Goal: Task Accomplishment & Management: Manage account settings

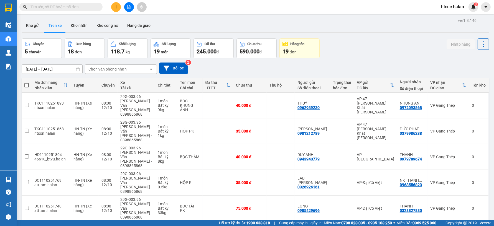
click at [405, 47] on div "Chuyến 5 chuyến Đơn hàng 18 đơn Khối lượng 118.7 kg Số lượng 19 món Đã thu 245.…" at bounding box center [255, 49] width 467 height 20
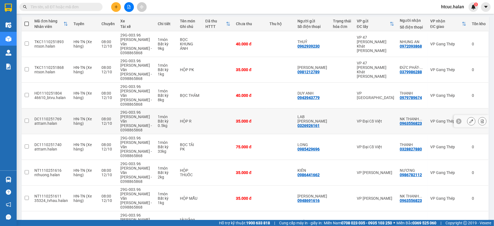
scroll to position [65, 0]
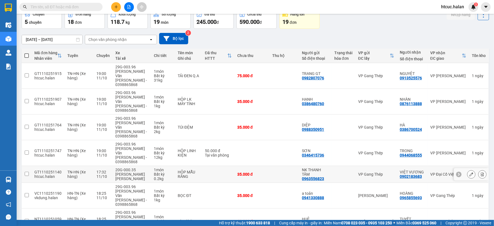
scroll to position [31, 0]
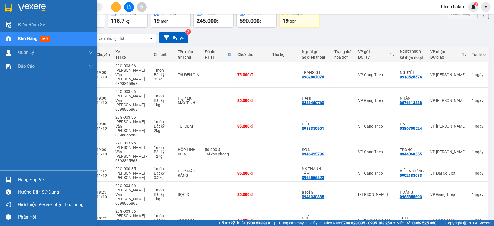
click at [9, 178] on img at bounding box center [9, 180] width 6 height 6
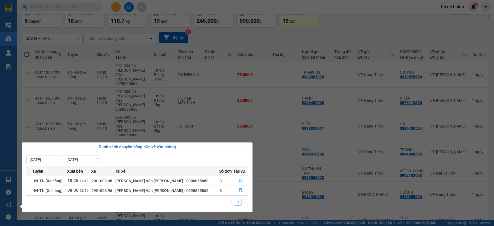
click at [239, 181] on icon "file-done" at bounding box center [241, 181] width 4 height 4
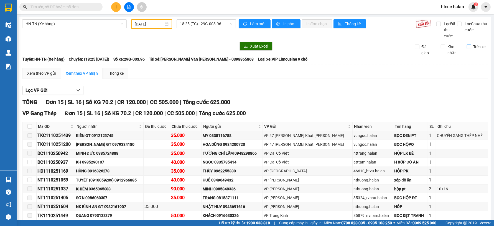
click at [467, 45] on input "Trên xe" at bounding box center [469, 47] width 4 height 4
checkbox input "true"
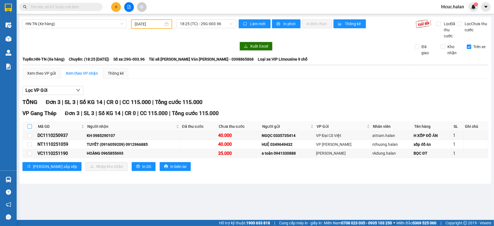
click at [28, 126] on input "checkbox" at bounding box center [29, 126] width 4 height 4
checkbox input "true"
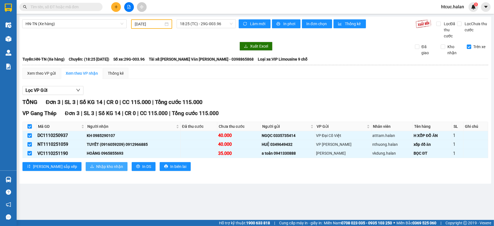
click at [96, 167] on span "Nhập kho nhận" at bounding box center [109, 167] width 27 height 6
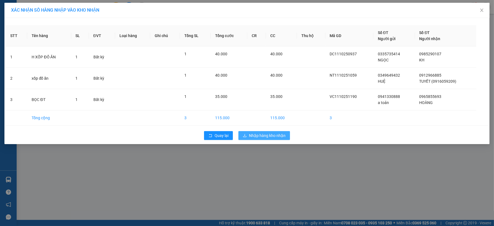
click at [268, 137] on span "Nhập hàng kho nhận" at bounding box center [267, 136] width 37 height 6
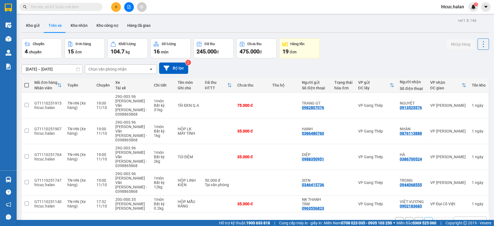
click at [415, 218] on button "1" at bounding box center [419, 222] width 8 height 8
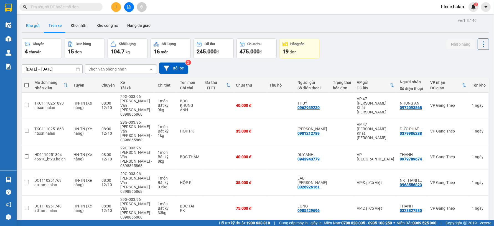
click at [30, 26] on button "Kho gửi" at bounding box center [33, 25] width 22 height 13
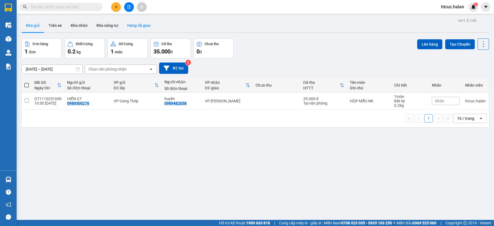
click at [137, 27] on button "Hàng đã giao" at bounding box center [139, 25] width 32 height 13
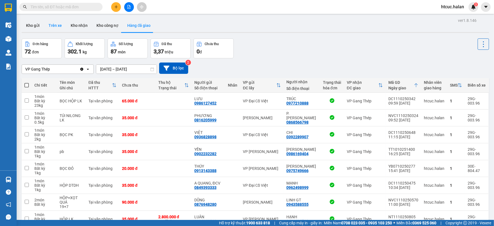
click at [53, 26] on button "Trên xe" at bounding box center [55, 25] width 22 height 13
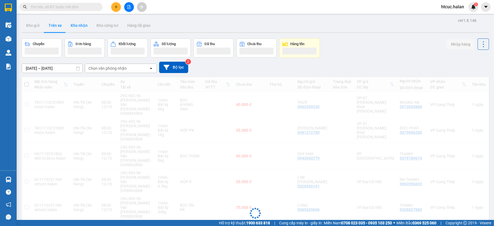
click at [83, 28] on button "Kho nhận" at bounding box center [79, 25] width 26 height 13
type input "[DATE] – [DATE]"
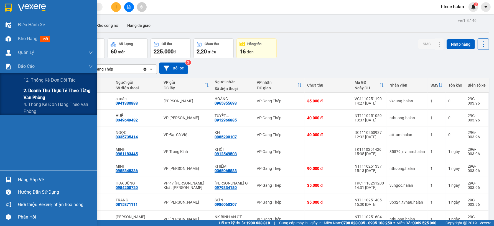
click at [37, 93] on span "2. Doanh thu thực tế theo từng văn phòng" at bounding box center [58, 94] width 69 height 14
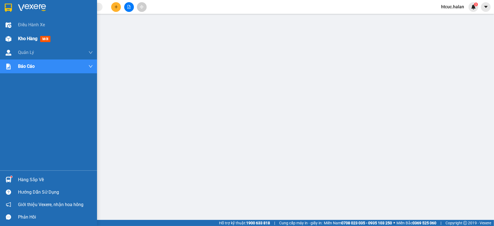
click at [7, 37] on img at bounding box center [9, 39] width 6 height 6
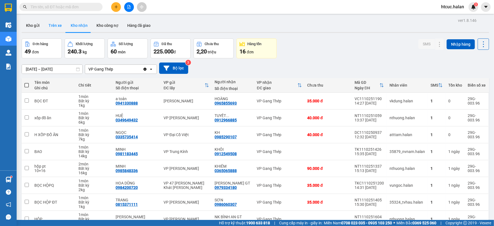
click at [55, 24] on button "Trên xe" at bounding box center [55, 25] width 22 height 13
type input "[DATE] – [DATE]"
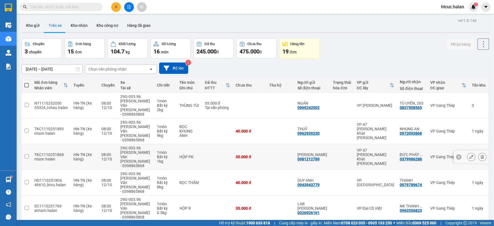
scroll to position [65, 0]
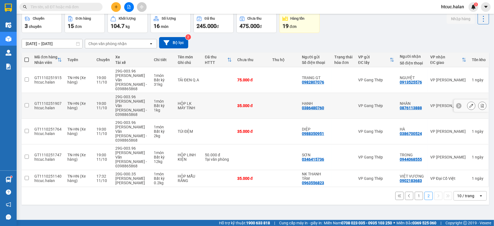
scroll to position [0, 0]
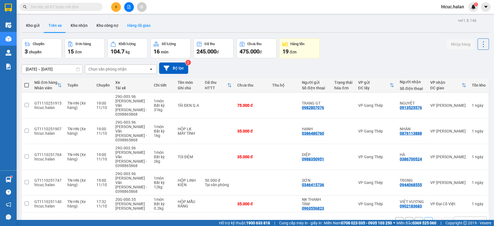
click at [138, 22] on button "Hàng đã giao" at bounding box center [139, 25] width 32 height 13
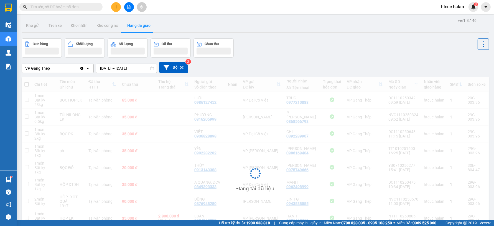
click at [104, 69] on input "[DATE] – [DATE]" at bounding box center [126, 68] width 60 height 9
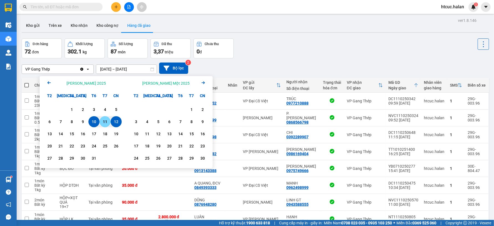
click at [104, 121] on div "11" at bounding box center [105, 122] width 8 height 7
type input "[DATE] – [DATE]"
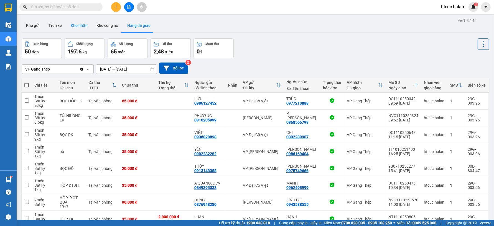
click at [76, 27] on button "Kho nhận" at bounding box center [79, 25] width 26 height 13
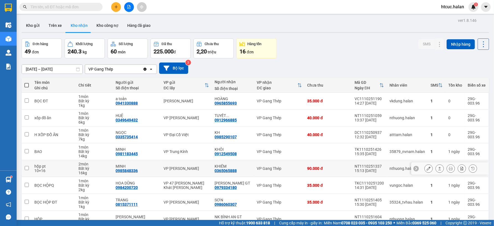
scroll to position [62, 0]
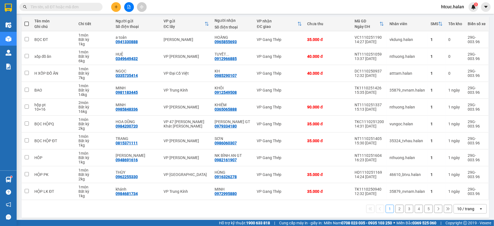
click at [395, 209] on button "2" at bounding box center [399, 209] width 8 height 8
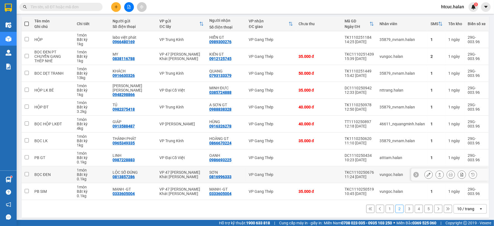
scroll to position [0, 0]
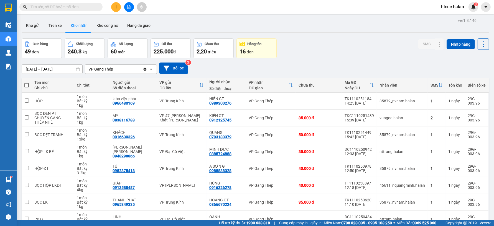
drag, startPoint x: 68, startPoint y: 7, endPoint x: 60, endPoint y: 3, distance: 8.9
click at [68, 7] on input "text" at bounding box center [62, 7] width 65 height 6
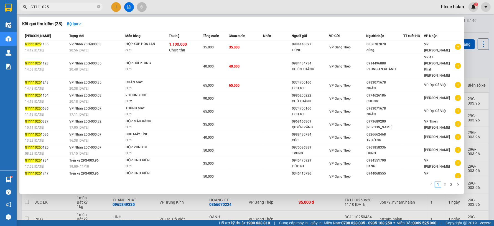
type input "GT111025"
click at [190, 192] on div at bounding box center [247, 113] width 494 height 226
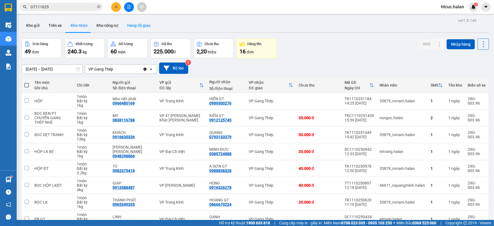
click at [141, 25] on button "Hàng đã giao" at bounding box center [139, 25] width 32 height 13
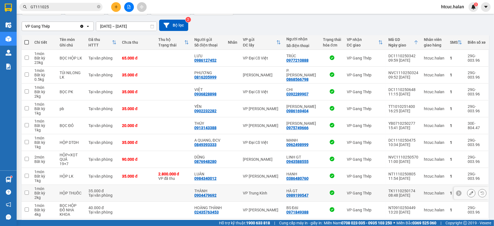
scroll to position [65, 0]
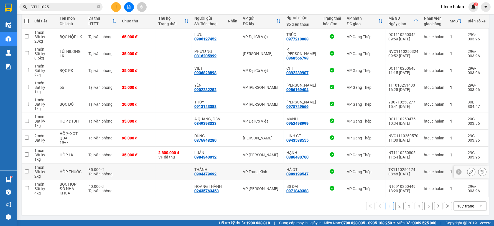
drag, startPoint x: 303, startPoint y: 178, endPoint x: 394, endPoint y: 205, distance: 94.5
click at [395, 205] on button "2" at bounding box center [399, 206] width 8 height 8
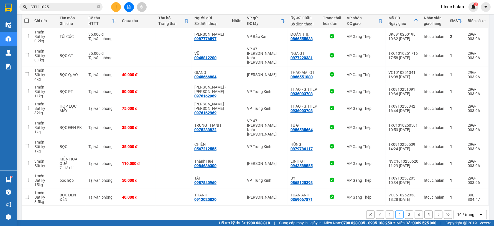
click at [405, 211] on button "3" at bounding box center [409, 215] width 8 height 8
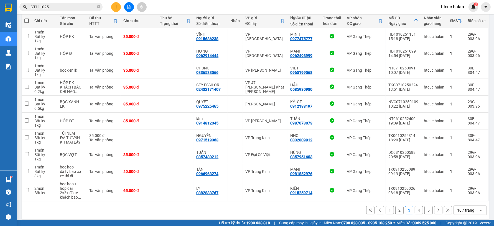
click at [415, 211] on button "4" at bounding box center [419, 210] width 8 height 8
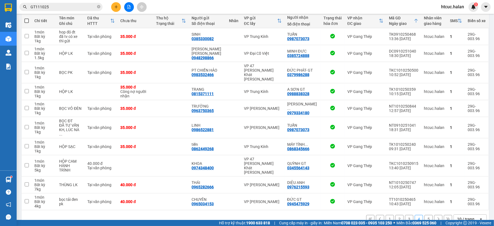
click at [424, 215] on button "5" at bounding box center [428, 219] width 8 height 8
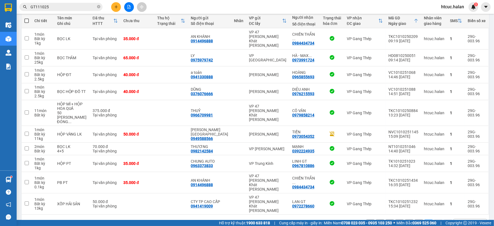
click at [386, 220] on button "1" at bounding box center [390, 224] width 8 height 8
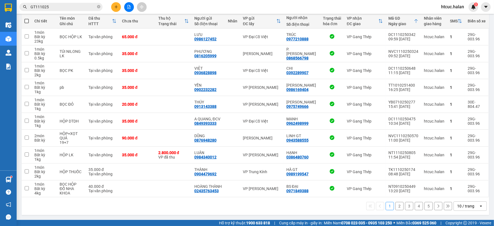
click at [395, 206] on button "2" at bounding box center [399, 206] width 8 height 8
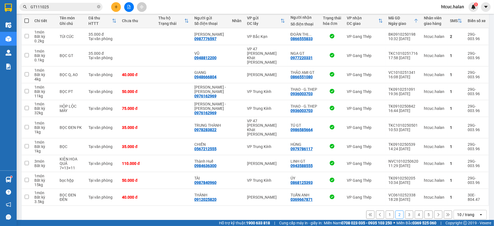
click at [405, 211] on button "3" at bounding box center [409, 215] width 8 height 8
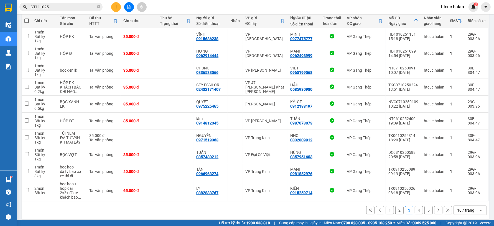
click at [417, 212] on button "4" at bounding box center [419, 210] width 8 height 8
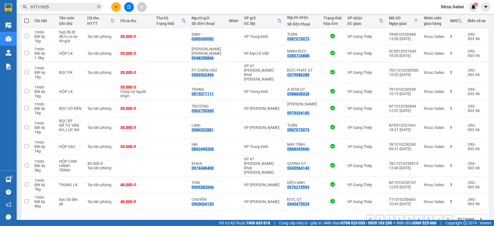
click at [426, 215] on button "5" at bounding box center [428, 219] width 8 height 8
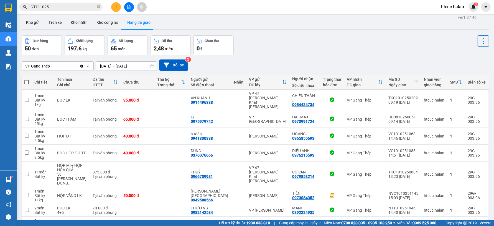
scroll to position [0, 0]
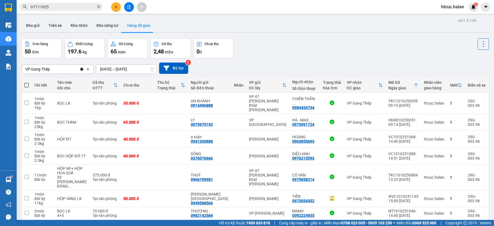
click at [101, 68] on input "[DATE] – [DATE]" at bounding box center [126, 69] width 60 height 9
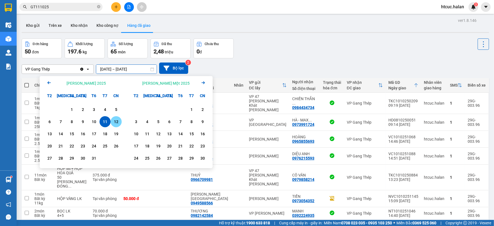
click at [116, 123] on div "12" at bounding box center [116, 122] width 8 height 7
type input "[DATE] – [DATE]"
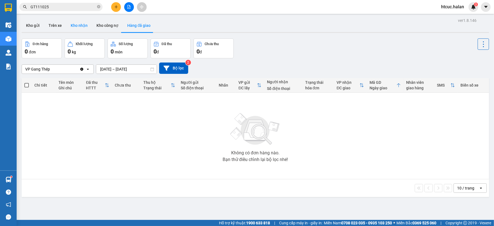
click at [76, 26] on button "Kho nhận" at bounding box center [79, 25] width 26 height 13
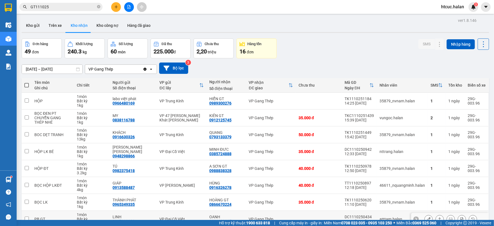
scroll to position [65, 0]
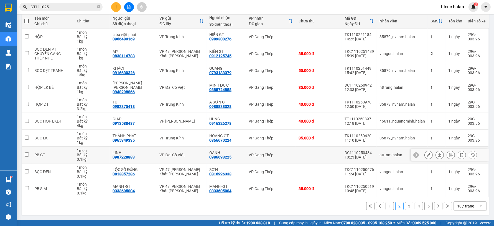
drag, startPoint x: 213, startPoint y: 152, endPoint x: 208, endPoint y: 152, distance: 4.4
drag, startPoint x: 208, startPoint y: 152, endPoint x: 425, endPoint y: 206, distance: 223.2
click at [425, 206] on button "5" at bounding box center [428, 206] width 8 height 8
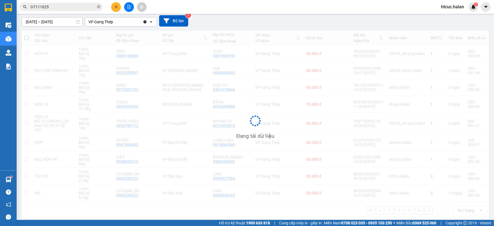
scroll to position [48, 0]
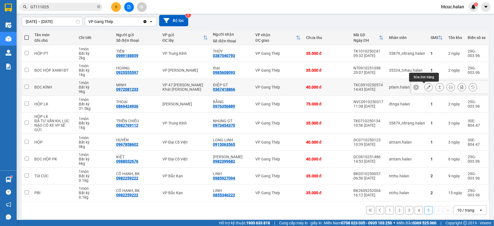
click at [427, 87] on icon at bounding box center [429, 87] width 4 height 4
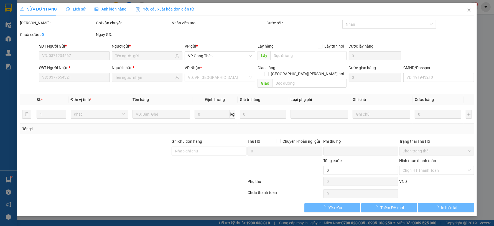
type input "0972081233"
type input "MINH"
type input "0367418866"
type input "ĐIỆP GT"
type input "0"
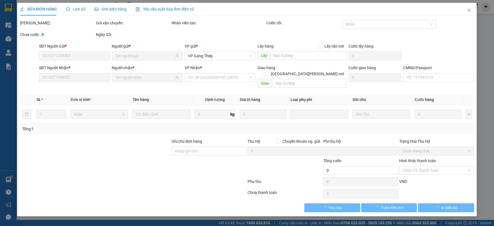
type input "40.000"
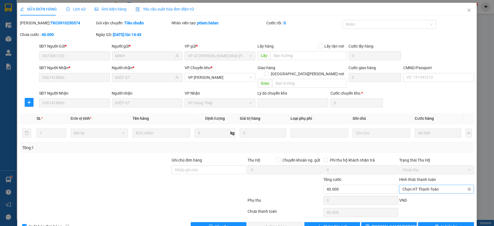
click at [414, 185] on span "Chọn HT Thanh Toán" at bounding box center [436, 189] width 68 height 8
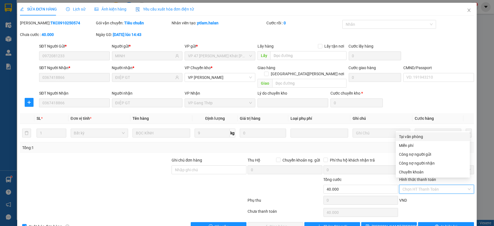
click at [407, 137] on div "Tại văn phòng" at bounding box center [432, 137] width 67 height 6
type input "0"
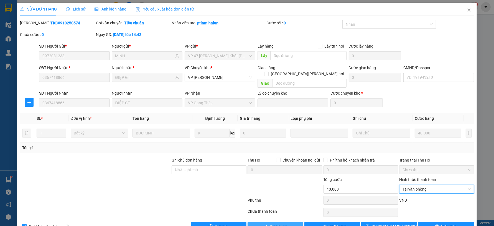
click at [277, 224] on span "Giao hàng" at bounding box center [279, 227] width 18 height 6
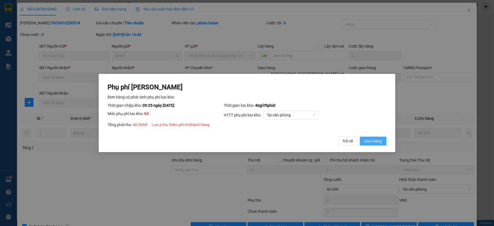
click at [369, 140] on span "Giao hàng" at bounding box center [373, 141] width 18 height 6
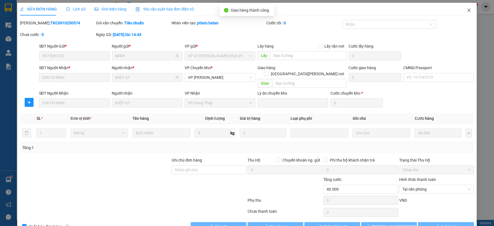
click at [467, 8] on icon "close" at bounding box center [469, 10] width 4 height 4
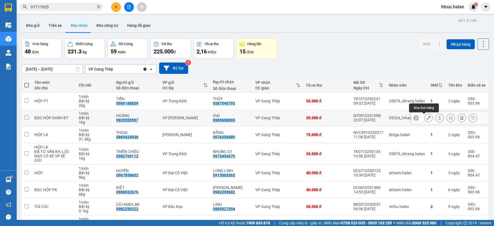
click at [427, 118] on icon at bounding box center [429, 118] width 4 height 4
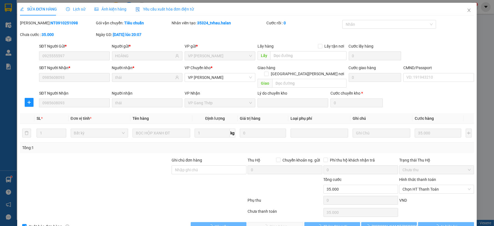
type input "0925555597"
type input "HOÀNG"
type input "0985608093"
type input "thái"
type input "0"
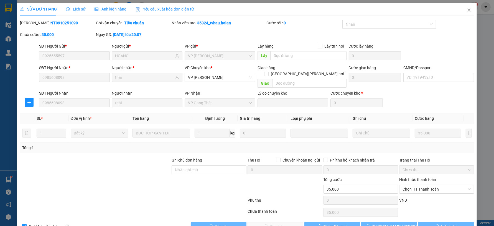
type input "35.000"
click at [423, 185] on span "Chọn HT Thanh Toán" at bounding box center [436, 189] width 68 height 8
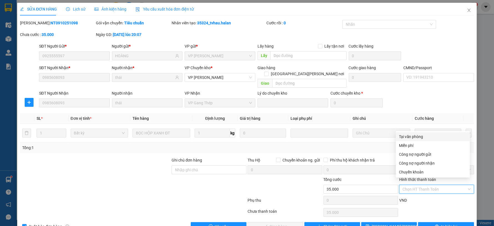
click at [414, 137] on div "Tại văn phòng" at bounding box center [432, 137] width 67 height 6
type input "0"
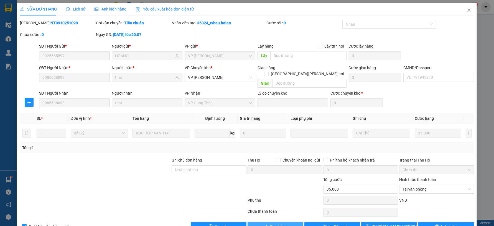
click at [289, 223] on button "Giao hàng" at bounding box center [276, 227] width 56 height 9
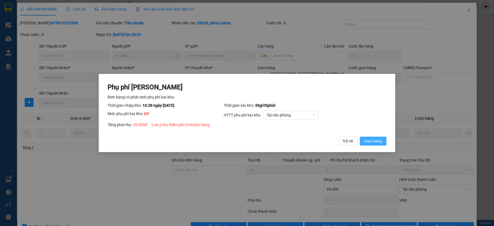
click at [379, 144] on span "Giao hàng" at bounding box center [373, 141] width 18 height 6
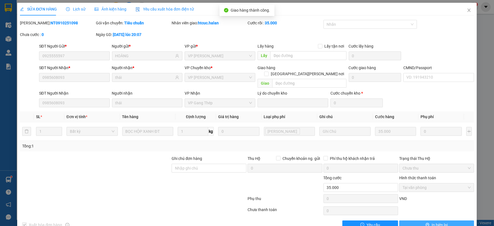
click at [436, 222] on span "In biên lai" at bounding box center [440, 225] width 16 height 6
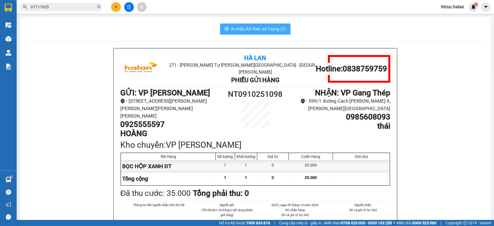
click at [259, 29] on span "In mẫu A5 theo số lượng (1)" at bounding box center [258, 28] width 55 height 7
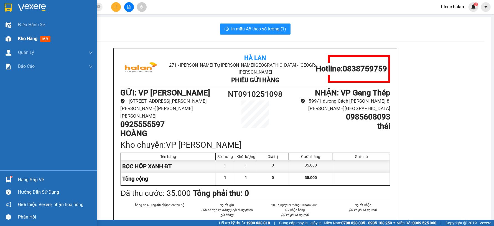
click at [6, 36] on img at bounding box center [9, 39] width 6 height 6
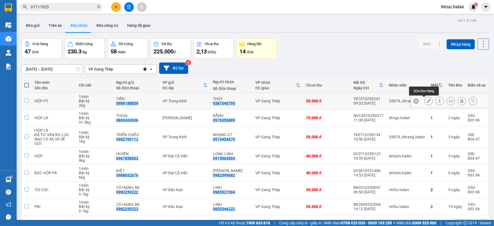
click at [427, 101] on icon at bounding box center [429, 101] width 4 height 4
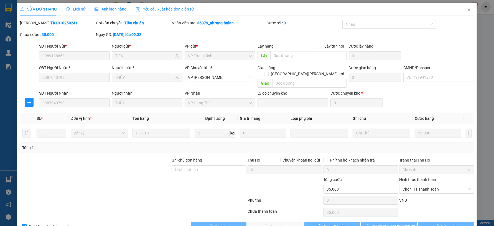
type input "0989188859"
type input "TIẾN"
type input "0387040793"
type input "THỦY"
type input "0"
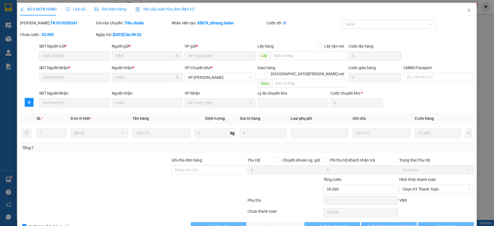
type input "35.000"
click at [425, 185] on span "Chọn HT Thanh Toán" at bounding box center [436, 189] width 68 height 8
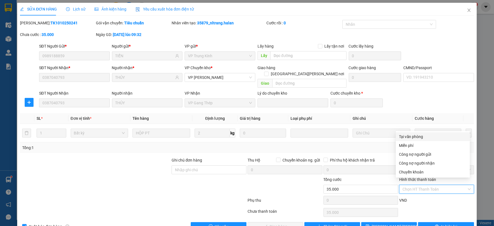
click at [417, 137] on div "Tại văn phòng" at bounding box center [432, 137] width 67 height 6
type input "0"
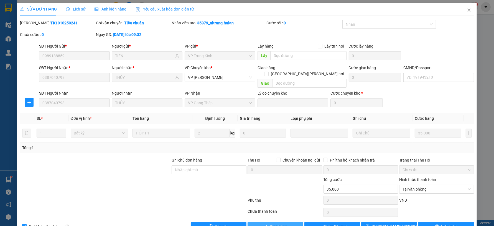
click at [280, 224] on span "Giao hàng" at bounding box center [279, 227] width 18 height 6
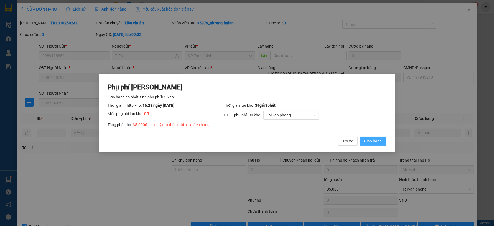
click at [383, 139] on button "Giao hàng" at bounding box center [373, 141] width 27 height 9
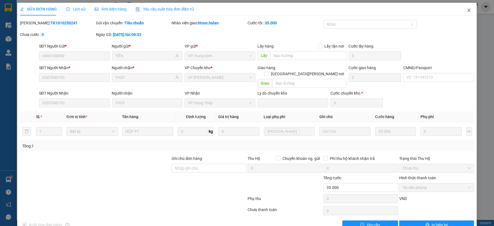
click at [465, 7] on span "Close" at bounding box center [469, 11] width 16 height 16
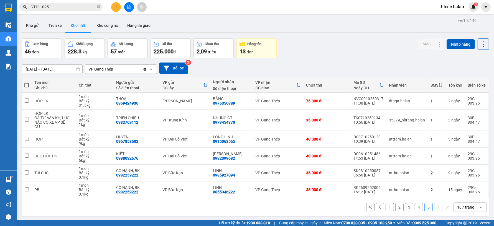
click at [415, 203] on button "4" at bounding box center [419, 207] width 8 height 8
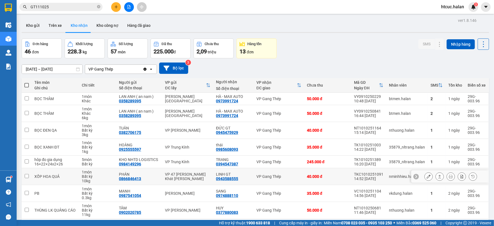
scroll to position [56, 0]
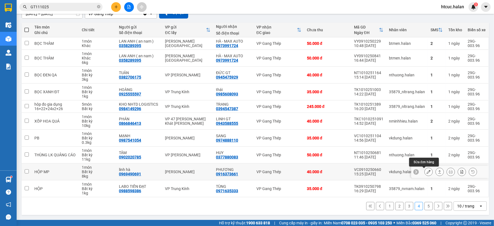
click at [425, 170] on button at bounding box center [429, 172] width 8 height 10
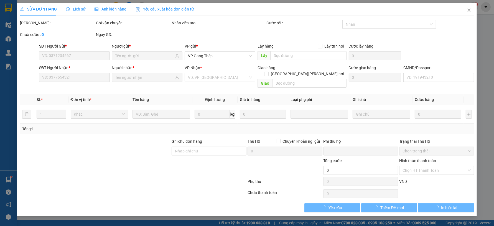
type input "0969490691"
type input "linh hà"
type input "0916373661"
type input "PHƯƠNG"
type input "0"
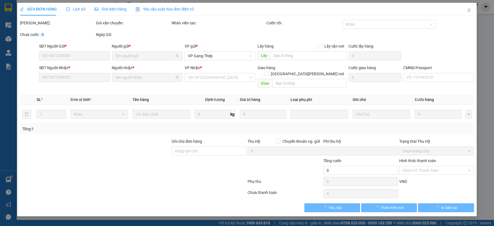
type input "40.000"
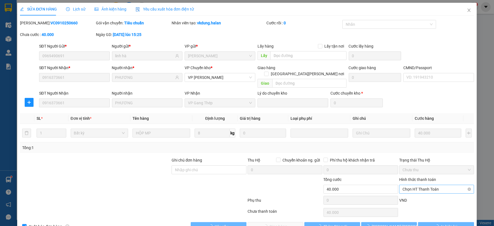
click at [420, 185] on span "Chọn HT Thanh Toán" at bounding box center [436, 189] width 68 height 8
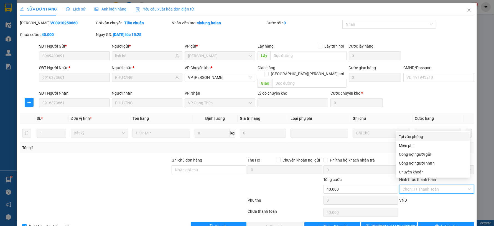
click at [417, 135] on div "Tại văn phòng" at bounding box center [432, 137] width 67 height 6
type input "0"
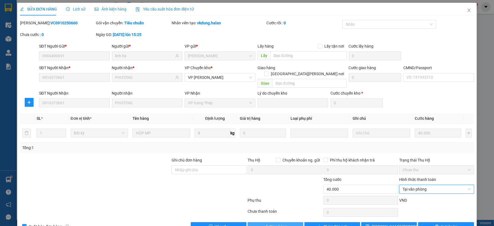
click at [282, 224] on span "Giao hàng" at bounding box center [279, 227] width 18 height 6
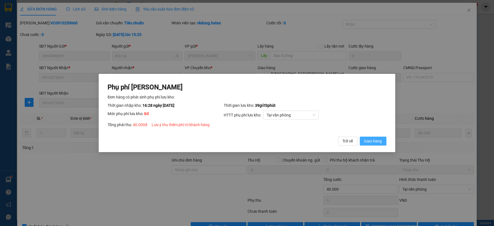
click at [370, 139] on span "Giao hàng" at bounding box center [373, 141] width 18 height 6
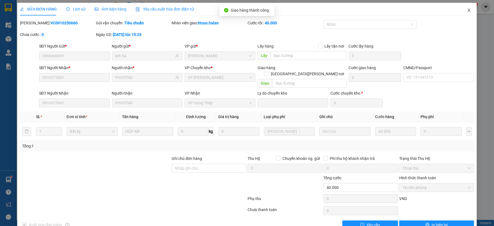
click at [467, 9] on icon "close" at bounding box center [469, 10] width 4 height 4
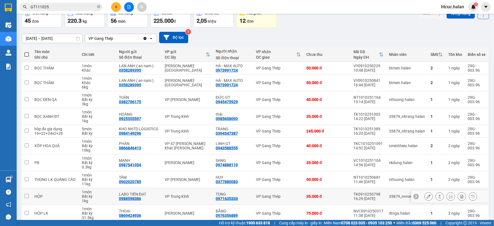
scroll to position [56, 0]
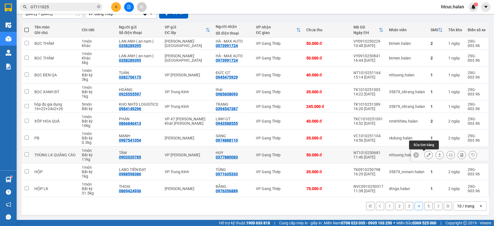
click at [427, 156] on icon at bounding box center [429, 155] width 4 height 4
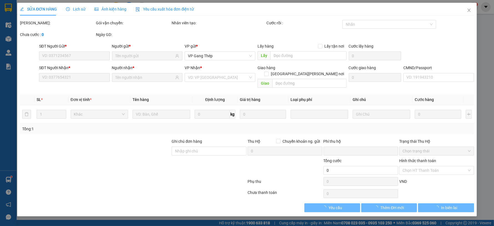
type input "0902020785"
type input "TÂM"
type input "0377880083"
type input "HUY"
type input "0"
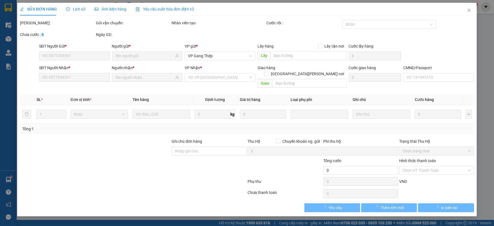
type input "50.000"
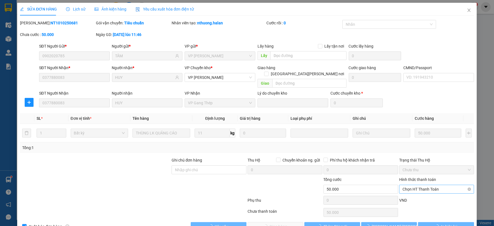
click at [424, 185] on span "Chọn HT Thanh Toán" at bounding box center [436, 189] width 68 height 8
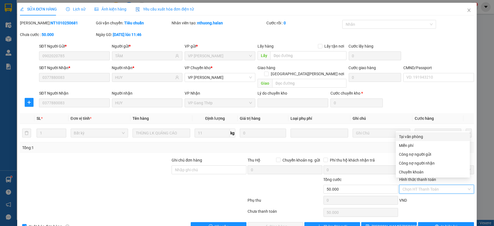
click at [413, 137] on div "Tại văn phòng" at bounding box center [432, 137] width 67 height 6
type input "0"
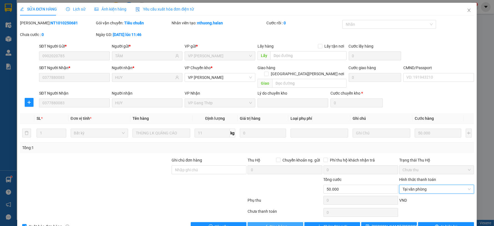
click at [292, 223] on button "Giao hàng" at bounding box center [276, 227] width 56 height 9
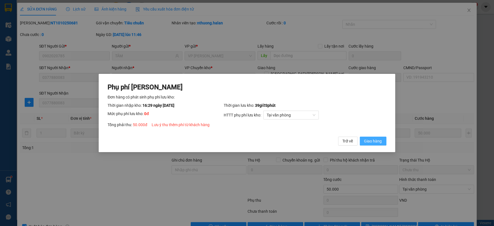
click at [369, 140] on span "Giao hàng" at bounding box center [373, 141] width 18 height 6
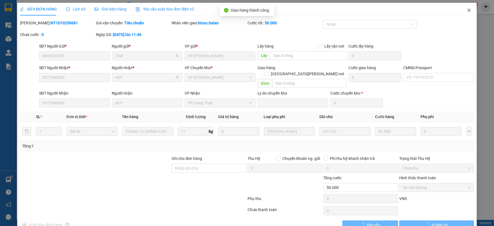
click at [467, 11] on icon "close" at bounding box center [469, 10] width 4 height 4
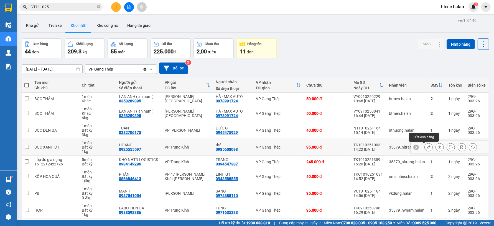
click at [427, 147] on icon at bounding box center [429, 148] width 4 height 4
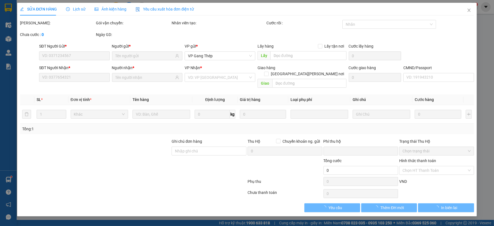
type input "0925555597"
type input "HOÀNG"
type input "0985608093"
type input "thái"
type input "0"
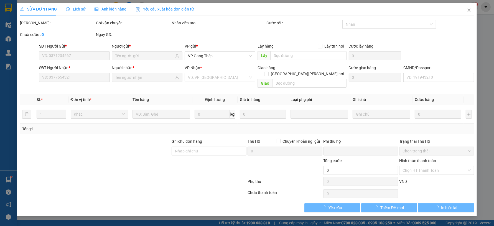
type input "35.000"
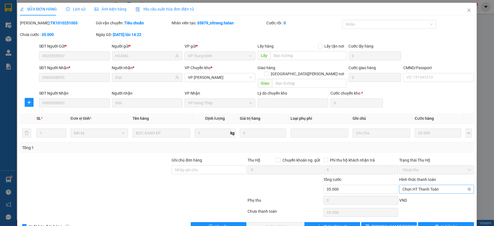
click at [420, 185] on span "Chọn HT Thanh Toán" at bounding box center [436, 189] width 68 height 8
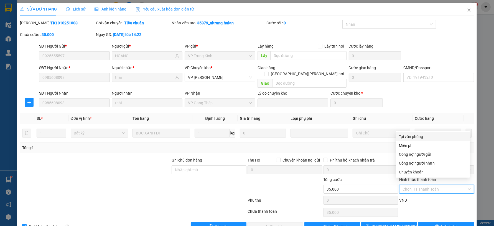
click at [414, 137] on div "Tại văn phòng" at bounding box center [432, 137] width 67 height 6
type input "0"
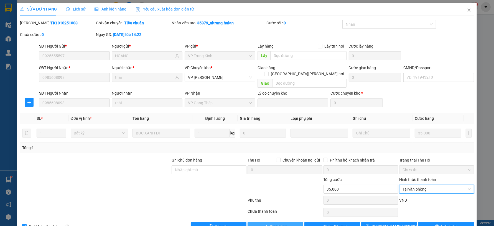
click at [274, 224] on span "Giao hàng" at bounding box center [279, 227] width 18 height 6
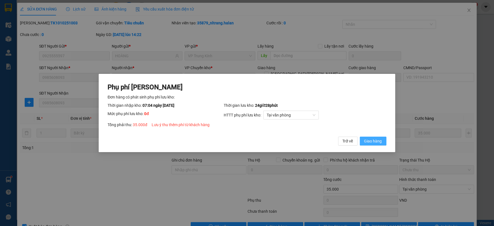
click at [377, 140] on span "Giao hàng" at bounding box center [373, 141] width 18 height 6
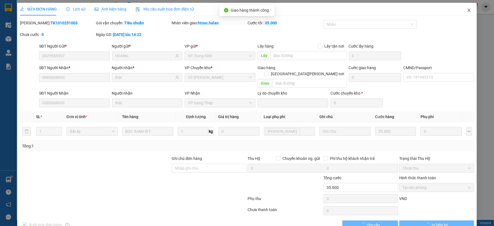
click at [467, 9] on span "Close" at bounding box center [469, 11] width 16 height 16
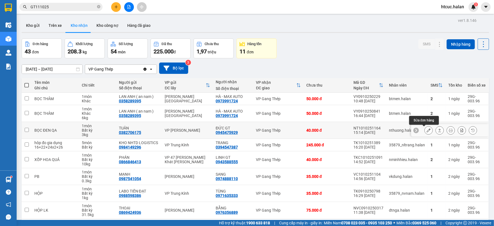
click at [427, 131] on icon at bounding box center [429, 131] width 4 height 4
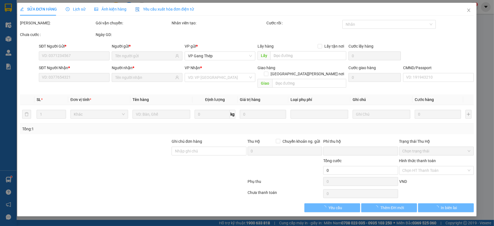
type input "0382706175"
type input "TUÂN"
type input "0945475929"
type input "ĐỨC GT"
type input "0"
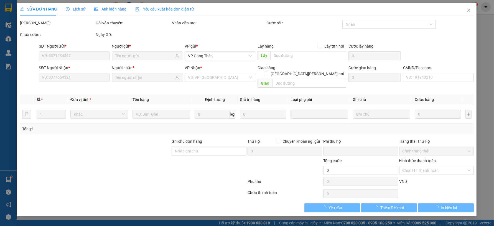
type input "40.000"
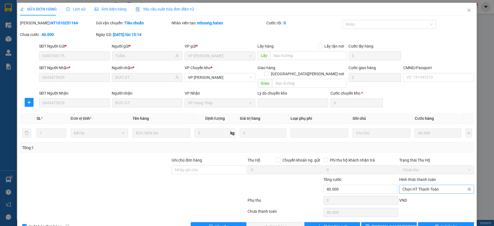
click at [429, 185] on span "Chọn HT Thanh Toán" at bounding box center [436, 189] width 68 height 8
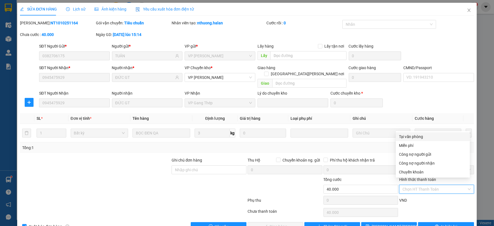
click at [410, 136] on div "Tại văn phòng" at bounding box center [432, 137] width 67 height 6
type input "0"
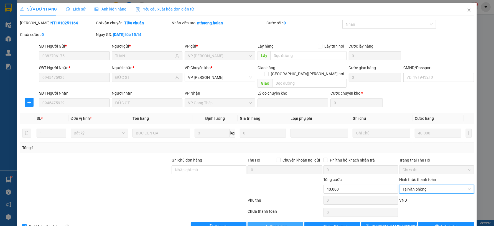
click at [279, 224] on span "Giao hàng" at bounding box center [279, 227] width 18 height 6
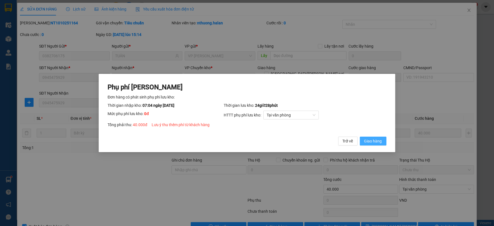
click at [375, 139] on span "Giao hàng" at bounding box center [373, 141] width 18 height 6
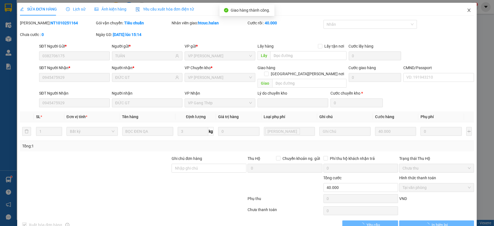
click at [467, 8] on icon "close" at bounding box center [469, 10] width 4 height 4
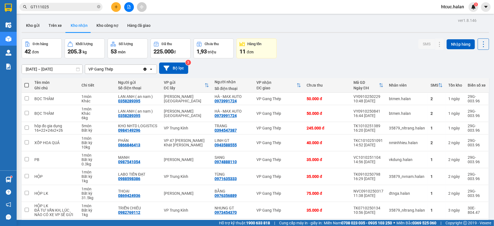
scroll to position [56, 0]
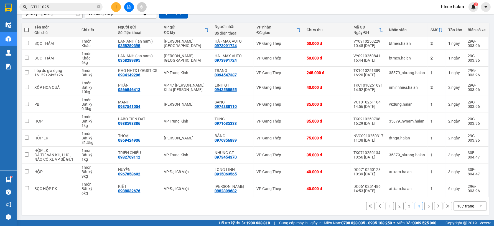
drag, startPoint x: 416, startPoint y: 204, endPoint x: 404, endPoint y: 209, distance: 13.2
click at [405, 209] on button "3" at bounding box center [409, 206] width 8 height 8
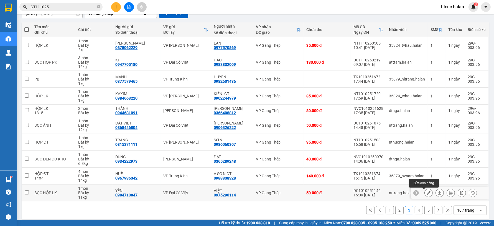
click at [427, 192] on icon at bounding box center [429, 193] width 4 height 4
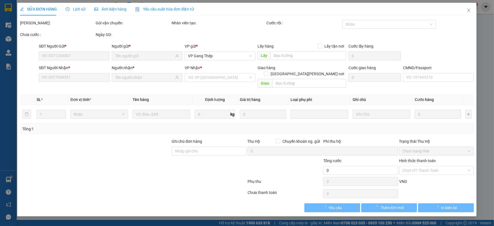
type input "0984710847"
type input "YẾN"
type input "0975290114"
type input "VIỆT"
type input "0"
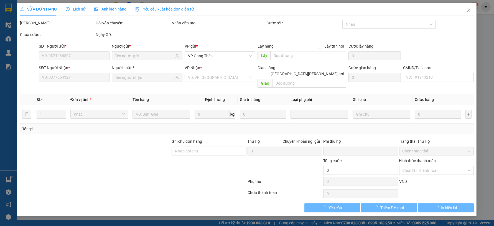
type input "50.000"
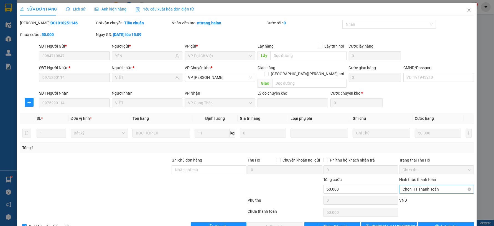
click at [423, 185] on span "Chọn HT Thanh Toán" at bounding box center [436, 189] width 68 height 8
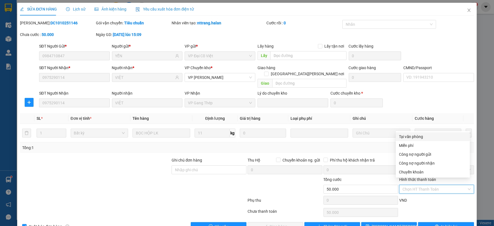
click at [409, 134] on div "Tại văn phòng" at bounding box center [432, 137] width 67 height 6
type input "0"
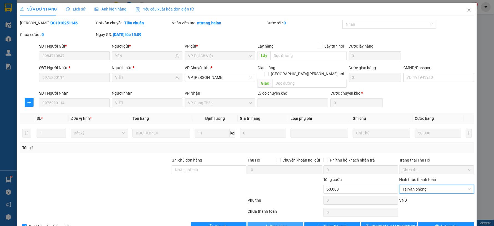
click at [264, 225] on icon "check" at bounding box center [266, 227] width 4 height 4
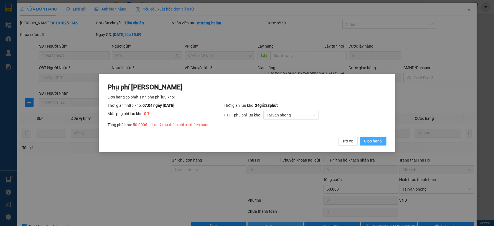
click at [370, 140] on span "Giao hàng" at bounding box center [373, 141] width 18 height 6
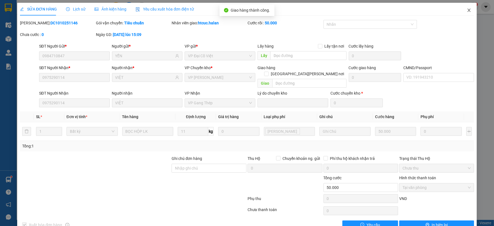
click at [467, 11] on icon "close" at bounding box center [468, 10] width 3 height 3
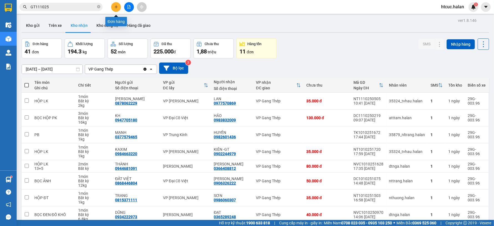
click at [117, 5] on icon "plus" at bounding box center [116, 7] width 4 height 4
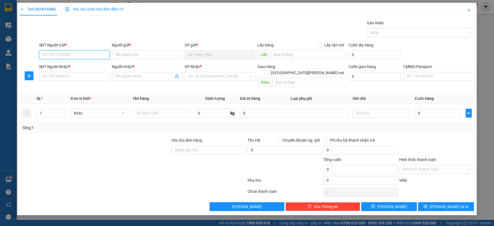
click at [56, 52] on input "SĐT Người Gửi *" at bounding box center [74, 54] width 71 height 9
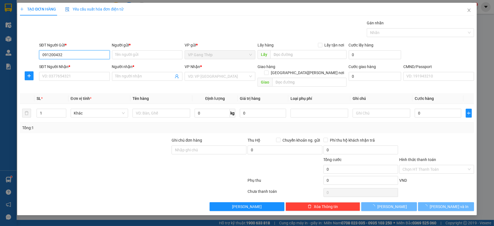
type input "0912004320"
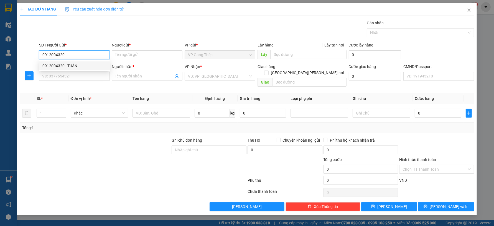
click at [70, 65] on div "0912004320 - TUẤN" at bounding box center [74, 66] width 64 height 6
type input "TUẤN"
type input "0912004320"
click at [76, 75] on input "SĐT Người Nhận *" at bounding box center [74, 76] width 71 height 9
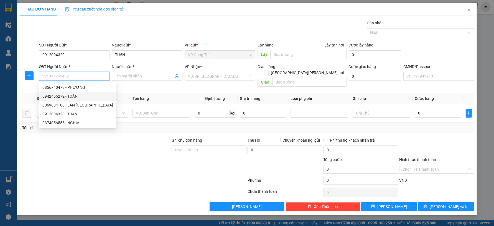
click at [69, 95] on div "0942465272 - TOÀN" at bounding box center [77, 96] width 71 height 6
type input "0942465272"
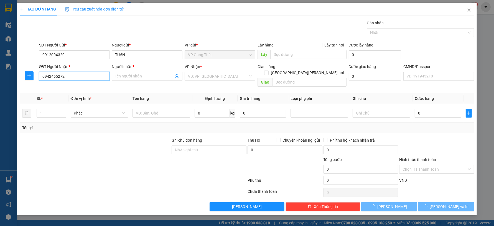
type input "TOÀN"
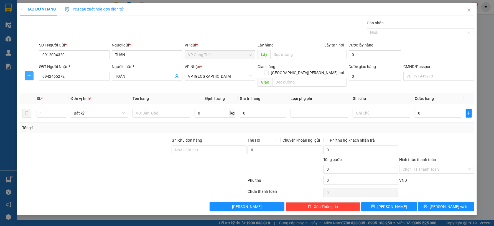
click at [29, 75] on icon "plus" at bounding box center [29, 76] width 4 height 4
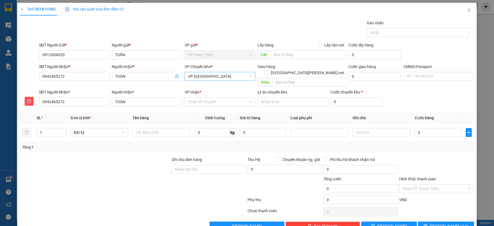
click at [226, 76] on span "VP [GEOGRAPHIC_DATA]" at bounding box center [220, 76] width 64 height 8
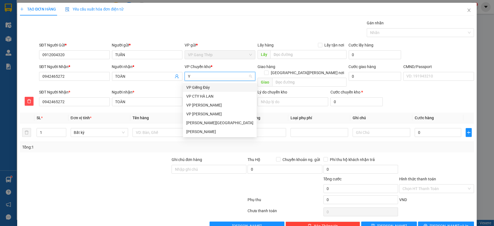
type input "YÊ"
click at [201, 90] on div "VP [PERSON_NAME]" at bounding box center [219, 88] width 67 height 6
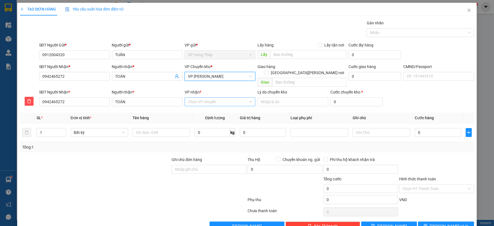
click at [201, 99] on input "VP nhận *" at bounding box center [218, 102] width 60 height 8
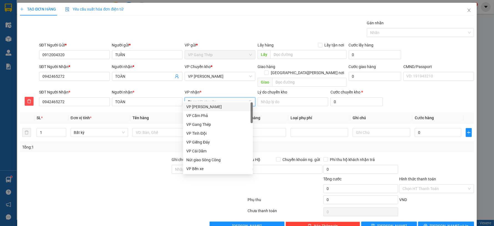
type input "D"
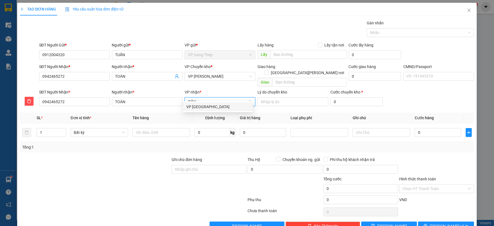
type input "ĐÔNG"
click at [200, 106] on div "VP [GEOGRAPHIC_DATA]" at bounding box center [217, 107] width 63 height 6
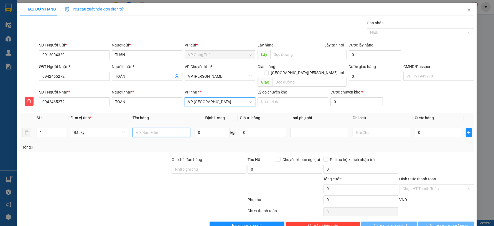
click at [161, 128] on input "text" at bounding box center [161, 132] width 58 height 9
type input "HỘP CHÈ"
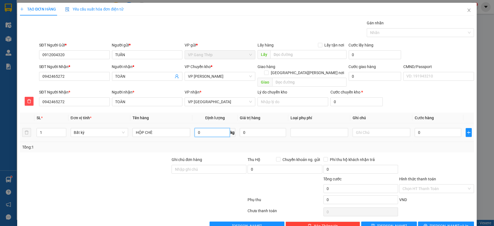
click at [216, 128] on input "0" at bounding box center [212, 132] width 35 height 9
type input "2"
click at [438, 129] on input "0" at bounding box center [438, 132] width 46 height 9
type input "35.000"
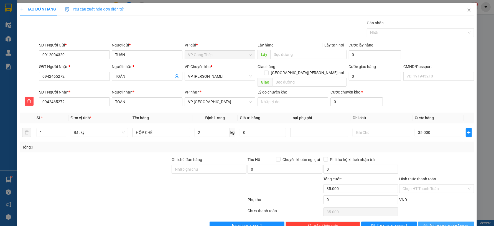
type input "35.000"
click at [442, 223] on span "[PERSON_NAME] và In" at bounding box center [449, 226] width 39 height 6
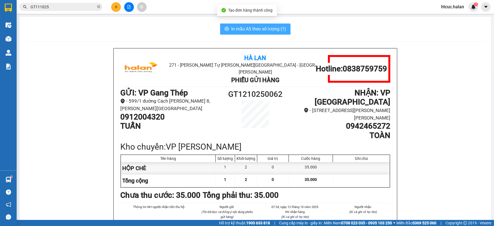
click at [279, 30] on span "In mẫu A5 theo số lượng (1)" at bounding box center [258, 28] width 55 height 7
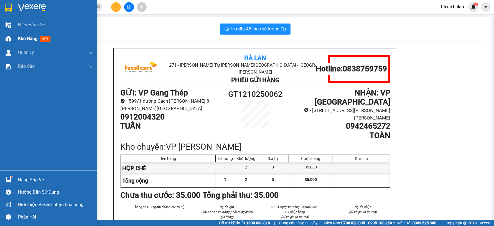
click at [7, 40] on img at bounding box center [9, 39] width 6 height 6
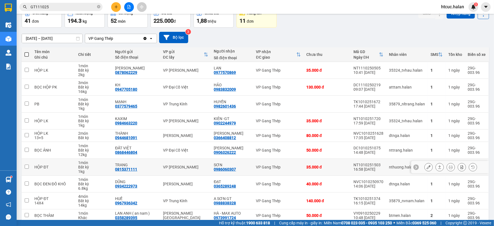
scroll to position [56, 0]
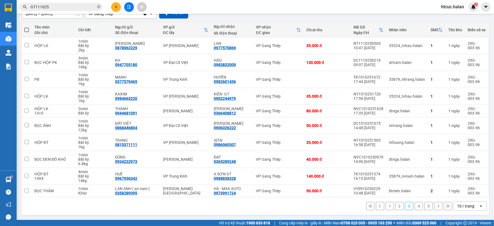
drag, startPoint x: 268, startPoint y: 198, endPoint x: 267, endPoint y: 212, distance: 13.3
click at [267, 212] on div "1 2 3 4 5 10 / trang open" at bounding box center [255, 207] width 467 height 18
click at [427, 158] on icon at bounding box center [429, 160] width 4 height 4
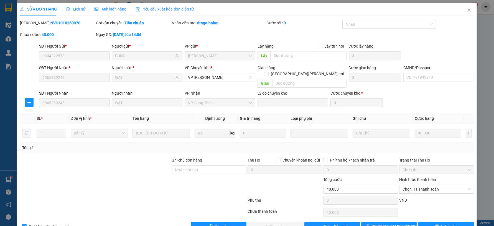
type input "0934222973"
type input "DŨNG"
type input "0365289248"
type input "ĐẠT"
type input "0"
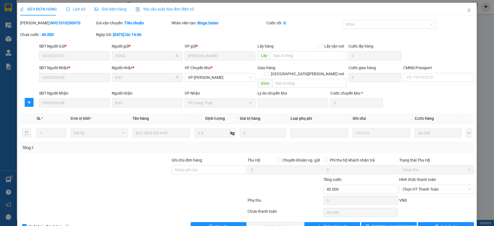
type input "40.000"
click at [421, 185] on span "Chọn HT Thanh Toán" at bounding box center [436, 189] width 68 height 8
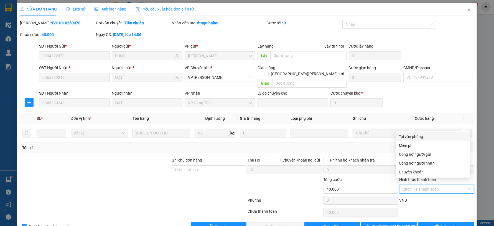
click at [410, 137] on div "Tại văn phòng" at bounding box center [432, 137] width 67 height 6
type input "0"
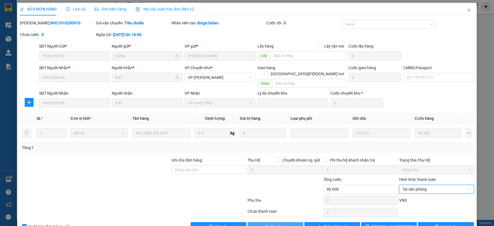
click at [277, 224] on span "Giao hàng" at bounding box center [279, 227] width 18 height 6
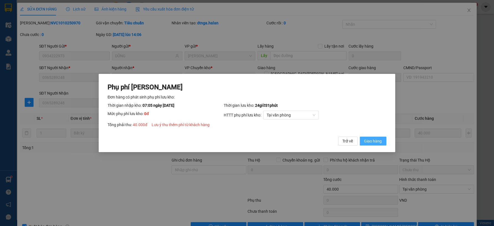
click at [374, 140] on span "Giao hàng" at bounding box center [373, 141] width 18 height 6
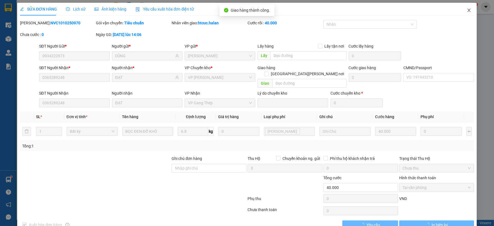
click at [467, 11] on icon "close" at bounding box center [468, 10] width 3 height 3
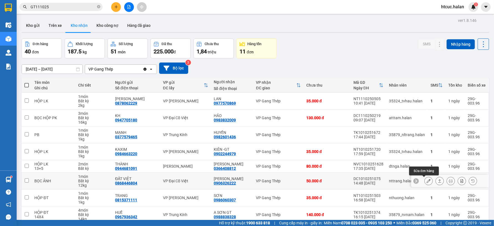
click at [425, 182] on button at bounding box center [429, 182] width 8 height 10
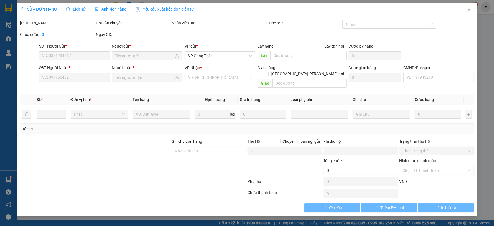
type input "0868446804"
type input "ĐẤT VIỆT"
type input "0906326222"
type input "[PERSON_NAME]"
type input "0"
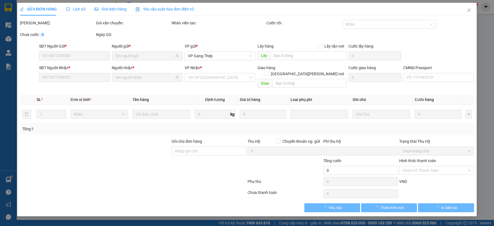
type input "50.000"
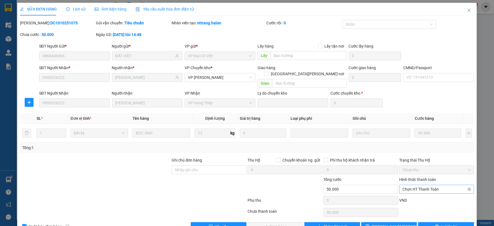
click at [425, 185] on span "Chọn HT Thanh Toán" at bounding box center [436, 189] width 68 height 8
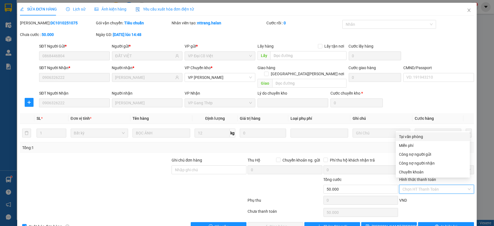
click at [407, 136] on div "Tại văn phòng" at bounding box center [432, 137] width 67 height 6
type input "0"
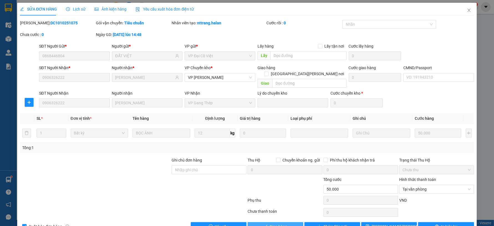
click at [286, 223] on button "Giao hàng" at bounding box center [276, 227] width 56 height 9
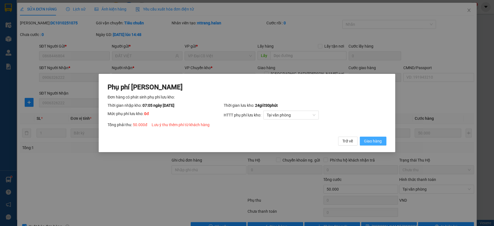
click at [376, 141] on span "Giao hàng" at bounding box center [373, 141] width 18 height 6
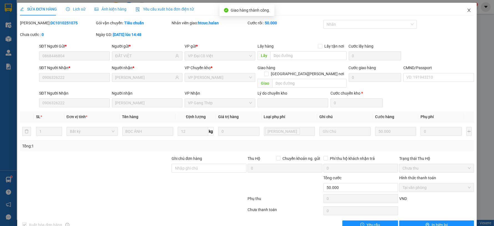
click at [467, 10] on icon "close" at bounding box center [469, 10] width 4 height 4
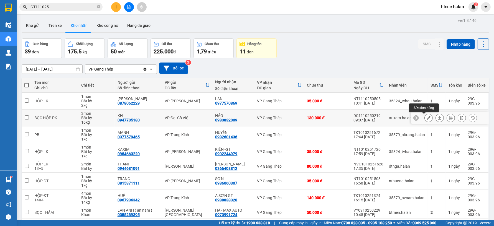
click at [427, 118] on icon at bounding box center [429, 118] width 4 height 4
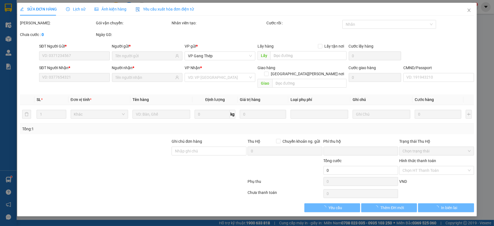
type input "0947705180"
type input "KH"
type input "0983832009"
type input "HẢO"
type input "0"
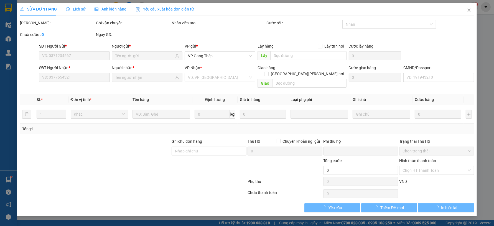
type input "130.000"
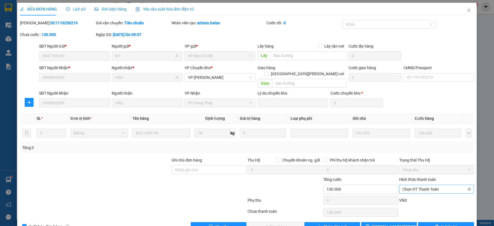
click at [416, 185] on span "Chọn HT Thanh Toán" at bounding box center [436, 189] width 68 height 8
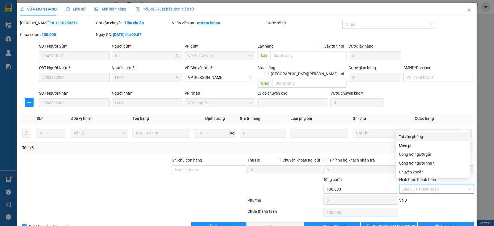
click at [416, 136] on div "Tại văn phòng" at bounding box center [432, 137] width 67 height 6
type input "0"
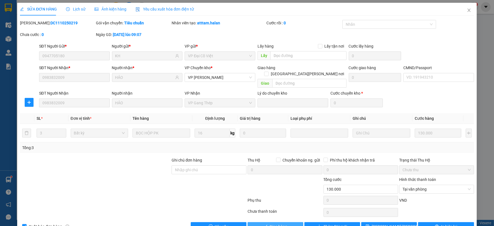
click at [286, 223] on button "Giao hàng" at bounding box center [276, 227] width 56 height 9
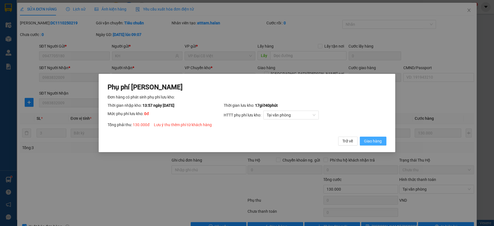
click at [380, 141] on span "Giao hàng" at bounding box center [373, 141] width 18 height 6
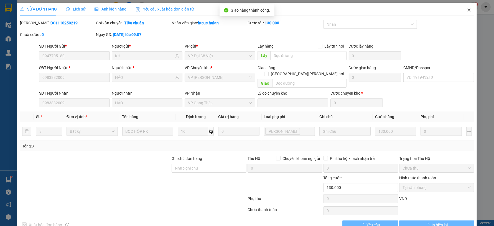
click at [467, 9] on icon "close" at bounding box center [469, 10] width 4 height 4
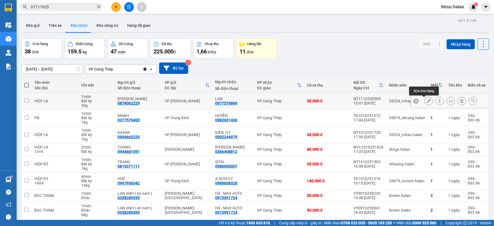
click at [426, 100] on button at bounding box center [429, 101] width 8 height 10
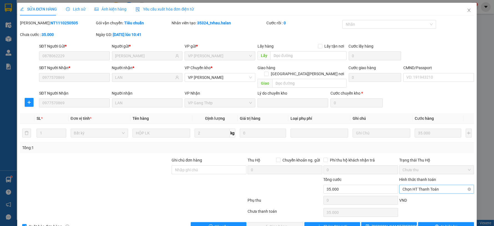
type input "0878062229"
type input "[PERSON_NAME]"
type input "0977570869"
type input "LAN"
type input "0"
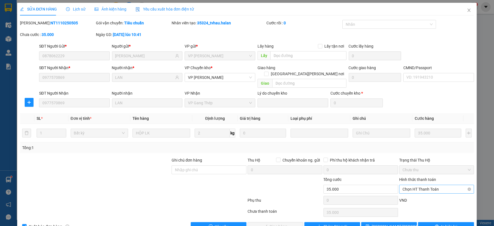
type input "35.000"
click at [433, 185] on span "Chọn HT Thanh Toán" at bounding box center [436, 189] width 68 height 8
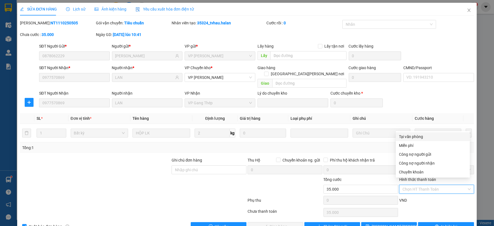
click at [418, 135] on div "Tại văn phòng" at bounding box center [432, 137] width 67 height 6
type input "0"
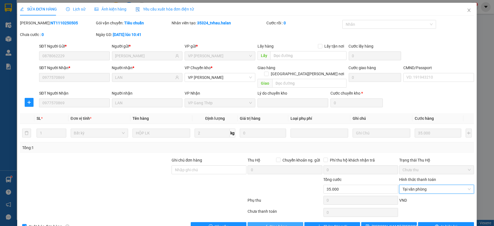
click at [285, 223] on button "Giao hàng" at bounding box center [276, 227] width 56 height 9
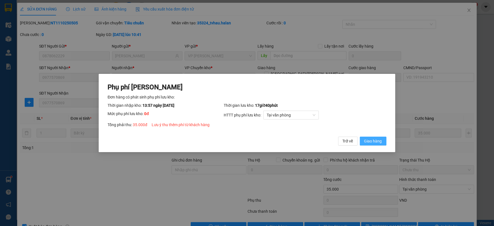
click at [381, 140] on span "Giao hàng" at bounding box center [373, 141] width 18 height 6
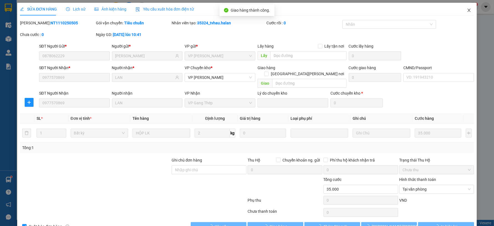
click at [466, 8] on span "Close" at bounding box center [469, 11] width 16 height 16
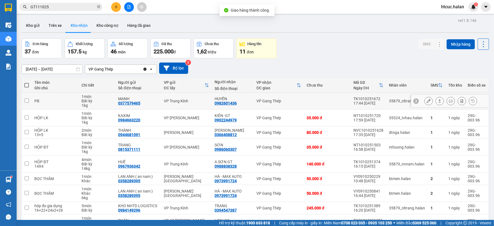
scroll to position [51, 0]
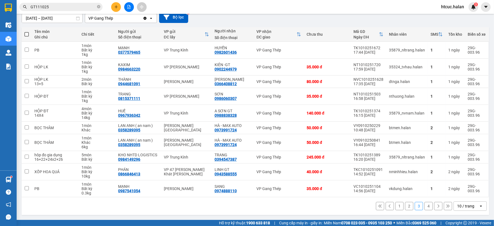
click at [405, 205] on button "2" at bounding box center [409, 206] width 8 height 8
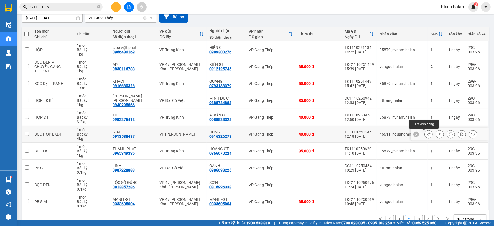
click at [427, 134] on icon at bounding box center [429, 134] width 4 height 4
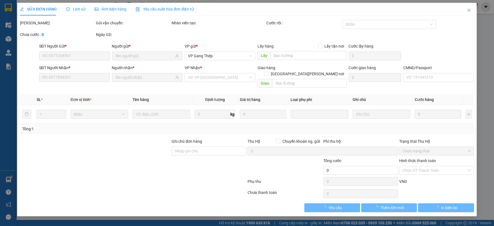
type input "0913588487"
type input "GIÁP"
type input "0916326278"
type input "HÙNG"
type input "0"
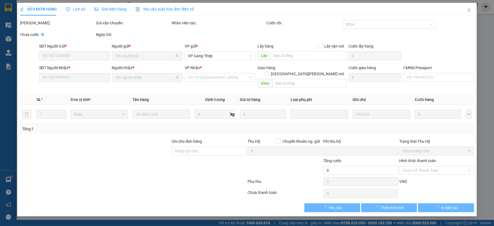
type input "40.000"
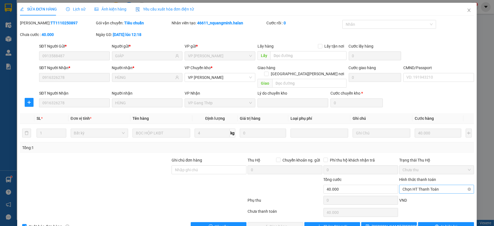
click at [421, 185] on span "Chọn HT Thanh Toán" at bounding box center [436, 189] width 68 height 8
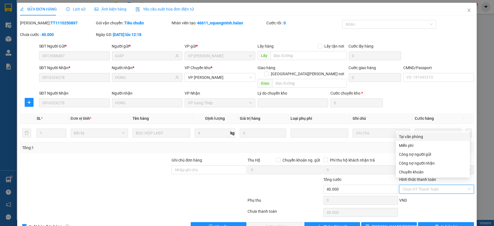
click at [416, 137] on div "Tại văn phòng" at bounding box center [432, 137] width 67 height 6
type input "0"
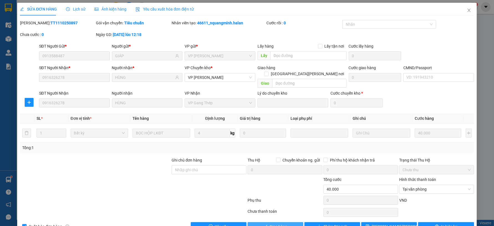
click at [282, 224] on span "Giao hàng" at bounding box center [279, 227] width 18 height 6
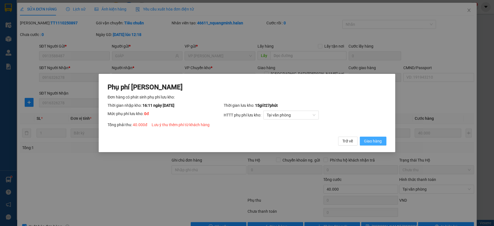
click at [379, 139] on span "Giao hàng" at bounding box center [373, 141] width 18 height 6
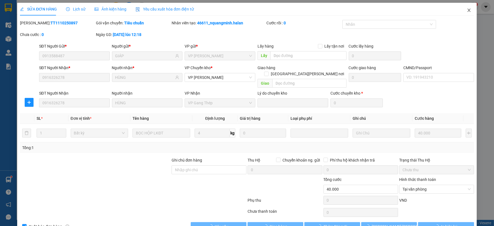
click at [467, 10] on icon "close" at bounding box center [469, 10] width 4 height 4
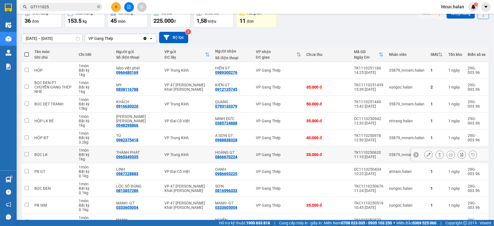
scroll to position [62, 0]
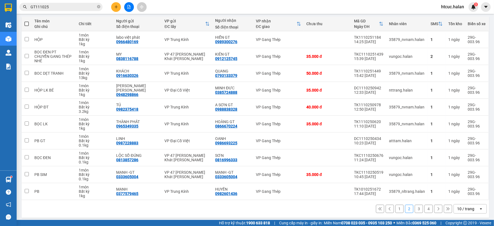
click at [397, 209] on button "1" at bounding box center [399, 209] width 8 height 8
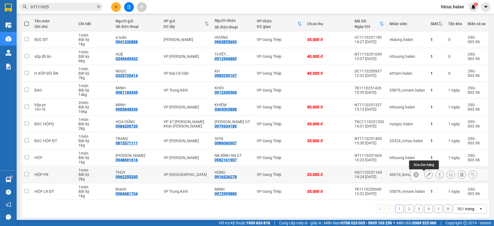
click at [427, 176] on icon at bounding box center [429, 175] width 4 height 4
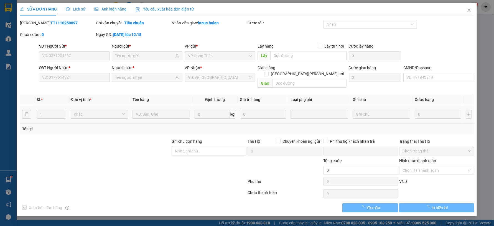
type input "0962255330"
type input "THÙY"
type input "0916326278"
type input "HÙNG"
type input "0"
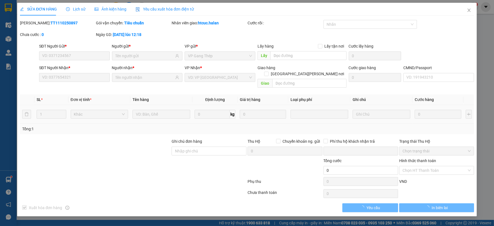
type input "35.000"
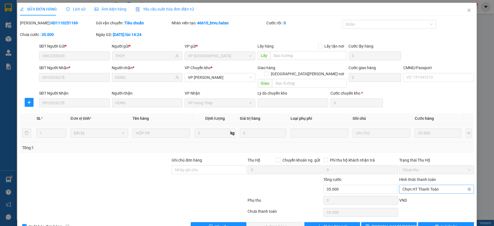
click at [417, 185] on span "Chọn HT Thanh Toán" at bounding box center [436, 189] width 68 height 8
click at [419, 136] on div "Tại văn phòng" at bounding box center [432, 137] width 67 height 6
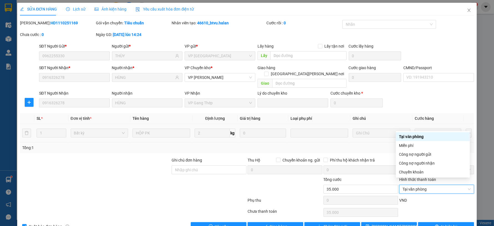
type input "0"
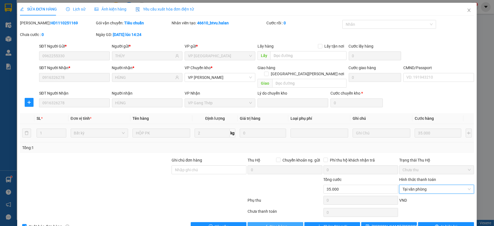
click at [286, 223] on button "Giao hàng" at bounding box center [276, 227] width 56 height 9
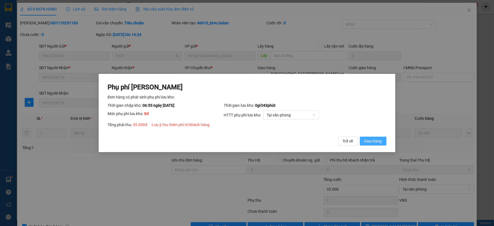
click at [379, 140] on span "Giao hàng" at bounding box center [373, 141] width 18 height 6
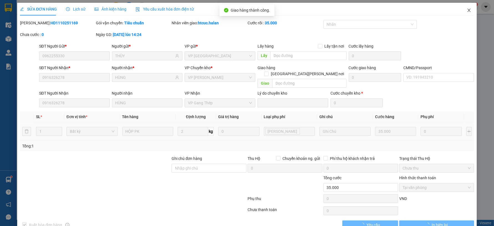
click at [467, 10] on icon "close" at bounding box center [469, 10] width 4 height 4
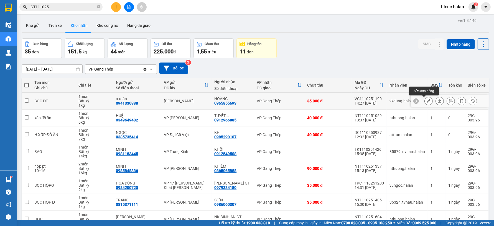
click at [427, 101] on icon at bounding box center [429, 101] width 4 height 4
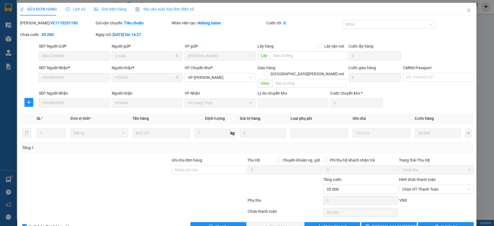
type input "0941330888"
type input "a toản"
type input "0965855693"
type input "HOÀNG"
type input "0"
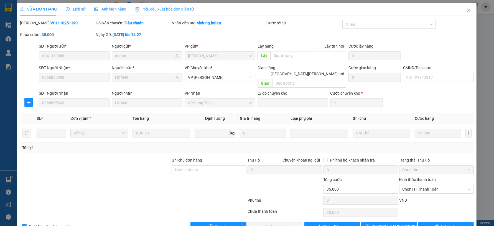
type input "35.000"
click at [431, 185] on span "Chọn HT Thanh Toán" at bounding box center [436, 189] width 68 height 8
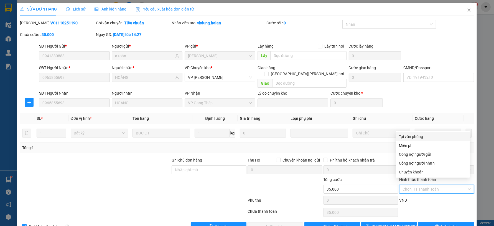
click at [420, 137] on div "Tại văn phòng" at bounding box center [432, 137] width 67 height 6
type input "0"
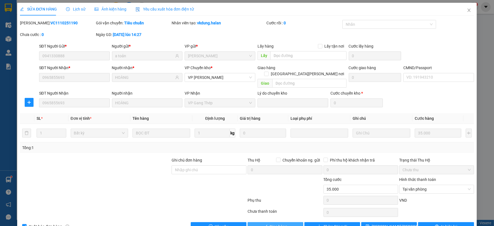
click at [292, 223] on button "Giao hàng" at bounding box center [276, 227] width 56 height 9
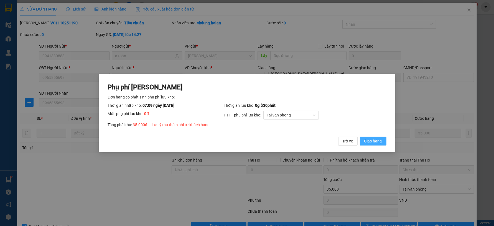
click at [374, 140] on span "Giao hàng" at bounding box center [373, 141] width 18 height 6
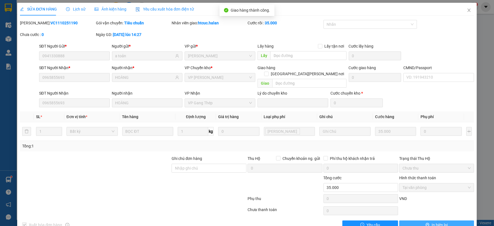
click at [432, 222] on span "In biên lai" at bounding box center [440, 225] width 16 height 6
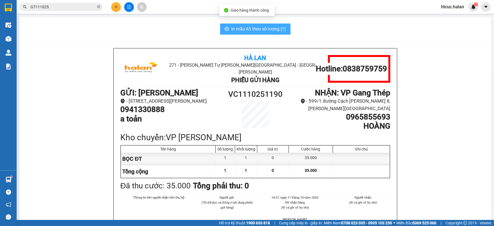
click at [252, 30] on span "In mẫu A5 theo số lượng (1)" at bounding box center [258, 28] width 55 height 7
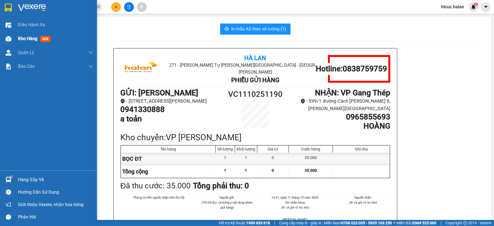
click at [10, 38] on img at bounding box center [9, 39] width 6 height 6
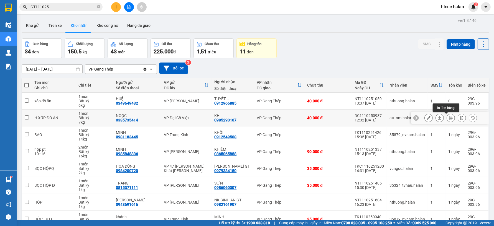
click at [449, 118] on icon at bounding box center [451, 118] width 4 height 4
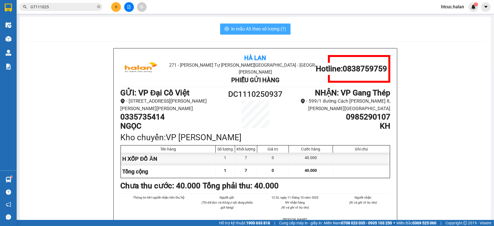
click at [249, 26] on span "In mẫu A5 theo số lượng (1)" at bounding box center [258, 28] width 55 height 7
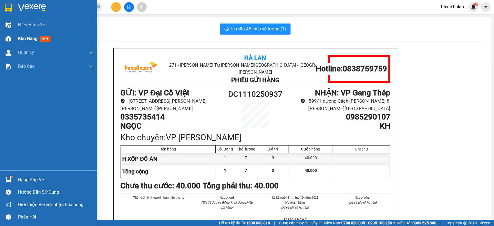
click at [10, 39] on img at bounding box center [9, 39] width 6 height 6
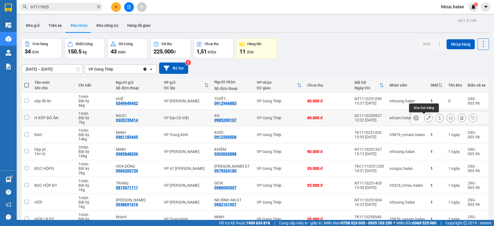
click at [426, 117] on button at bounding box center [429, 118] width 8 height 10
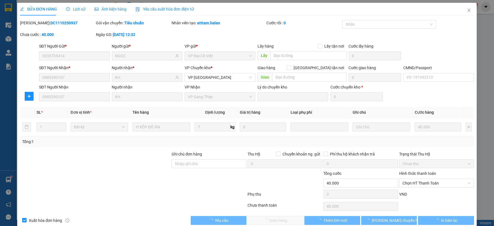
type input "0335735414"
type input "NGỌC"
type input "0985290107"
type input "KH"
type input "0"
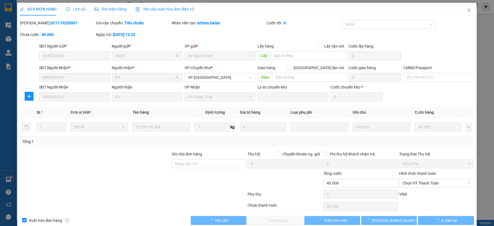
type input "40.000"
click at [439, 183] on span "Chọn HT Thanh Toán" at bounding box center [436, 183] width 68 height 8
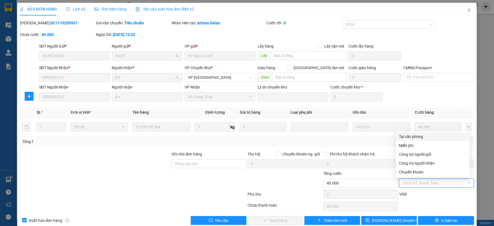
click at [417, 137] on div "Tại văn phòng" at bounding box center [432, 137] width 67 height 6
type input "0"
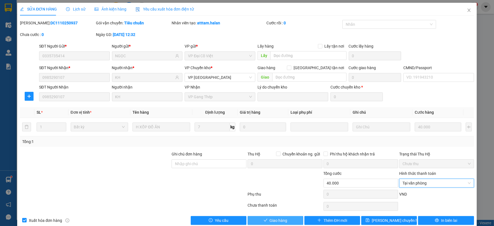
click at [274, 220] on span "Giao hàng" at bounding box center [279, 221] width 18 height 6
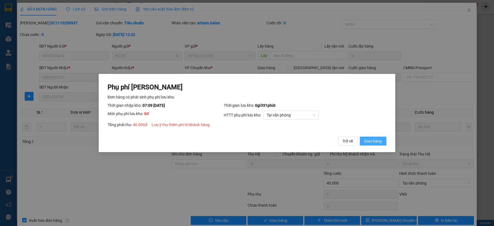
click at [373, 142] on span "Giao hàng" at bounding box center [373, 141] width 18 height 6
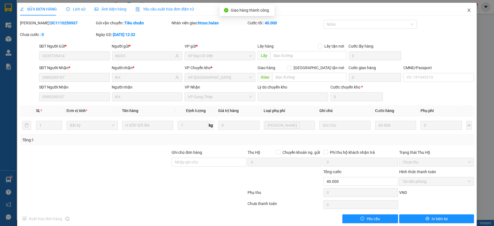
click at [467, 10] on icon "close" at bounding box center [469, 10] width 4 height 4
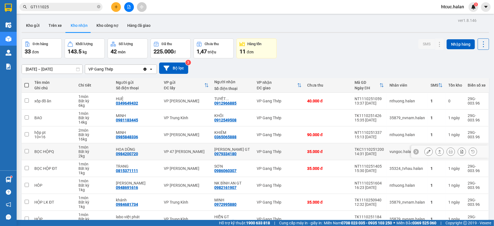
scroll to position [65, 0]
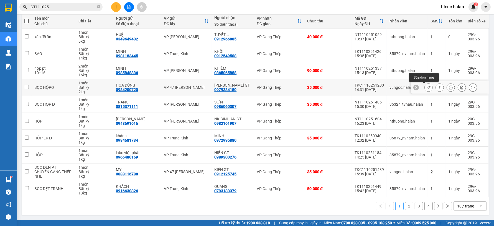
click at [427, 87] on icon at bounding box center [429, 88] width 4 height 4
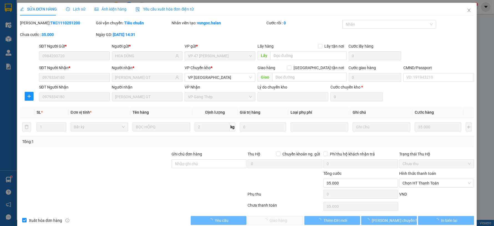
type input "0984200720"
type input "HOA DŨNG"
type input "0979334180"
type input "[PERSON_NAME] GT"
type input "0"
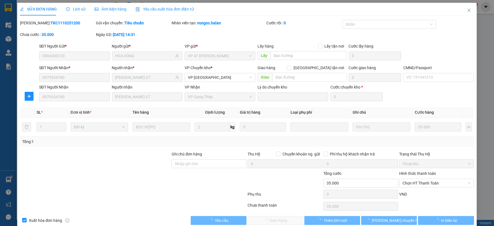
type input "35.000"
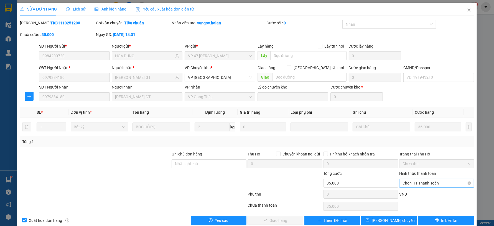
click at [427, 181] on span "Chọn HT Thanh Toán" at bounding box center [436, 183] width 68 height 8
click at [413, 137] on div "Tại văn phòng" at bounding box center [432, 137] width 67 height 6
type input "0"
click at [278, 224] on button "Giao hàng" at bounding box center [276, 220] width 56 height 9
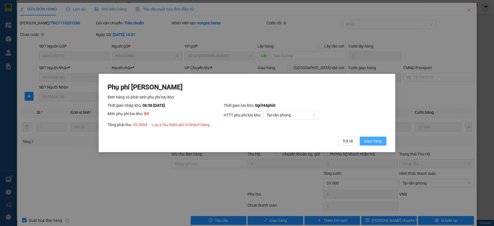
click at [373, 144] on span "Giao hàng" at bounding box center [373, 141] width 18 height 6
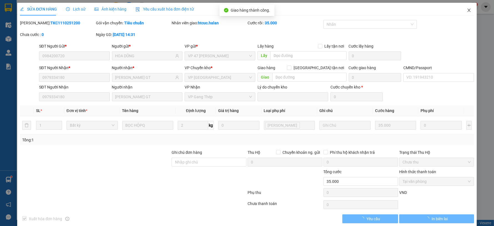
click at [467, 9] on icon "close" at bounding box center [469, 10] width 4 height 4
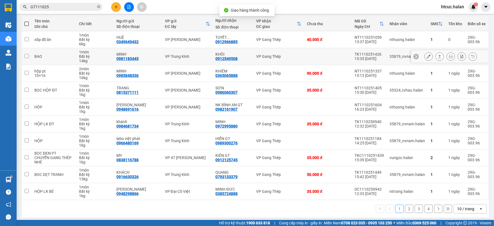
scroll to position [65, 0]
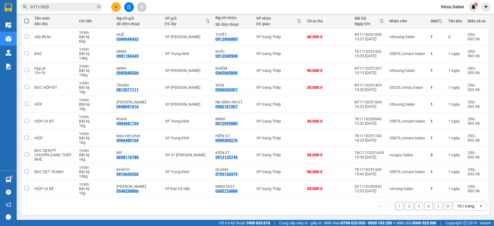
click at [405, 205] on button "2" at bounding box center [409, 206] width 8 height 8
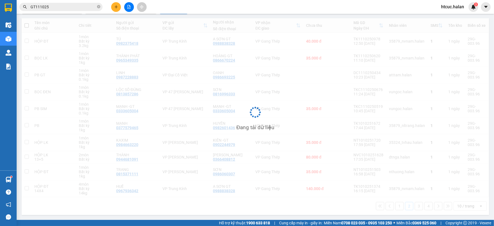
scroll to position [60, 0]
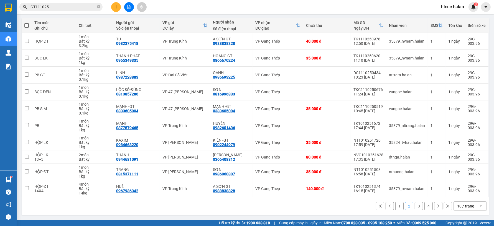
click at [416, 206] on button "3" at bounding box center [419, 206] width 8 height 8
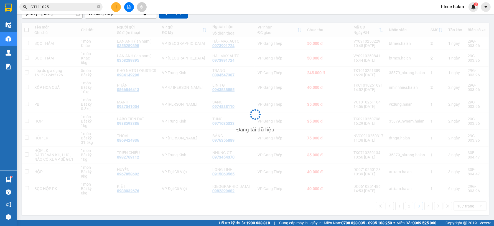
scroll to position [56, 0]
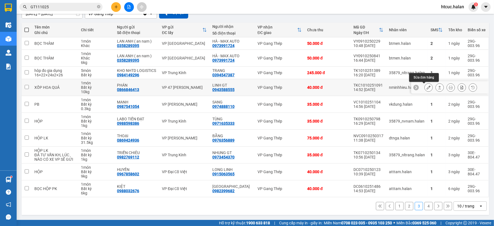
click at [427, 87] on icon at bounding box center [429, 88] width 4 height 4
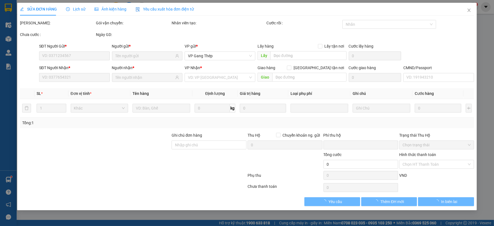
type input "0866846413"
type input "PHÁN"
type input "0943588555"
type input "LINH GT"
type input "K có"
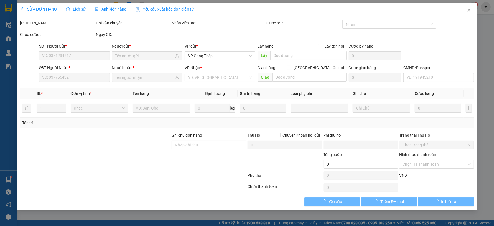
type input "0"
type input "40.000"
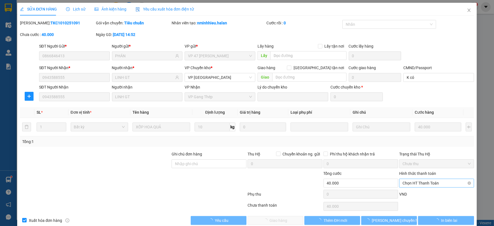
click at [429, 182] on span "Chọn HT Thanh Toán" at bounding box center [436, 183] width 68 height 8
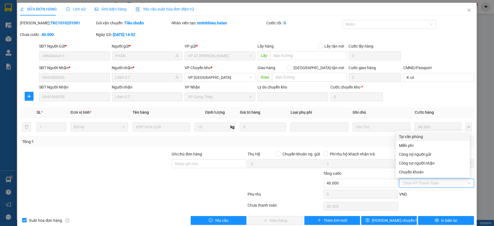
click at [420, 134] on div "Tại văn phòng" at bounding box center [432, 137] width 67 height 6
type input "0"
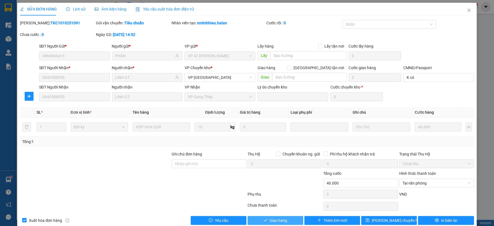
click at [276, 219] on span "Giao hàng" at bounding box center [279, 221] width 18 height 6
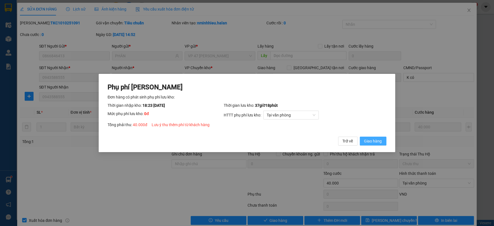
click at [374, 143] on span "Giao hàng" at bounding box center [373, 141] width 18 height 6
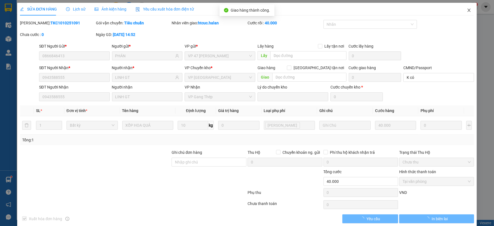
click at [468, 9] on span "Close" at bounding box center [469, 11] width 16 height 16
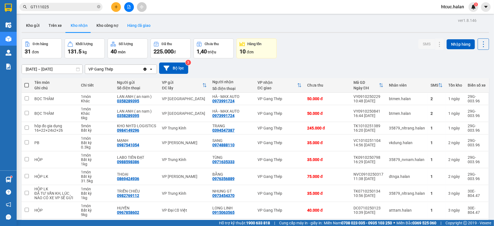
click at [134, 22] on button "Hàng đã giao" at bounding box center [139, 25] width 32 height 13
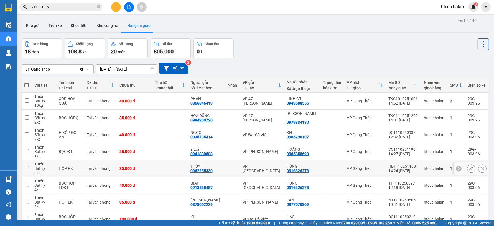
scroll to position [65, 0]
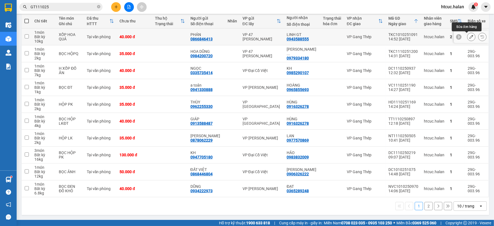
drag, startPoint x: 468, startPoint y: 35, endPoint x: 457, endPoint y: 38, distance: 10.9
click at [457, 38] on div at bounding box center [471, 37] width 35 height 12
click at [424, 203] on button "2" at bounding box center [428, 206] width 8 height 8
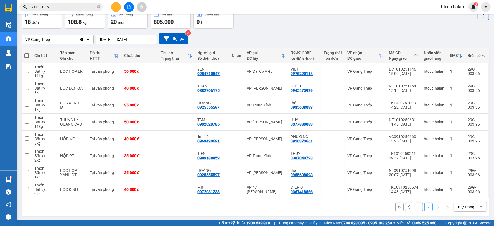
scroll to position [31, 0]
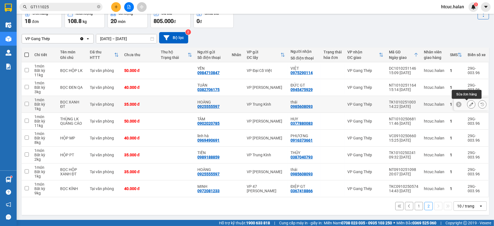
click at [469, 104] on icon at bounding box center [471, 105] width 4 height 4
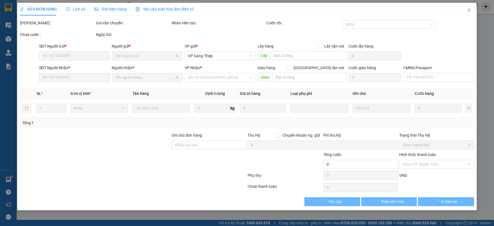
type input "0925555597"
type input "HOÀNG"
type input "0985608093"
type input "thái"
type input "0"
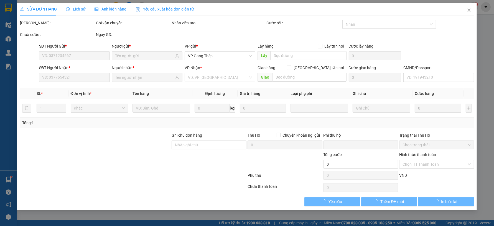
type input "35.000"
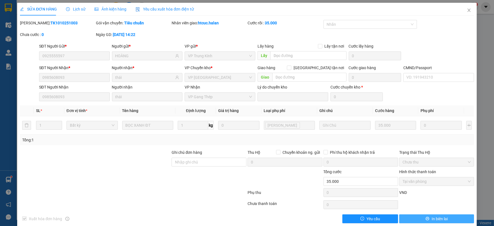
click at [437, 218] on span "In biên lai" at bounding box center [440, 219] width 16 height 6
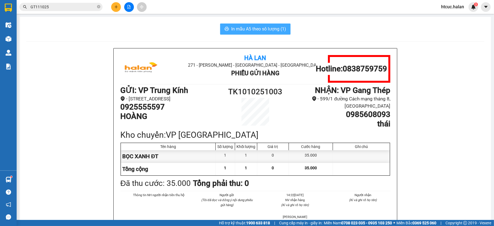
click at [253, 29] on span "In mẫu A5 theo số lượng (1)" at bounding box center [258, 28] width 55 height 7
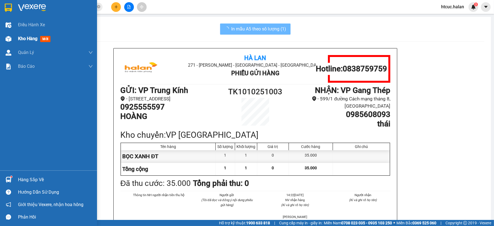
click at [6, 38] on img at bounding box center [9, 39] width 6 height 6
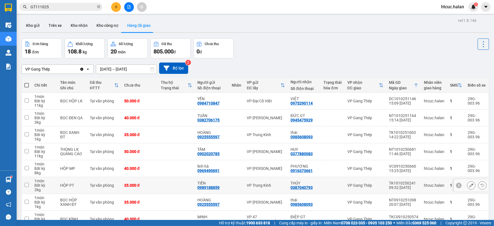
scroll to position [30, 0]
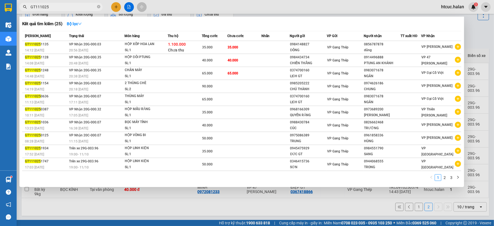
drag, startPoint x: 48, startPoint y: 8, endPoint x: 23, endPoint y: 14, distance: 25.2
click at [23, 12] on div "Kết quả tìm kiếm ( 25 ) Bộ lọc Mã ĐH Trạng thái Món hàng Thu hộ Tổng cước Chưa …" at bounding box center [54, 7] width 108 height 10
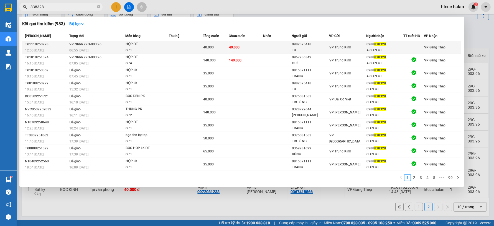
type input "838328"
click at [265, 49] on td at bounding box center [277, 47] width 29 height 13
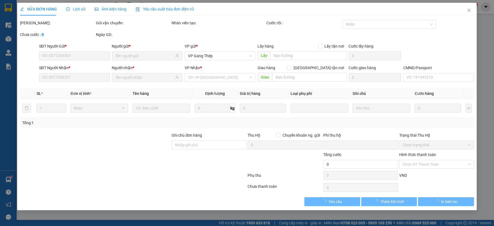
type input "0982375418"
type input "TÚ"
type input "0988838328"
type input "A SƠN GT"
type input "0"
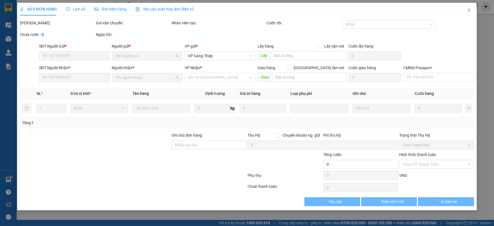
type input "40.000"
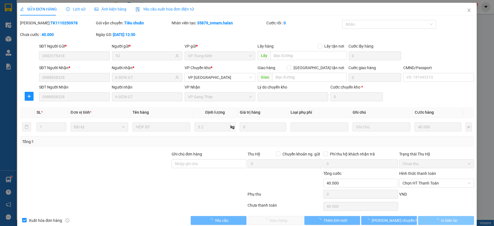
click at [451, 221] on span "In biên lai" at bounding box center [449, 221] width 16 height 6
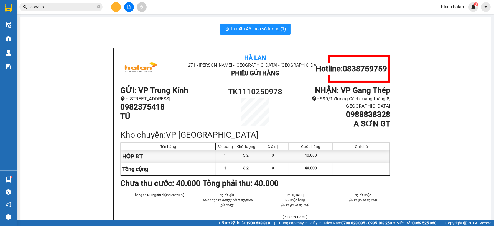
click at [93, 24] on div "In mẫu A5 theo số lượng (1)" at bounding box center [255, 29] width 458 height 11
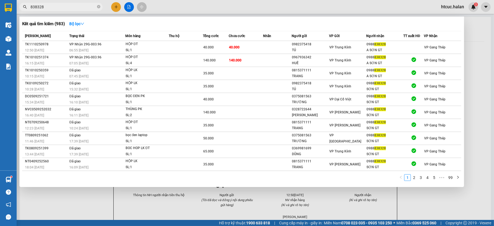
drag, startPoint x: 46, startPoint y: 6, endPoint x: 22, endPoint y: 13, distance: 25.1
click at [22, 12] on div "Kết quả tìm kiếm ( 983 ) Bộ lọc Mã ĐH Trạng thái Món hàng Thu hộ Tổng cước Chưa…" at bounding box center [54, 7] width 108 height 10
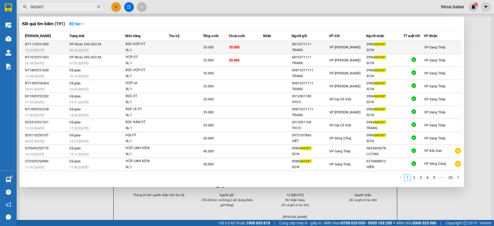
type input "060307"
click at [267, 47] on td at bounding box center [277, 47] width 29 height 13
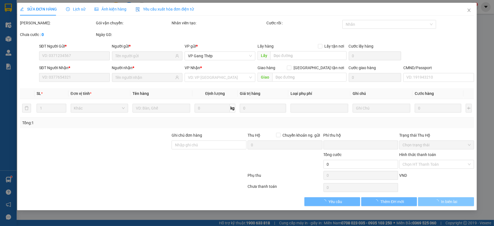
type input "0815371111"
type input "TRANG"
type input "0986060307"
type input "SƠN"
type input "0"
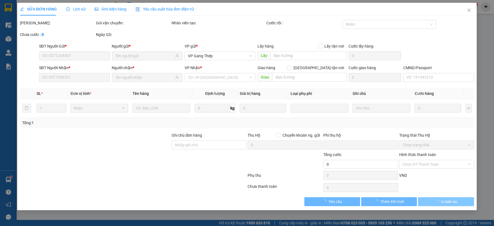
type input "35.000"
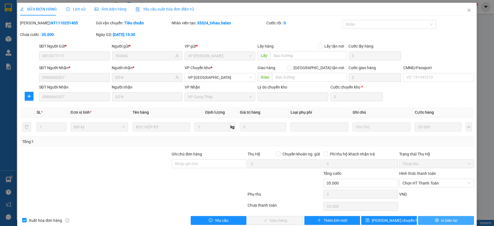
click at [441, 222] on span "In biên lai" at bounding box center [449, 221] width 16 height 6
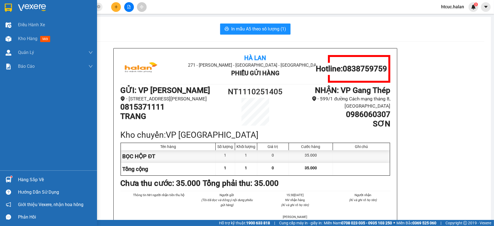
click at [13, 177] on div at bounding box center [9, 180] width 10 height 10
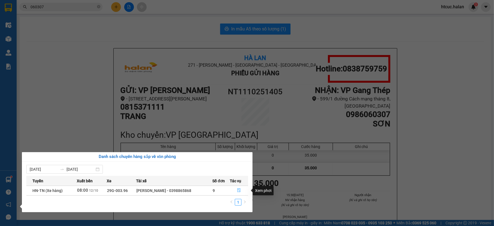
click at [237, 189] on icon "file-done" at bounding box center [239, 191] width 4 height 4
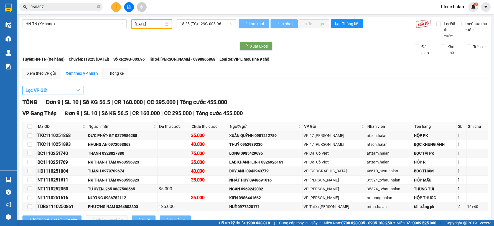
type input "[DATE]"
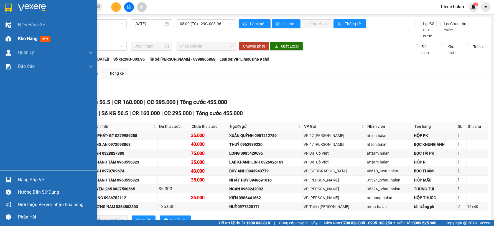
click at [12, 41] on div at bounding box center [9, 39] width 10 height 10
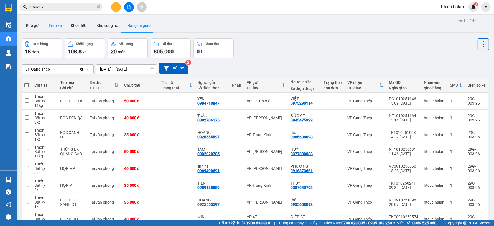
click at [54, 26] on button "Trên xe" at bounding box center [55, 25] width 22 height 13
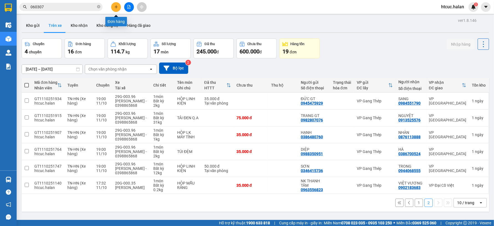
click at [118, 7] on icon "plus" at bounding box center [116, 7] width 4 height 4
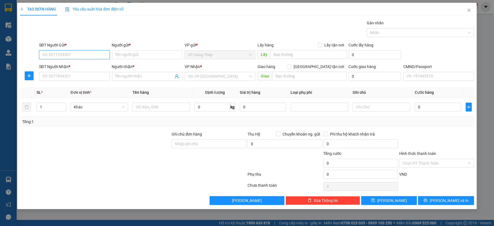
click at [84, 53] on input "SĐT Người Gửi *" at bounding box center [74, 54] width 71 height 9
click at [469, 10] on icon "close" at bounding box center [469, 10] width 4 height 4
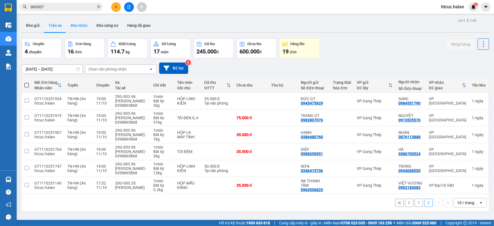
click at [72, 26] on button "Kho nhận" at bounding box center [79, 25] width 26 height 13
type input "[DATE] – [DATE]"
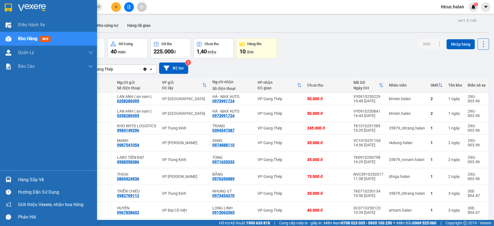
drag, startPoint x: 8, startPoint y: 180, endPoint x: 15, endPoint y: 181, distance: 6.7
click at [8, 180] on img at bounding box center [9, 180] width 6 height 6
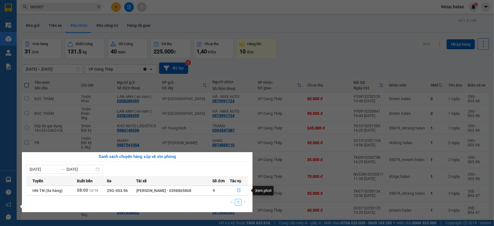
click at [236, 191] on button "button" at bounding box center [239, 191] width 18 height 9
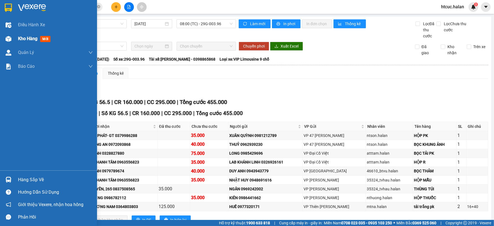
click at [9, 39] on img at bounding box center [9, 39] width 6 height 6
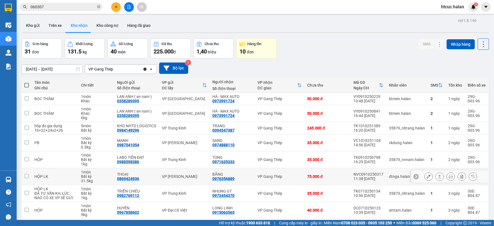
scroll to position [56, 0]
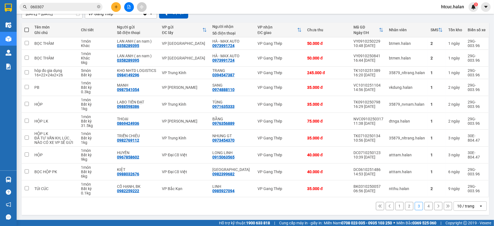
click at [396, 207] on button "1" at bounding box center [399, 206] width 8 height 8
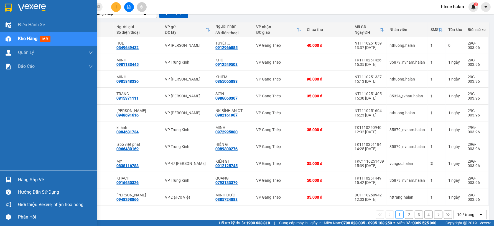
click at [9, 179] on img at bounding box center [9, 180] width 6 height 6
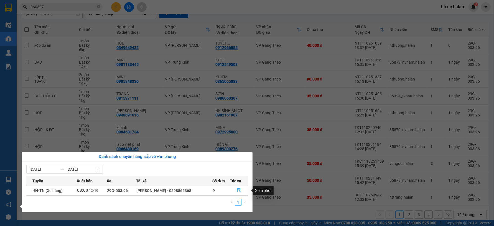
click at [241, 190] on button "button" at bounding box center [239, 191] width 18 height 9
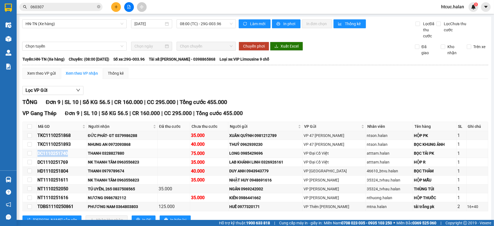
drag, startPoint x: 70, startPoint y: 152, endPoint x: 36, endPoint y: 154, distance: 34.2
click at [37, 154] on td "DC1110251740" at bounding box center [62, 153] width 50 height 9
copy div "DC1110251740"
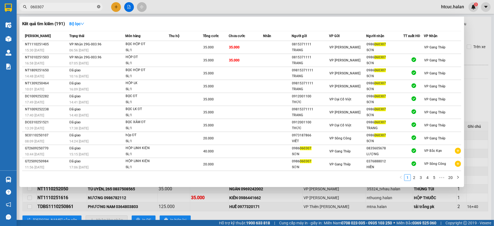
click at [97, 6] on icon "close-circle" at bounding box center [98, 6] width 3 height 3
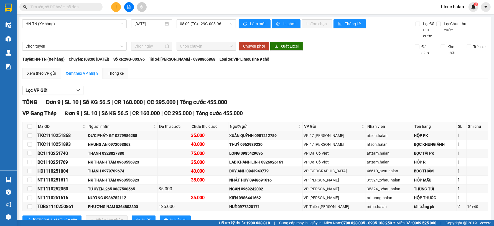
paste input "DC1110251740"
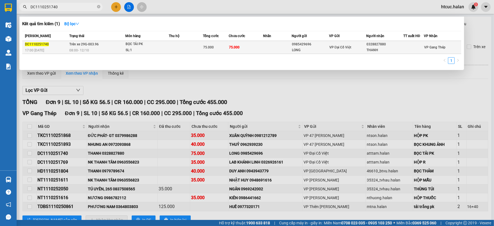
type input "DC1110251740"
click at [269, 50] on td at bounding box center [277, 47] width 29 height 13
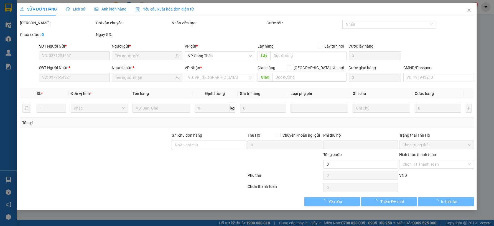
type input "0985429696"
type input "LONG"
type input "0328827880"
type input "THANH"
type input "0"
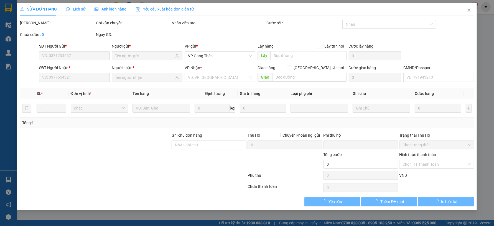
type input "75.000"
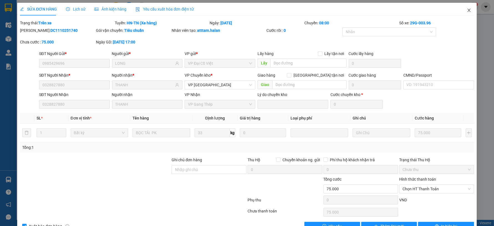
click at [461, 10] on span "Close" at bounding box center [469, 11] width 16 height 16
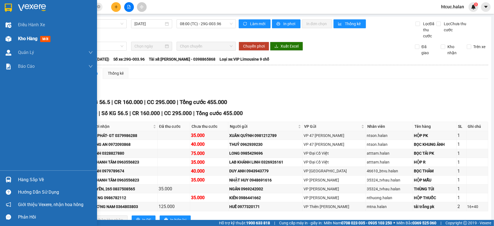
click at [15, 40] on div "Kho hàng mới" at bounding box center [48, 39] width 97 height 14
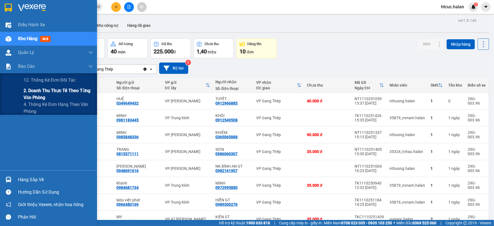
click at [31, 94] on span "2. Doanh thu thực tế theo từng văn phòng" at bounding box center [58, 94] width 69 height 14
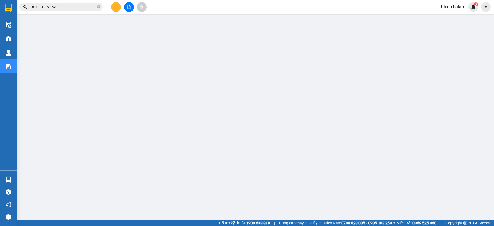
click at [117, 6] on icon "plus" at bounding box center [116, 7] width 4 height 4
click at [116, 5] on div "Yêu cầu xuất hóa đơn điện tử" at bounding box center [94, 9] width 58 height 13
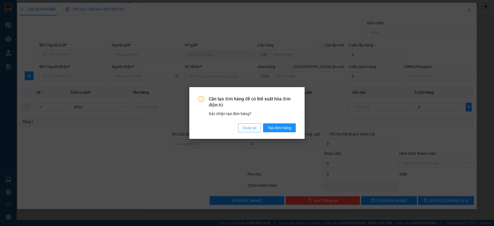
click at [254, 128] on div "Cần tạo đơn hàng để có thể xuất hóa đơn điện tử Xác nhận tạo đơn hàng? Quay lại…" at bounding box center [247, 113] width 494 height 226
drag, startPoint x: 256, startPoint y: 129, endPoint x: 253, endPoint y: 129, distance: 3.3
click at [255, 129] on span "Quay lại" at bounding box center [250, 128] width 14 height 6
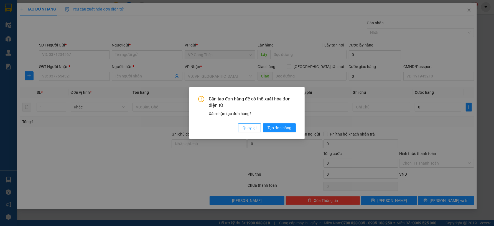
click at [247, 128] on span "Quay lại" at bounding box center [250, 128] width 14 height 6
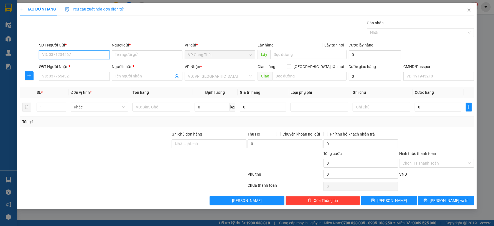
click at [89, 54] on input "SĐT Người Gửi *" at bounding box center [74, 54] width 71 height 9
type input "0337226766"
drag, startPoint x: 74, startPoint y: 67, endPoint x: 76, endPoint y: 71, distance: 4.6
click at [74, 68] on div "0337226766 - NHUẦN" at bounding box center [74, 66] width 64 height 6
type input "NHUẦN"
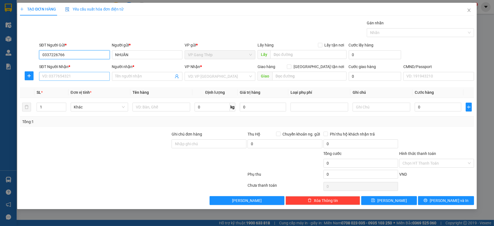
type input "0337226766"
click at [78, 75] on input "SĐT Người Nhận *" at bounding box center [74, 76] width 71 height 9
type input "0393898006"
click at [145, 78] on input "Người nhận *" at bounding box center [144, 76] width 58 height 6
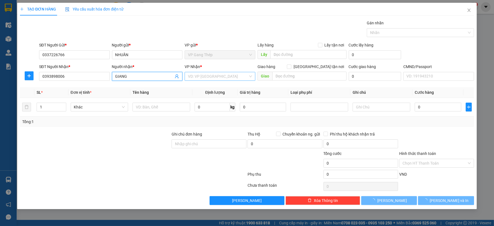
type input "GIANG"
click at [208, 78] on input "search" at bounding box center [218, 76] width 60 height 8
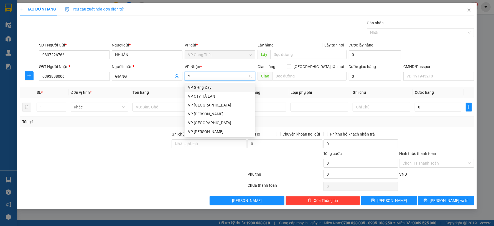
type input "YÊ"
click at [195, 89] on div "VP [PERSON_NAME]" at bounding box center [220, 88] width 64 height 6
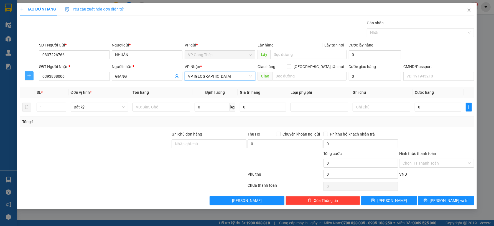
click at [30, 76] on icon "plus" at bounding box center [29, 76] width 4 height 4
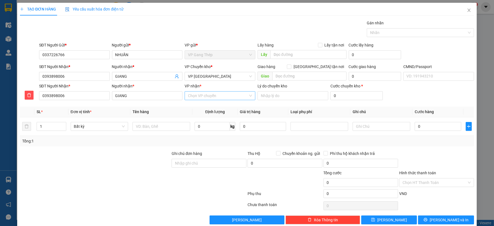
click at [196, 100] on div "Chọn VP chuyển" at bounding box center [220, 95] width 71 height 9
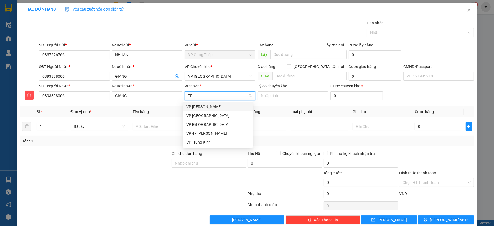
type input "TRA"
click at [201, 109] on div "VP [PERSON_NAME]" at bounding box center [217, 107] width 63 height 6
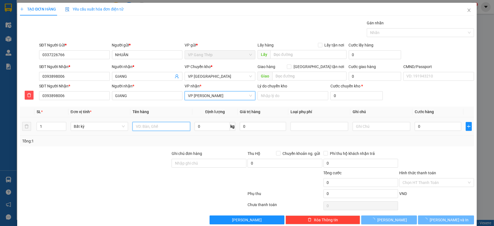
click at [155, 126] on input "text" at bounding box center [161, 126] width 58 height 9
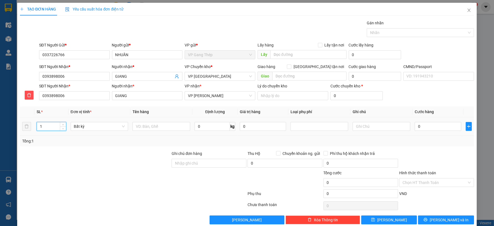
drag, startPoint x: 45, startPoint y: 126, endPoint x: 34, endPoint y: 132, distance: 12.3
click at [34, 132] on td "1" at bounding box center [51, 127] width 34 height 19
type input "2"
click at [147, 125] on input "text" at bounding box center [161, 126] width 58 height 9
type input "2 HỘP TPCN"
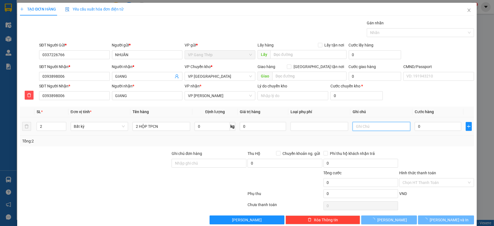
click at [380, 127] on input "text" at bounding box center [382, 126] width 58 height 9
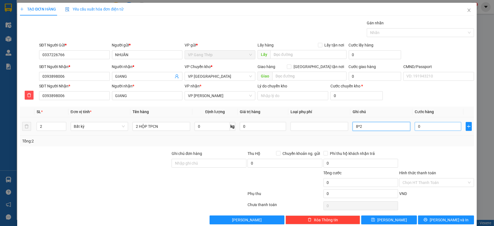
type input "8*2"
click at [430, 126] on input "0" at bounding box center [438, 126] width 46 height 9
type input "7"
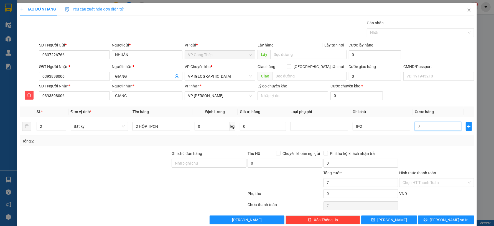
type input "70"
type input "700"
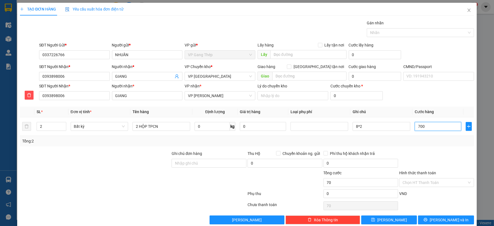
type input "700"
type input "7.000"
type input "70.000"
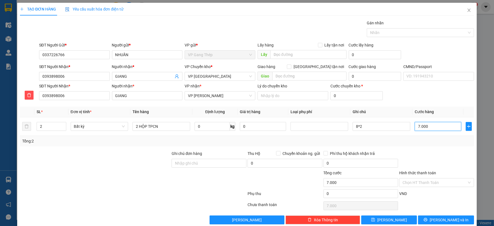
type input "70.000"
click at [449, 220] on span "[PERSON_NAME] và In" at bounding box center [449, 220] width 39 height 6
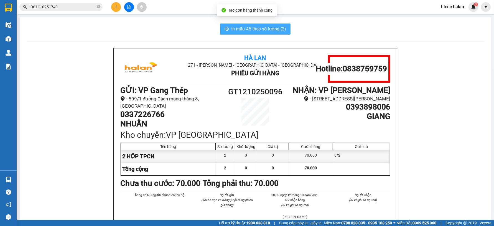
click at [239, 25] on span "In mẫu A5 theo số lượng (2)" at bounding box center [258, 28] width 55 height 7
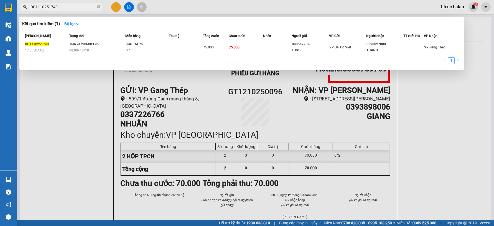
drag, startPoint x: 63, startPoint y: 8, endPoint x: 19, endPoint y: 15, distance: 44.4
click at [19, 12] on div "Kết quả tìm kiếm ( 1 ) Bộ lọc Mã ĐH Trạng thái Món hàng Thu hộ Tổng cước Chưa c…" at bounding box center [54, 7] width 108 height 10
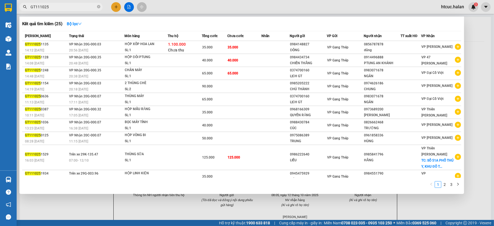
type input "GT111025"
click at [113, 7] on div at bounding box center [247, 113] width 494 height 226
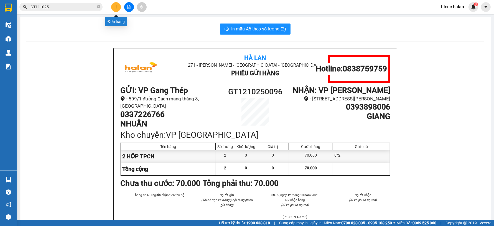
click at [116, 6] on icon "plus" at bounding box center [116, 7] width 4 height 4
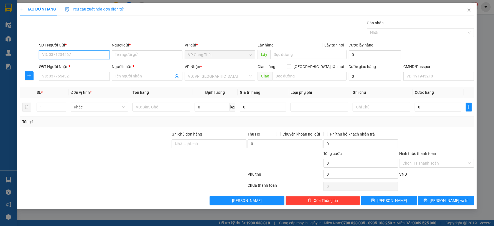
click at [92, 56] on input "SĐT Người Gửi *" at bounding box center [74, 54] width 71 height 9
type input "0868550325"
click at [80, 66] on div "0868550325 - VP GANG THÉP" at bounding box center [74, 66] width 64 height 6
type input "VP GANG THÉP"
type input "0868550325"
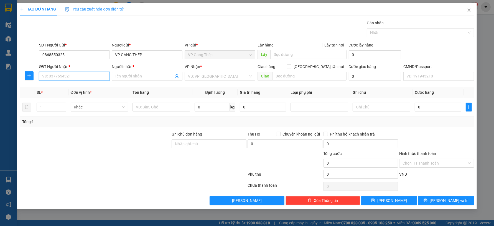
click at [74, 77] on input "SĐT Người Nhận *" at bounding box center [74, 76] width 71 height 9
click at [70, 89] on div "0988900284 - NGỌC KT" at bounding box center [74, 88] width 64 height 6
type input "0988900284"
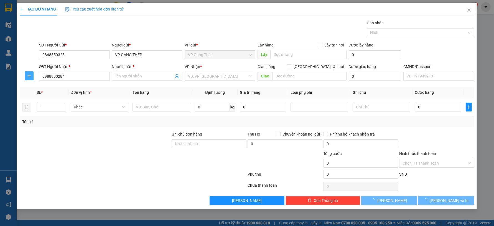
click at [27, 75] on icon "plus" at bounding box center [29, 76] width 4 height 4
type input "NGỌC KT"
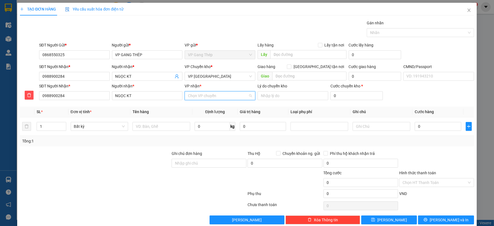
click at [208, 98] on input "VP nhận *" at bounding box center [218, 96] width 60 height 8
type input "LA"
click at [206, 107] on div "VP CTY HÀ LAN" at bounding box center [217, 107] width 63 height 6
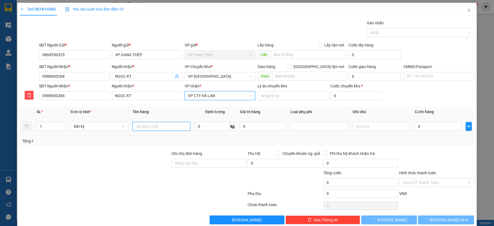
click at [175, 128] on input "text" at bounding box center [161, 126] width 58 height 9
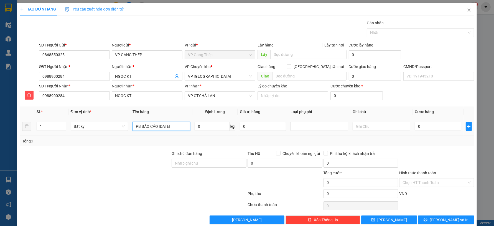
scroll to position [0, 3]
type input "PB BÁO CÁO NGÀY 11/10/2025"
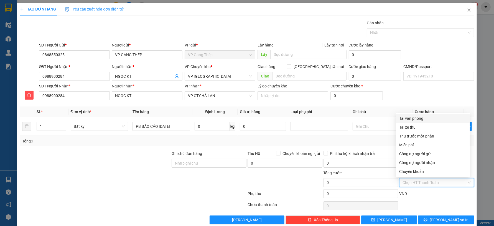
drag, startPoint x: 440, startPoint y: 185, endPoint x: 437, endPoint y: 181, distance: 4.7
click at [438, 184] on input "Hình thức thanh toán" at bounding box center [434, 183] width 64 height 8
click at [409, 143] on div "Miễn phí" at bounding box center [432, 145] width 67 height 6
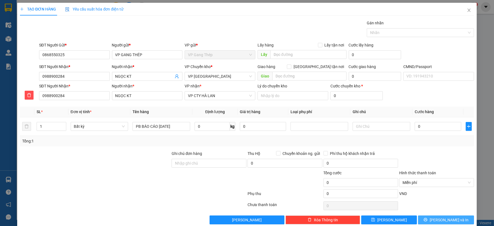
click at [441, 220] on span "[PERSON_NAME] và In" at bounding box center [449, 220] width 39 height 6
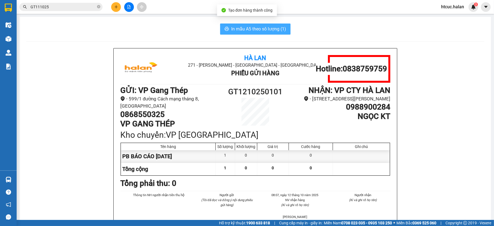
click at [257, 30] on span "In mẫu A5 theo số lượng (1)" at bounding box center [258, 28] width 55 height 7
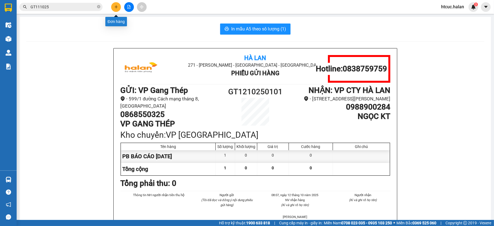
click at [115, 7] on icon "plus" at bounding box center [116, 7] width 4 height 4
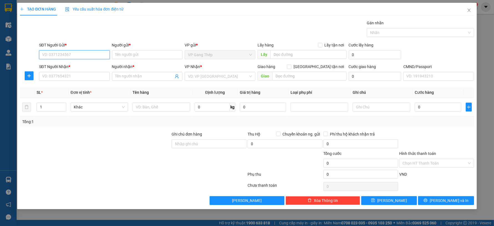
click at [76, 52] on input "SĐT Người Gửi *" at bounding box center [74, 54] width 71 height 9
type input "0985158653"
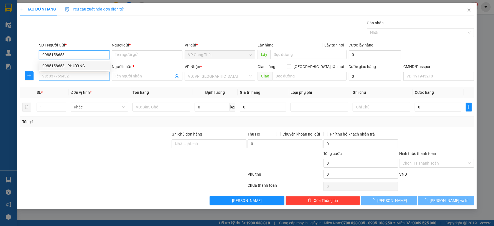
click at [75, 63] on div "0985158653 - PHƯƠNG" at bounding box center [74, 66] width 64 height 6
type input "PHƯƠNG"
type input "0985158653"
click at [81, 76] on input "SĐT Người Nhận *" at bounding box center [74, 76] width 71 height 9
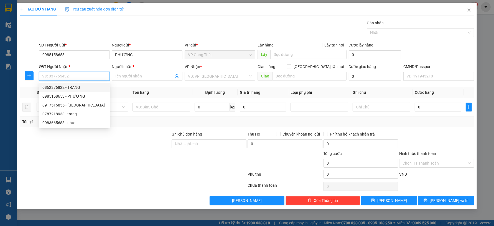
click at [70, 87] on div "0862376822 - TRANG" at bounding box center [74, 88] width 64 height 6
type input "0862376822"
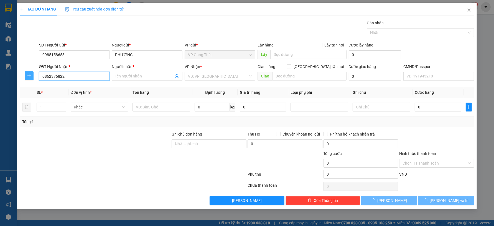
type input "TRANG"
drag, startPoint x: 30, startPoint y: 79, endPoint x: 102, endPoint y: 77, distance: 72.1
click at [30, 78] on button "button" at bounding box center [29, 76] width 9 height 9
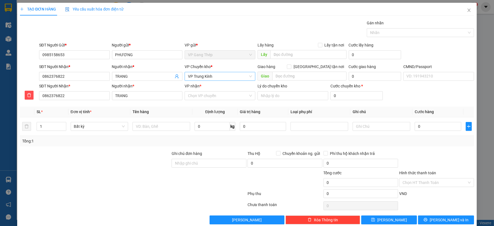
click at [189, 77] on span "VP Trung Kính" at bounding box center [220, 76] width 64 height 8
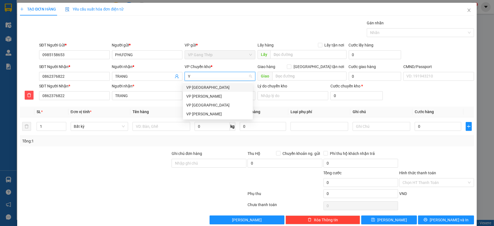
type input "YÊ"
click at [206, 86] on div "VP [PERSON_NAME]" at bounding box center [217, 88] width 63 height 6
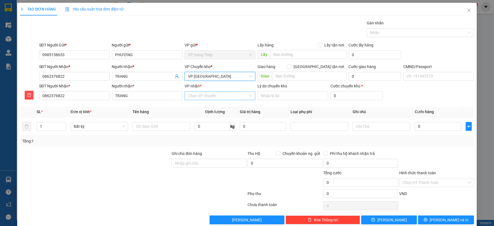
click at [218, 98] on input "VP nhận *" at bounding box center [218, 96] width 60 height 8
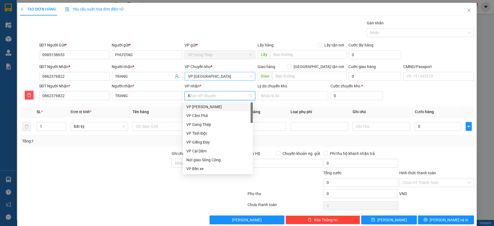
type input "KI"
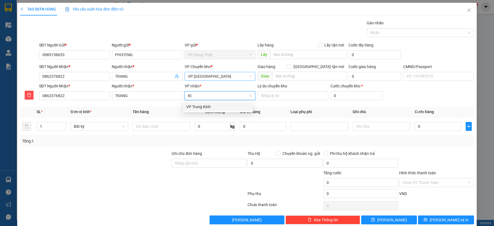
click at [203, 107] on div "VP Trung Kính" at bounding box center [217, 107] width 63 height 6
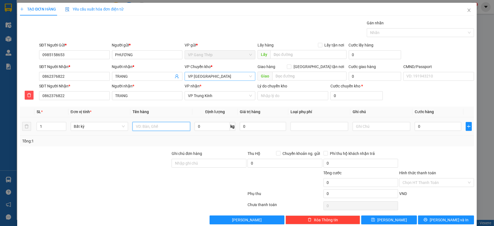
drag, startPoint x: 161, startPoint y: 125, endPoint x: 156, endPoint y: 131, distance: 8.0
click at [161, 126] on input "text" at bounding box center [161, 126] width 58 height 9
type input "THÙNG ĐỒ ĂN"
type input "11"
click at [436, 129] on input "0" at bounding box center [438, 126] width 46 height 9
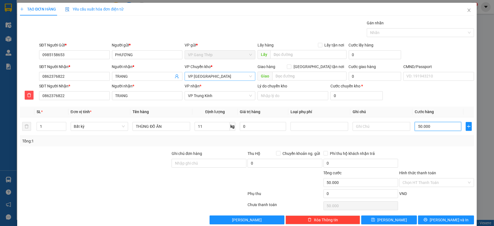
type input "50.000"
click at [427, 181] on input "Hình thức thanh toán" at bounding box center [434, 183] width 64 height 8
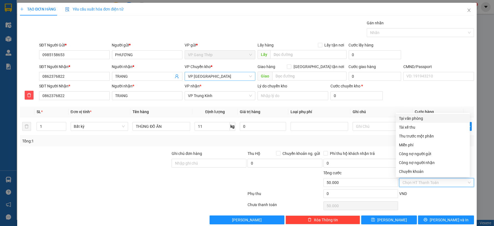
click at [419, 116] on div "Tại văn phòng" at bounding box center [432, 119] width 67 height 6
type input "0"
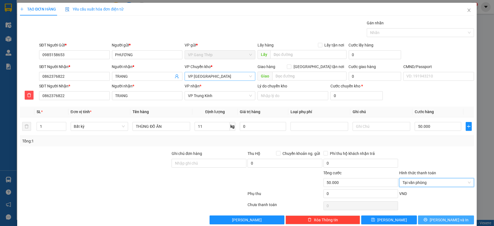
drag, startPoint x: 440, startPoint y: 218, endPoint x: 430, endPoint y: 208, distance: 14.1
click at [440, 219] on span "[PERSON_NAME] và In" at bounding box center [449, 220] width 39 height 6
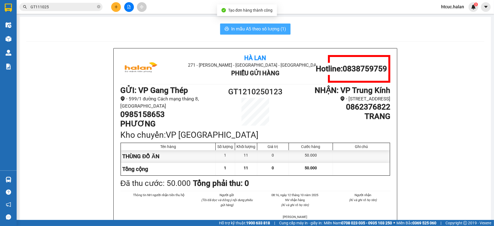
click at [241, 27] on span "In mẫu A5 theo số lượng (1)" at bounding box center [258, 28] width 55 height 7
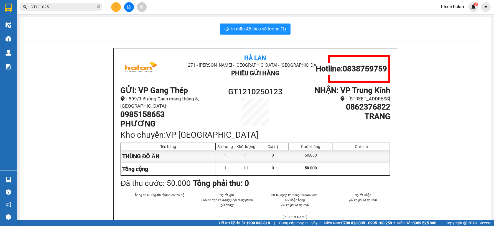
click at [116, 5] on icon "plus" at bounding box center [116, 7] width 4 height 4
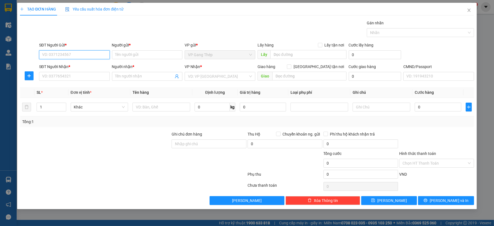
click at [73, 56] on input "SĐT Người Gửi *" at bounding box center [74, 54] width 71 height 9
type input "0982161907"
click at [72, 67] on div "0982161907 - NK BÌNH AN GT" at bounding box center [74, 66] width 64 height 6
type input "NK BÌNH AN GT"
type input "0982161907"
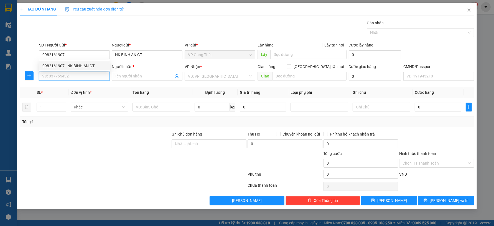
click at [73, 76] on input "SĐT Người Nhận *" at bounding box center [74, 76] width 71 height 9
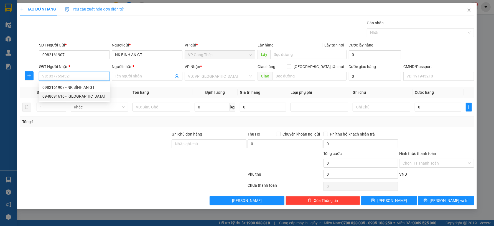
click at [75, 98] on div "0948691616 - NHẬT HUY" at bounding box center [74, 96] width 64 height 6
type input "0948691616"
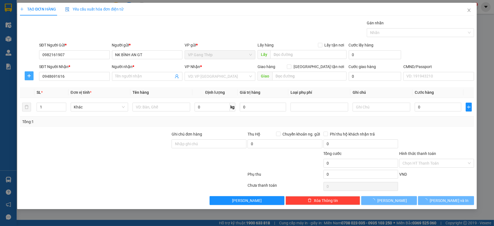
click at [28, 74] on icon "plus" at bounding box center [29, 76] width 4 height 4
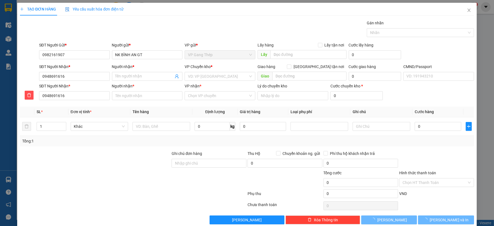
type input "[PERSON_NAME]"
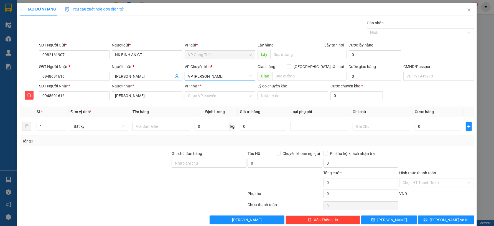
click at [224, 77] on span "VP [PERSON_NAME]" at bounding box center [220, 76] width 64 height 8
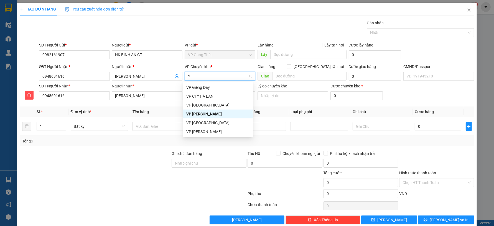
type input "YÊ"
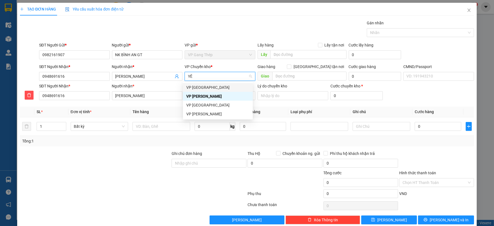
click at [201, 87] on div "VP [PERSON_NAME]" at bounding box center [217, 88] width 63 height 6
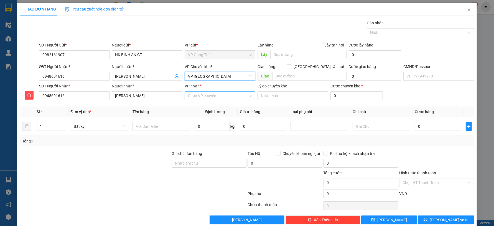
click at [199, 95] on input "VP nhận *" at bounding box center [218, 96] width 60 height 8
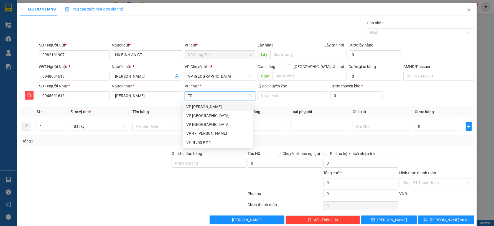
type input "TRA"
click at [195, 108] on div "VP [PERSON_NAME]" at bounding box center [217, 107] width 63 height 6
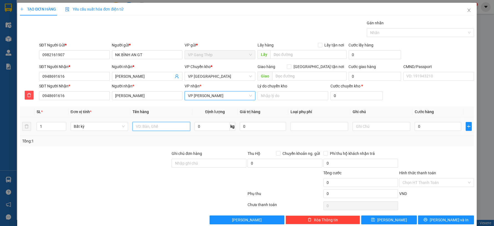
click at [160, 126] on input "text" at bounding box center [161, 126] width 58 height 9
type input "HỘP MẪU NK"
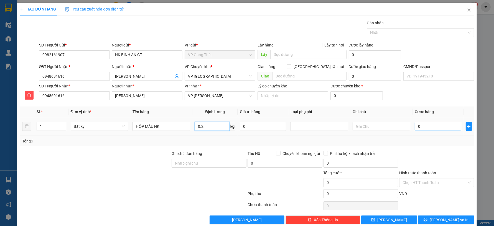
type input "0.2"
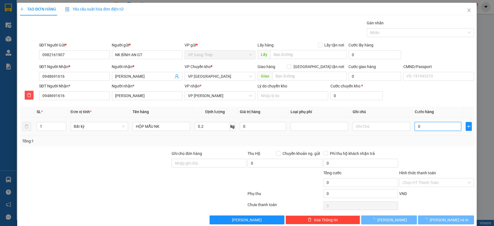
click at [434, 129] on input "0" at bounding box center [438, 126] width 46 height 9
type input "35.000"
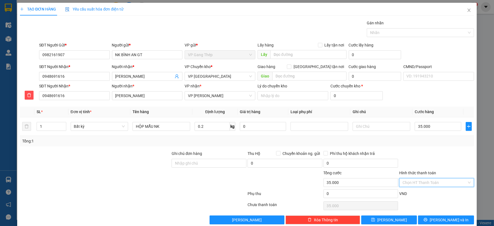
click at [443, 180] on input "Hình thức thanh toán" at bounding box center [434, 183] width 64 height 8
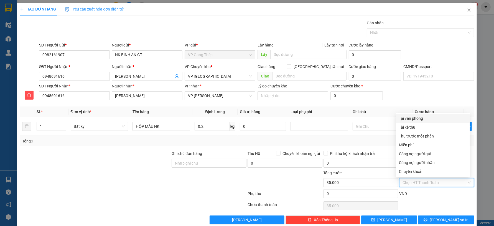
click at [410, 118] on div "Tại văn phòng" at bounding box center [432, 119] width 67 height 6
type input "0"
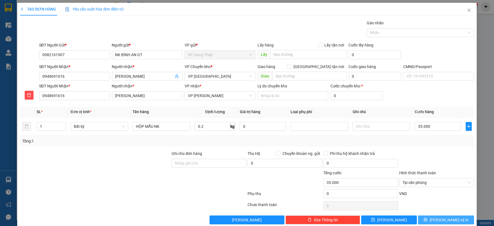
click at [447, 220] on span "[PERSON_NAME] và In" at bounding box center [449, 220] width 39 height 6
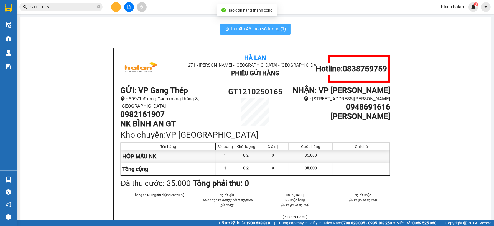
click at [262, 26] on span "In mẫu A5 theo số lượng (1)" at bounding box center [258, 28] width 55 height 7
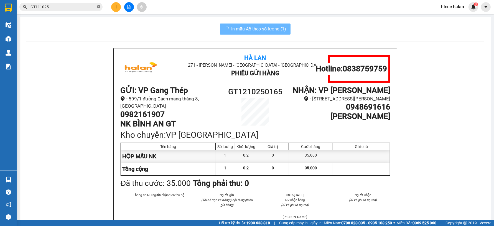
click at [99, 6] on icon "close-circle" at bounding box center [98, 6] width 3 height 3
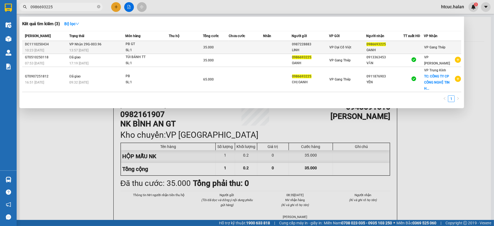
type input "0986693225"
click at [245, 49] on td at bounding box center [246, 47] width 34 height 13
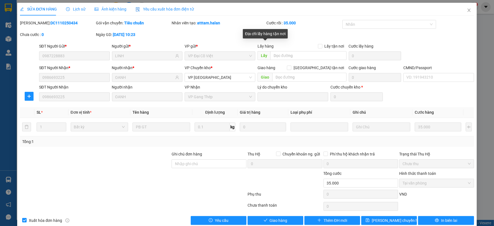
type input "0987228883"
type input "LINH"
type input "0986693225"
type input "OANH"
type input "0"
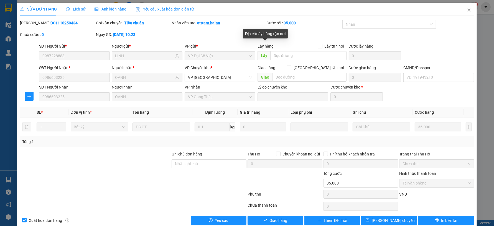
type input "35.000"
drag, startPoint x: 280, startPoint y: 223, endPoint x: 472, endPoint y: 46, distance: 261.1
click at [280, 223] on span "Giao hàng" at bounding box center [279, 221] width 18 height 6
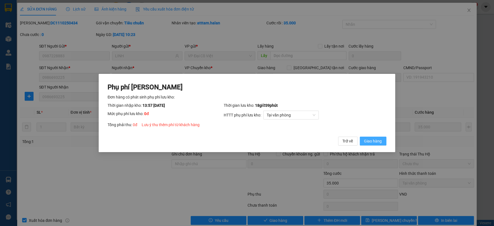
click at [380, 140] on span "Giao hàng" at bounding box center [373, 141] width 18 height 6
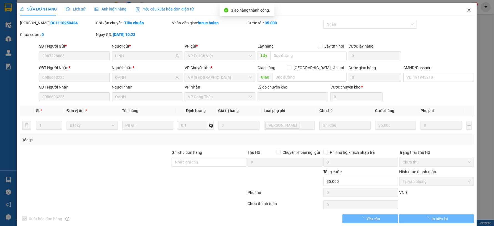
click at [467, 10] on icon "close" at bounding box center [468, 10] width 3 height 3
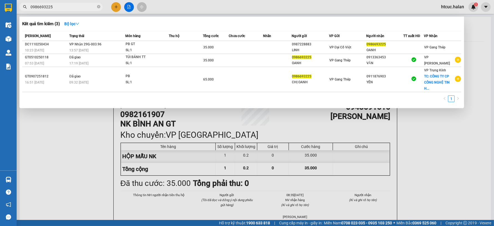
drag, startPoint x: 55, startPoint y: 7, endPoint x: 9, endPoint y: 20, distance: 47.4
click at [9, 20] on section "Kết quả tìm kiếm ( 3 ) Bộ lọc Mã ĐH Trạng thái Món hàng Thu hộ Tổng cước Chưa c…" at bounding box center [247, 113] width 494 height 226
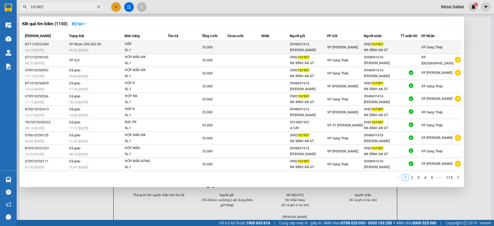
type input "161907"
click at [242, 46] on td at bounding box center [244, 47] width 34 height 13
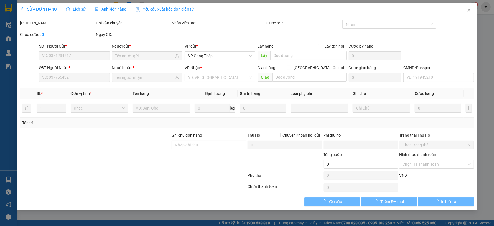
type input "0948691616"
type input "[PERSON_NAME]"
type input "0982161907"
type input "NK BÌNH AN GT"
type input "0"
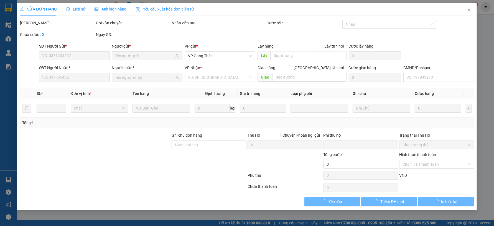
type input "35.000"
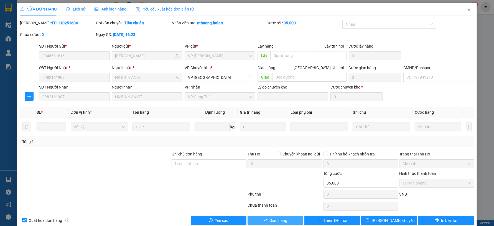
click at [270, 218] on span "Giao hàng" at bounding box center [279, 221] width 18 height 6
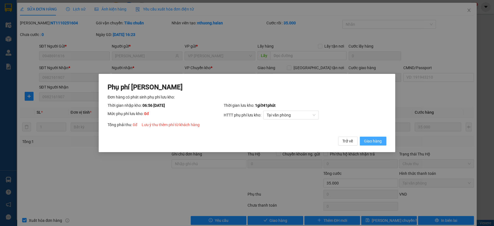
click at [379, 142] on span "Giao hàng" at bounding box center [373, 141] width 18 height 6
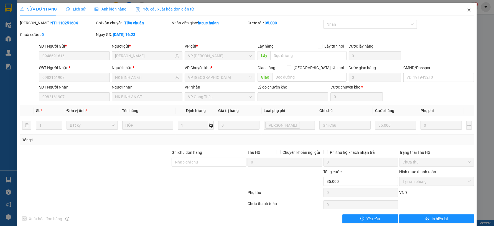
click at [467, 10] on icon "close" at bounding box center [468, 10] width 3 height 3
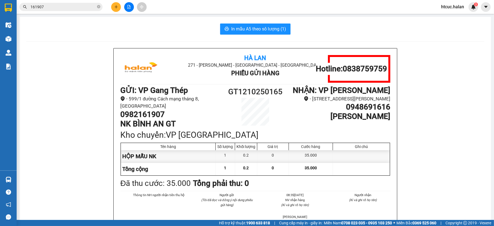
click at [116, 8] on icon "plus" at bounding box center [116, 7] width 4 height 4
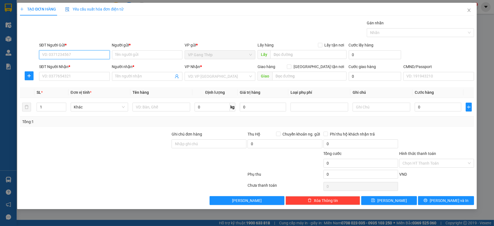
click at [99, 53] on input "SĐT Người Gửi *" at bounding box center [74, 54] width 71 height 9
click at [70, 55] on input "SĐT Người Gửi *" at bounding box center [74, 54] width 71 height 9
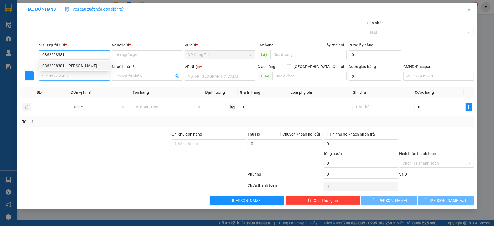
click at [76, 65] on div "0362208381 - BAO ANH" at bounding box center [74, 66] width 64 height 6
type input "0362208381"
click at [80, 73] on input "SĐT Người Nhận *" at bounding box center [74, 76] width 71 height 9
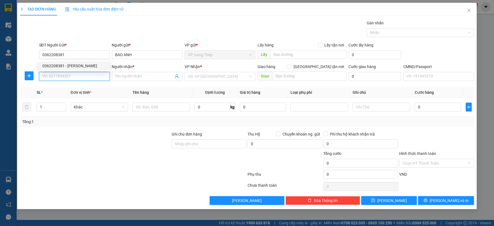
type input "BAO ANH"
click at [73, 76] on input "SĐT Người Nhận *" at bounding box center [74, 76] width 71 height 9
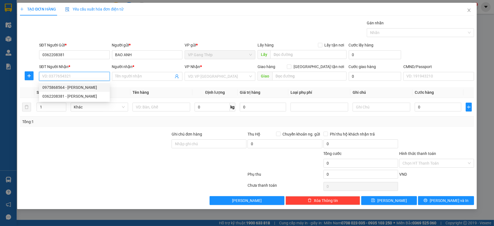
click at [72, 87] on div "0975868564 - NGỌC" at bounding box center [74, 88] width 64 height 6
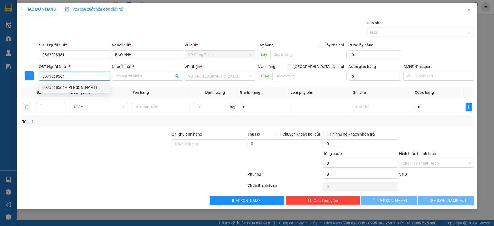
type input "0975868564"
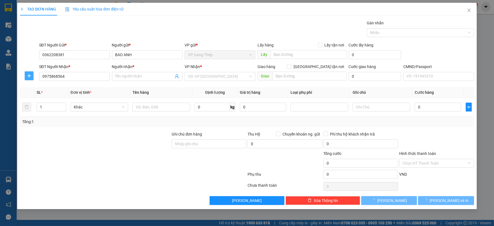
click at [28, 74] on icon "plus" at bounding box center [29, 76] width 4 height 4
type input "NGỌC"
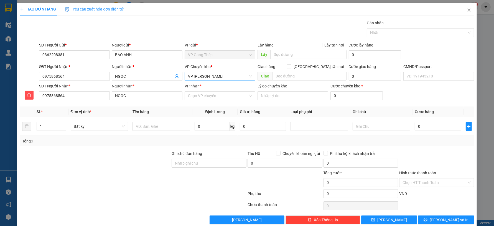
click at [211, 76] on span "[PERSON_NAME]" at bounding box center [220, 76] width 64 height 8
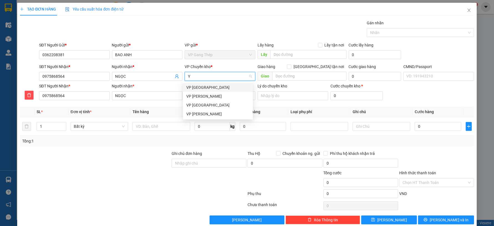
type input "YÊ"
click at [200, 87] on div "VP [PERSON_NAME]" at bounding box center [217, 88] width 63 height 6
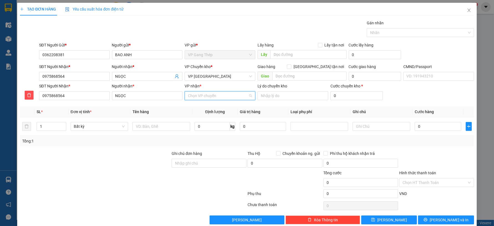
click at [203, 98] on input "VP nhận *" at bounding box center [218, 96] width 60 height 8
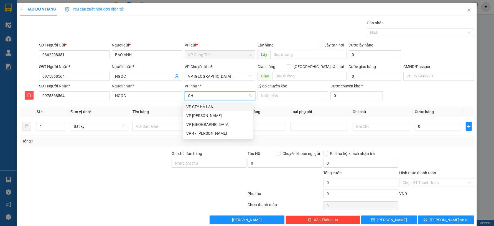
type input "CHI"
drag, startPoint x: 203, startPoint y: 106, endPoint x: 187, endPoint y: 112, distance: 17.3
click at [203, 105] on div "[PERSON_NAME]" at bounding box center [217, 107] width 63 height 6
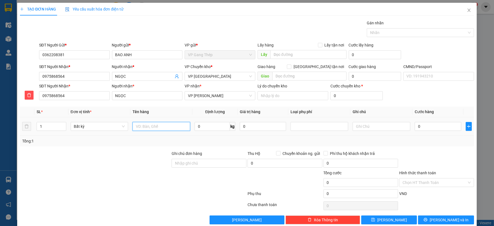
click at [165, 125] on input "text" at bounding box center [161, 126] width 58 height 9
type input "PB"
click at [208, 127] on input "0" at bounding box center [212, 126] width 35 height 9
type input "0.2"
drag, startPoint x: 432, startPoint y: 129, endPoint x: 431, endPoint y: 131, distance: 2.8
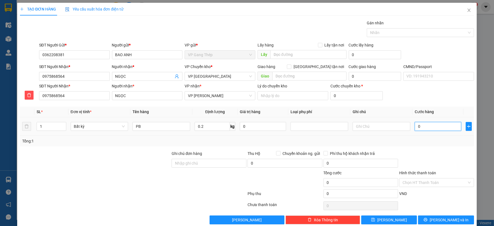
click at [431, 129] on input "0" at bounding box center [438, 126] width 46 height 9
type input "35.000"
click at [440, 220] on span "[PERSON_NAME] và In" at bounding box center [449, 220] width 39 height 6
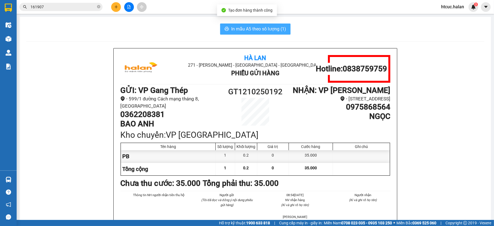
click at [236, 28] on span "In mẫu A5 theo số lượng (1)" at bounding box center [258, 28] width 55 height 7
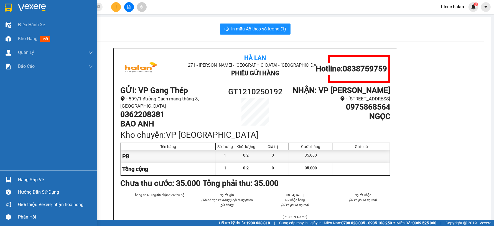
click at [35, 181] on div "Hàng sắp về" at bounding box center [55, 180] width 75 height 8
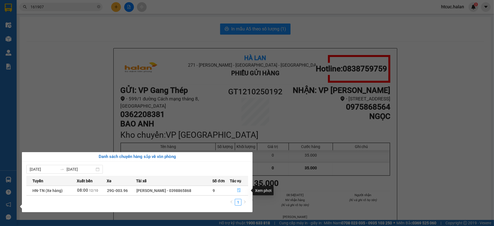
click at [240, 191] on icon "file-done" at bounding box center [238, 191] width 3 height 4
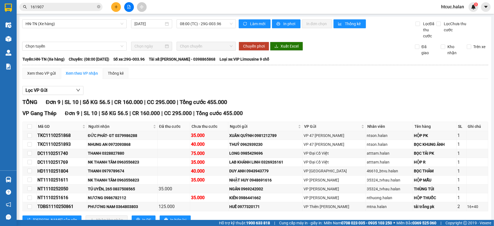
drag, startPoint x: 54, startPoint y: 1, endPoint x: 31, endPoint y: 10, distance: 24.5
click at [31, 10] on div "Kết quả tìm kiếm ( 1150 ) Bộ lọc Mã ĐH Trạng thái Món hàng Thu hộ Tổng cước Chư…" at bounding box center [247, 7] width 494 height 14
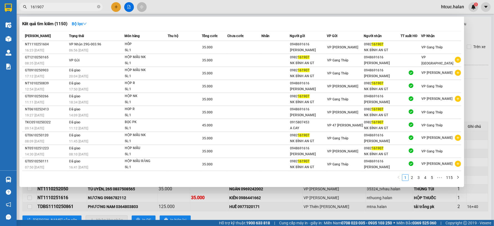
drag, startPoint x: 53, startPoint y: 6, endPoint x: 17, endPoint y: 10, distance: 36.2
click at [17, 10] on div "161907" at bounding box center [54, 7] width 108 height 8
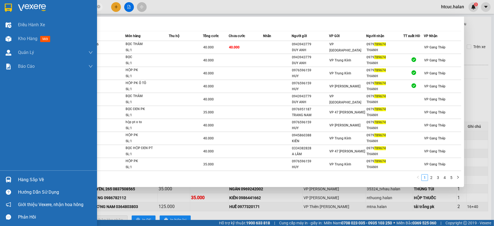
type input "789674"
click at [8, 104] on div "Điều hành xe Kho hàng mới Quản Lý Quản lý chuyến Quản lý kiểm kho Báo cáo 12. T…" at bounding box center [48, 94] width 97 height 153
click at [22, 39] on span "Kho hàng" at bounding box center [27, 38] width 19 height 5
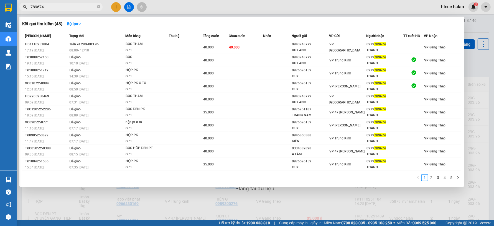
click at [152, 203] on div at bounding box center [247, 113] width 494 height 226
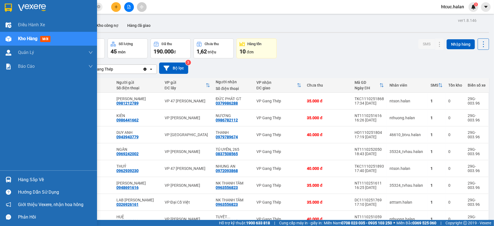
click at [26, 179] on div "Hàng sắp về" at bounding box center [55, 180] width 75 height 8
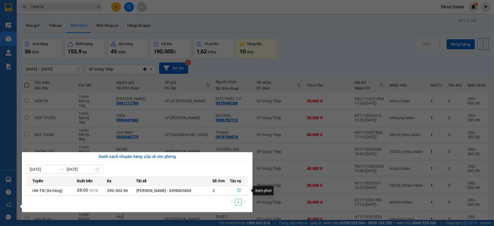
click at [240, 190] on icon "file-done" at bounding box center [239, 191] width 4 height 4
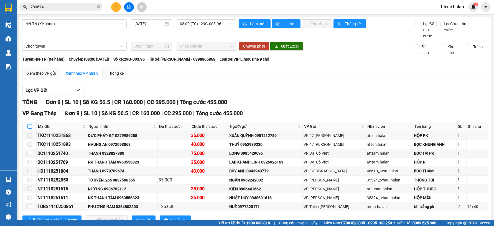
click at [30, 128] on input "checkbox" at bounding box center [29, 126] width 4 height 4
checkbox input "true"
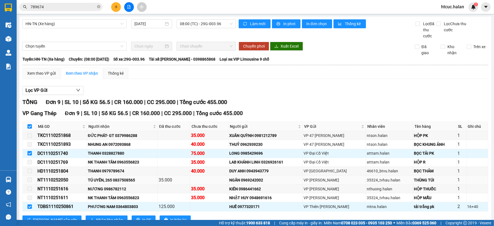
scroll to position [20, 0]
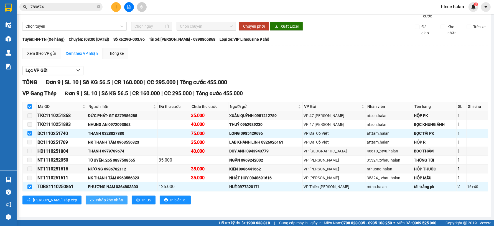
click at [96, 200] on span "Nhập kho nhận" at bounding box center [109, 200] width 27 height 6
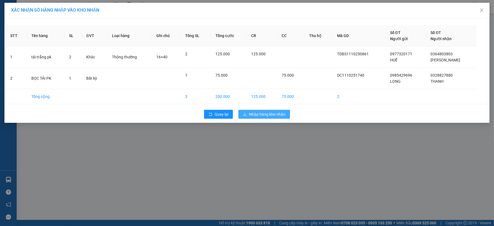
click at [263, 115] on span "Nhập hàng kho nhận" at bounding box center [267, 114] width 37 height 6
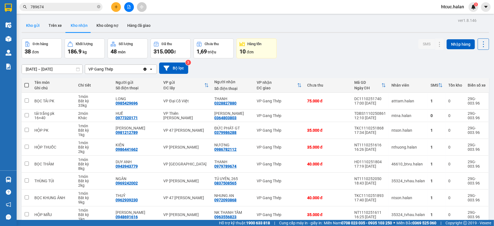
click at [32, 24] on button "Kho gửi" at bounding box center [33, 25] width 22 height 13
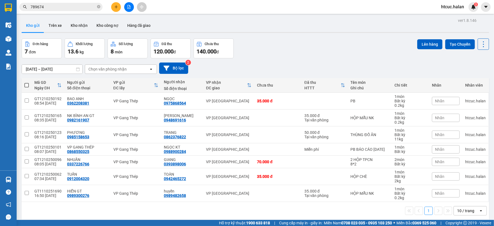
click at [26, 85] on span at bounding box center [26, 85] width 4 height 4
click at [27, 83] on input "checkbox" at bounding box center [27, 83] width 0 height 0
checkbox input "true"
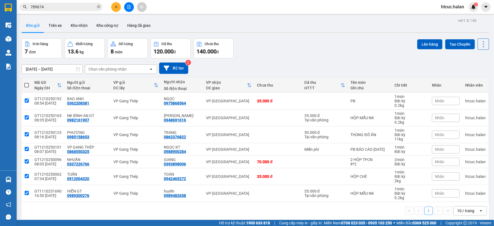
checkbox input "true"
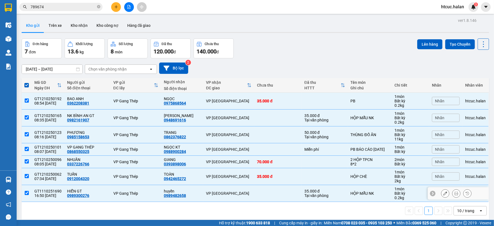
click at [26, 192] on input "checkbox" at bounding box center [27, 193] width 4 height 4
checkbox input "false"
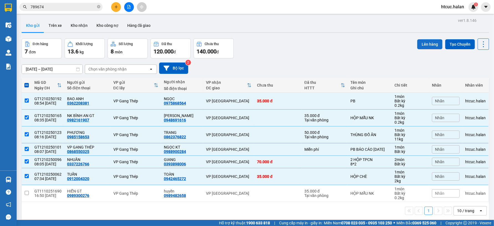
click at [422, 44] on button "Lên hàng" at bounding box center [429, 44] width 25 height 10
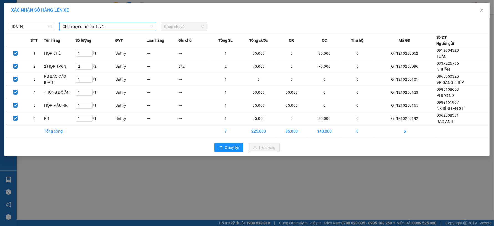
drag, startPoint x: 150, startPoint y: 25, endPoint x: 139, endPoint y: 28, distance: 11.6
click at [150, 25] on icon "down" at bounding box center [151, 26] width 3 height 3
click at [153, 25] on icon "down" at bounding box center [151, 26] width 3 height 3
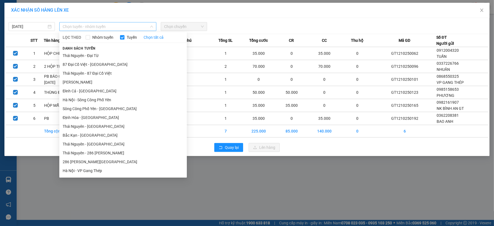
click at [148, 24] on span "Chọn tuyến - nhóm tuyến" at bounding box center [108, 26] width 90 height 8
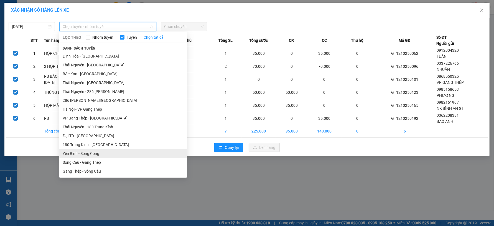
scroll to position [123, 0]
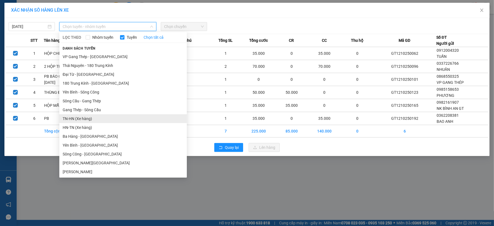
click at [75, 118] on li "TN-HN (Xe hàng)" at bounding box center [122, 118] width 127 height 9
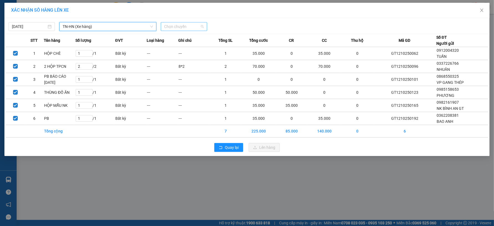
click at [202, 25] on span "Chọn chuyến" at bounding box center [184, 26] width 40 height 8
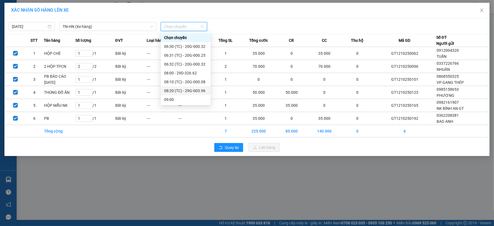
click at [200, 92] on div "08:20 (TC) - 29G-003.96" at bounding box center [185, 91] width 43 height 6
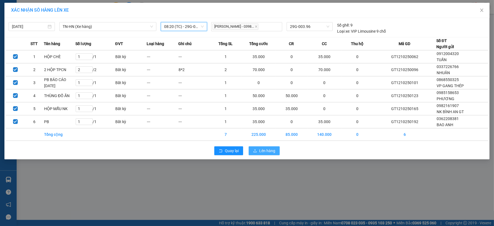
click at [270, 153] on span "Lên hàng" at bounding box center [267, 151] width 16 height 6
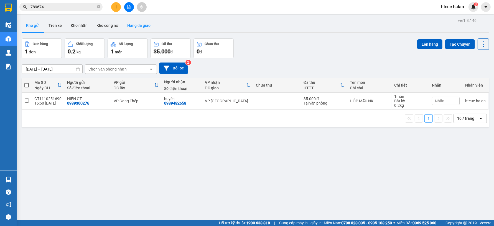
click at [139, 28] on button "Hàng đã giao" at bounding box center [139, 25] width 32 height 13
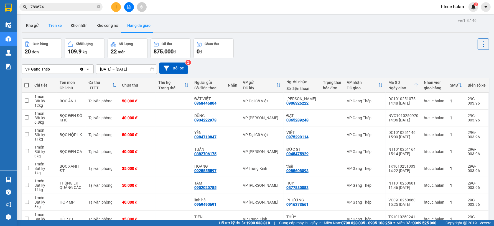
click at [56, 24] on button "Trên xe" at bounding box center [55, 25] width 22 height 13
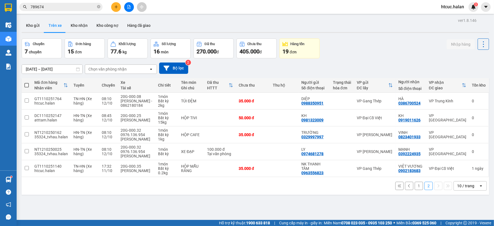
click at [415, 190] on button "1" at bounding box center [419, 186] width 8 height 8
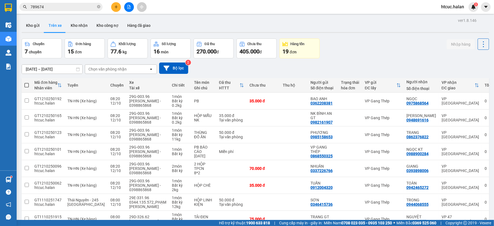
scroll to position [65, 0]
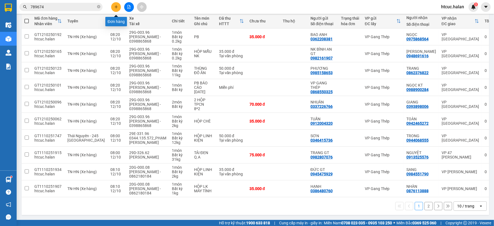
click at [115, 3] on button at bounding box center [116, 7] width 10 height 10
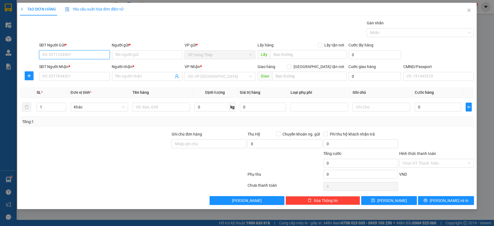
click at [72, 57] on input "SĐT Người Gửi *" at bounding box center [74, 54] width 71 height 9
drag, startPoint x: 70, startPoint y: 64, endPoint x: 75, endPoint y: 73, distance: 10.8
click at [69, 64] on div "0975893467 - HẠNH" at bounding box center [74, 66] width 64 height 6
type input "0975893467"
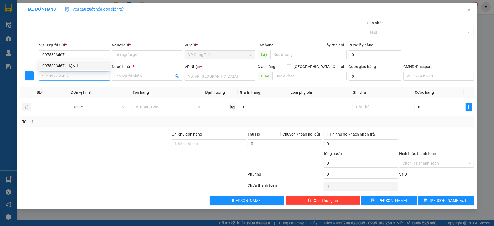
type input "HẠNH"
click at [75, 73] on input "SĐT Người Nhận *" at bounding box center [74, 76] width 71 height 9
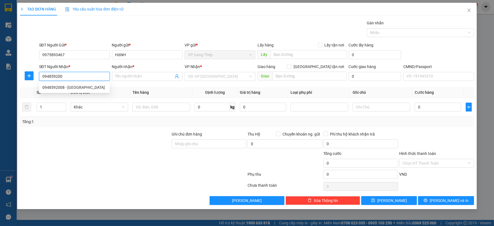
type input "0948592008"
click at [80, 86] on div "0948592008 - VÂN ANH" at bounding box center [74, 88] width 64 height 6
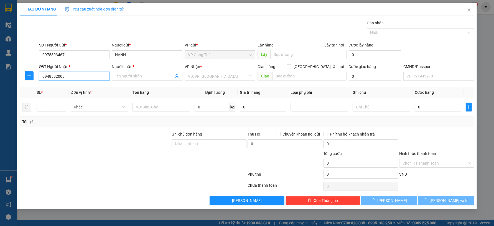
type input "[PERSON_NAME]"
checkbox input "true"
type input "5 ngõ 250 ngách 106 đường kim giang, đại kim, hoàng mai, hà nội"
type input "40.000"
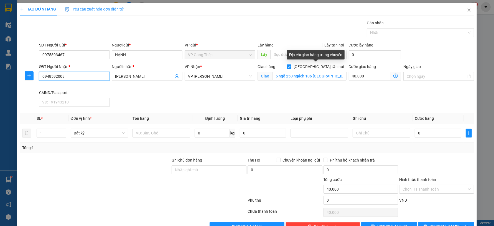
type input "0948592008"
drag, startPoint x: 317, startPoint y: 68, endPoint x: 336, endPoint y: 70, distance: 19.2
click at [291, 68] on input "[GEOGRAPHIC_DATA][PERSON_NAME] nơi" at bounding box center [289, 67] width 4 height 4
checkbox input "false"
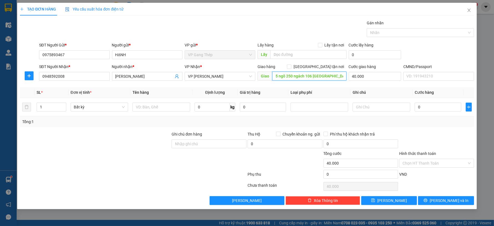
click at [321, 78] on input "5 ngõ 250 ngách 106 đường kim giang, đại kim, hoàng mai, hà nội" at bounding box center [309, 76] width 74 height 9
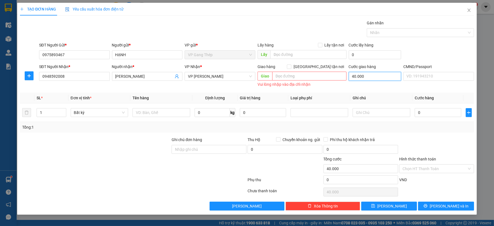
click at [353, 76] on input "40.000" at bounding box center [375, 76] width 52 height 9
type input "0"
click at [204, 80] on span "VP [PERSON_NAME]" at bounding box center [220, 76] width 64 height 8
type input "0"
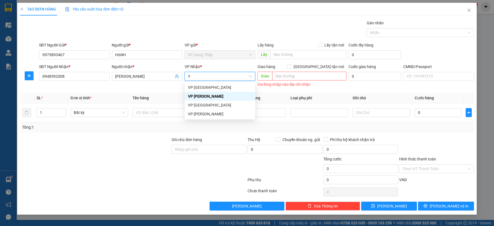
type input "YÊ"
click at [200, 86] on div "VP [PERSON_NAME]" at bounding box center [220, 88] width 64 height 6
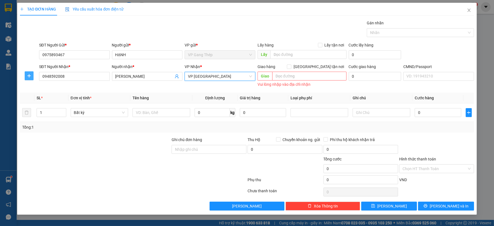
click at [30, 78] on icon "plus" at bounding box center [29, 76] width 4 height 4
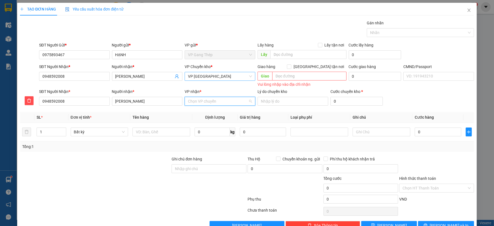
click at [202, 101] on input "VP nhận *" at bounding box center [218, 101] width 60 height 8
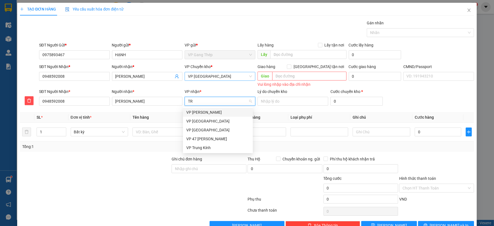
type input "TRA"
click at [202, 111] on div "VP [PERSON_NAME]" at bounding box center [217, 112] width 63 height 6
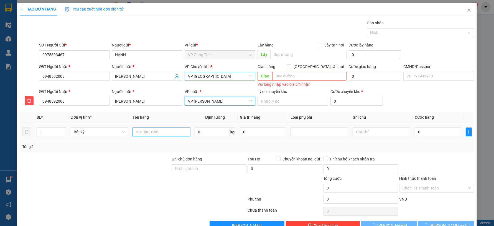
click at [155, 131] on input "text" at bounding box center [161, 132] width 58 height 9
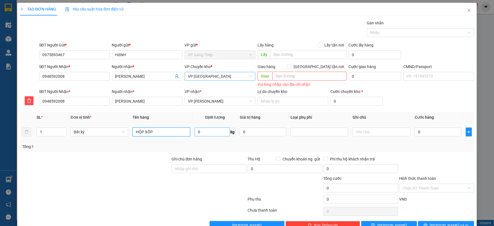
type input "HỘP XỐP"
click at [207, 135] on input "0" at bounding box center [212, 132] width 35 height 9
type input "1"
click at [424, 133] on input "0" at bounding box center [438, 132] width 46 height 9
type input "35.000"
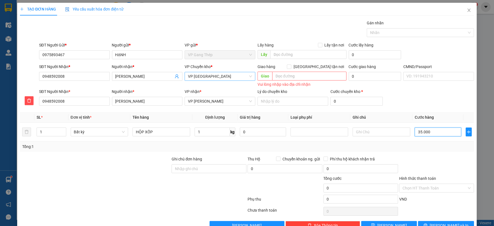
type input "35.000"
click at [431, 188] on input "Hình thức thanh toán" at bounding box center [434, 188] width 64 height 8
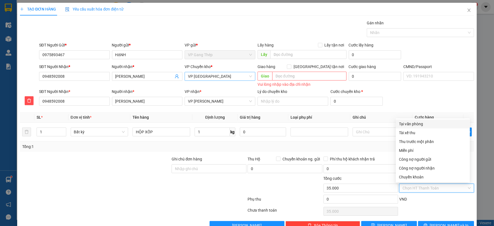
click at [419, 121] on div "Tại văn phòng" at bounding box center [432, 124] width 67 height 6
type input "0"
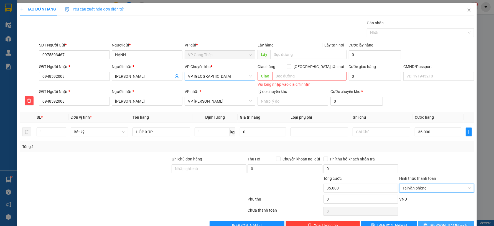
drag, startPoint x: 446, startPoint y: 223, endPoint x: 431, endPoint y: 217, distance: 16.3
click at [446, 224] on span "[PERSON_NAME] và In" at bounding box center [449, 226] width 39 height 6
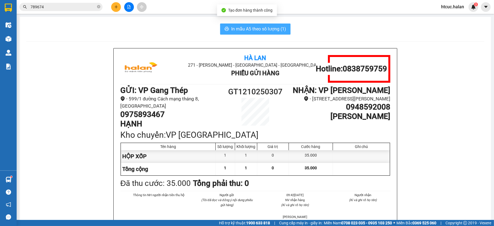
click at [260, 30] on span "In mẫu A5 theo số lượng (1)" at bounding box center [258, 28] width 55 height 7
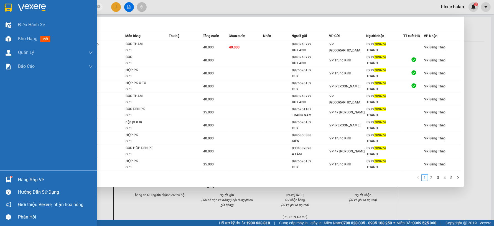
drag, startPoint x: 58, startPoint y: 7, endPoint x: 47, endPoint y: 4, distance: 11.4
click at [14, 13] on section "Kết quả tìm kiếm ( 48 ) Bộ lọc Mã ĐH Trạng thái Món hàng Thu hộ Tổng cước Chưa …" at bounding box center [247, 113] width 494 height 226
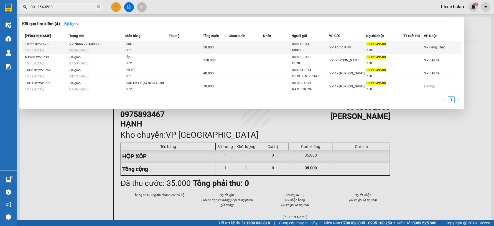
type input "0912549508"
click at [234, 46] on td at bounding box center [246, 47] width 34 height 13
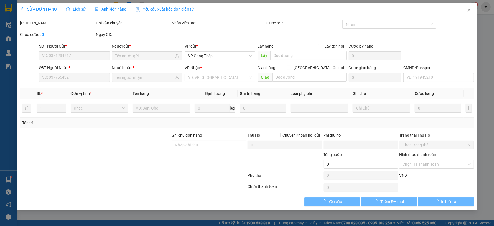
type input "0981183445"
type input "MINH"
type input "0912549508"
type input "KHÔI"
type input "0"
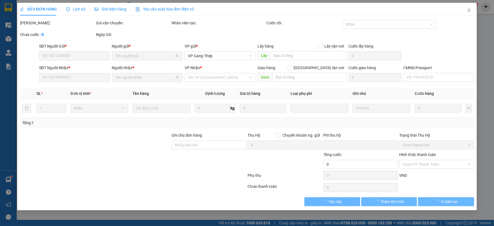
type input "50.000"
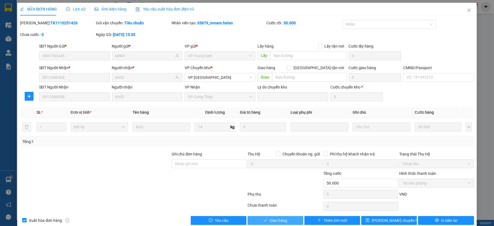
click at [270, 223] on span "Giao hàng" at bounding box center [279, 221] width 18 height 6
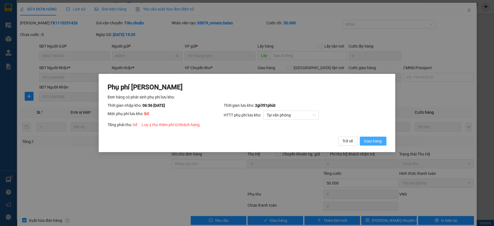
click at [371, 141] on span "Giao hàng" at bounding box center [373, 141] width 18 height 6
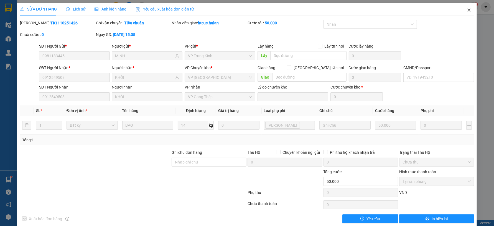
click at [467, 9] on icon "close" at bounding box center [469, 10] width 4 height 4
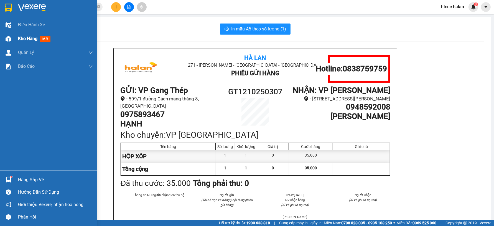
click at [6, 39] on img at bounding box center [9, 39] width 6 height 6
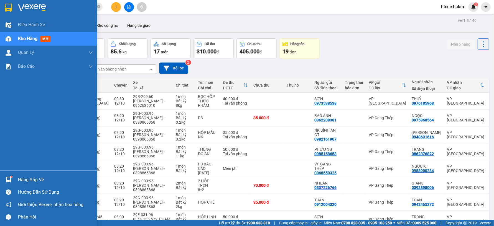
click at [10, 179] on img at bounding box center [9, 180] width 6 height 6
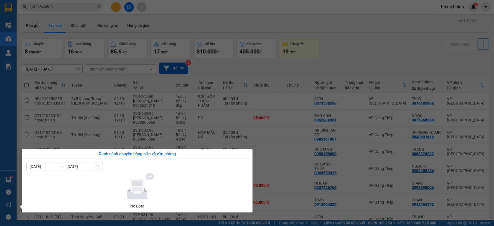
click at [338, 55] on section "Kết quả tìm kiếm ( 4 ) Bộ lọc Mã ĐH Trạng thái Món hàng Thu hộ Tổng cước Chưa c…" at bounding box center [247, 113] width 494 height 226
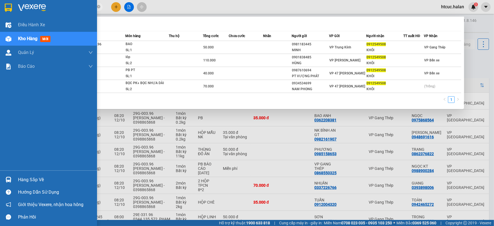
drag, startPoint x: 63, startPoint y: 6, endPoint x: 13, endPoint y: 11, distance: 49.8
click at [13, 11] on section "Kết quả tìm kiếm ( 4 ) Bộ lọc Mã ĐH Trạng thái Món hàng Thu hộ Tổng cước Chưa c…" at bounding box center [247, 113] width 494 height 226
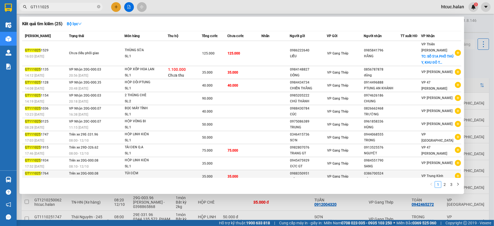
scroll to position [6, 0]
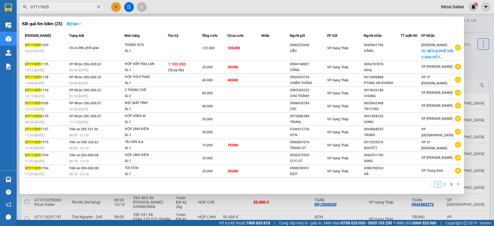
click at [442, 186] on link "2" at bounding box center [445, 185] width 6 height 6
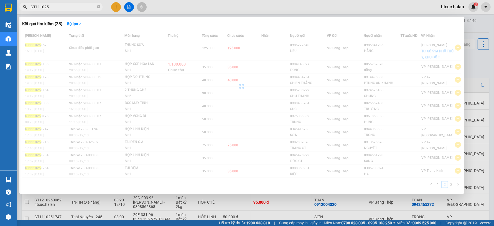
scroll to position [0, 0]
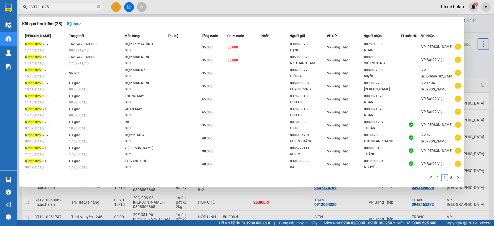
drag, startPoint x: 41, startPoint y: 7, endPoint x: 22, endPoint y: 7, distance: 19.4
click at [22, 7] on span "GT111025" at bounding box center [60, 7] width 83 height 8
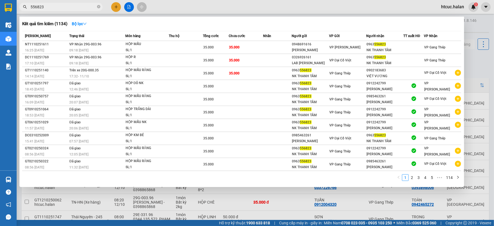
type input "556823"
click at [117, 5] on div at bounding box center [247, 113] width 494 height 226
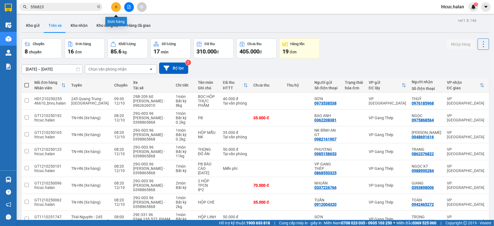
click at [116, 6] on icon "plus" at bounding box center [116, 6] width 0 height 3
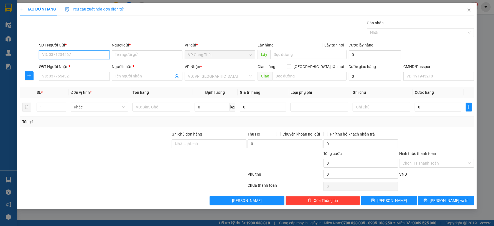
drag, startPoint x: 88, startPoint y: 55, endPoint x: 220, endPoint y: 10, distance: 139.9
click at [93, 55] on input "SĐT Người Gửi *" at bounding box center [74, 54] width 71 height 9
type input "0369722100"
drag, startPoint x: 70, startPoint y: 67, endPoint x: 73, endPoint y: 70, distance: 4.1
click at [69, 68] on div "0369722100 - ĐÔNG" at bounding box center [74, 66] width 64 height 6
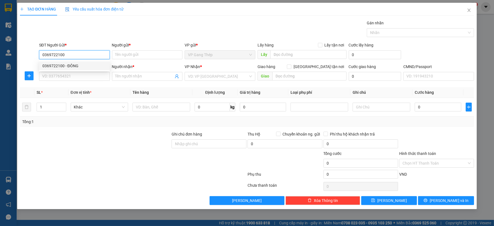
type input "ĐÔNG"
type input "0369722100"
click at [82, 78] on input "SĐT Người Nhận *" at bounding box center [74, 76] width 71 height 9
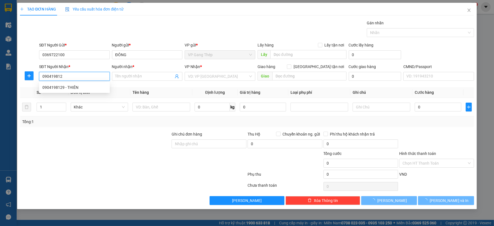
type input "0904198129"
click at [73, 88] on div "0904198129 - THIÊN" at bounding box center [74, 88] width 64 height 6
type input "THIÊN"
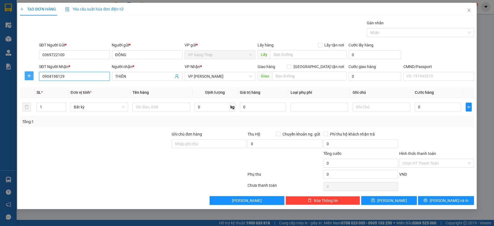
type input "0904198129"
click at [28, 74] on icon "plus" at bounding box center [29, 76] width 4 height 4
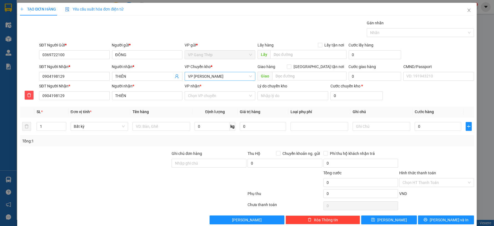
click at [215, 78] on span "VP [PERSON_NAME]" at bounding box center [220, 76] width 64 height 8
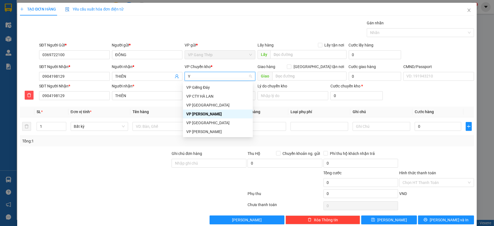
type input "YÊ"
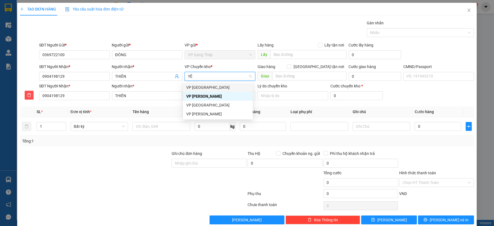
click at [197, 87] on div "VP [PERSON_NAME]" at bounding box center [217, 88] width 63 height 6
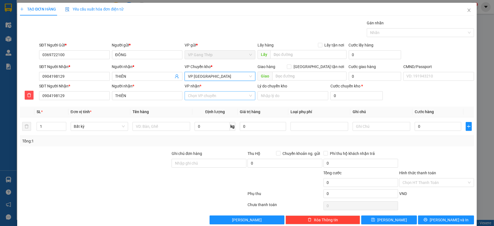
click at [196, 96] on input "VP nhận *" at bounding box center [218, 96] width 60 height 8
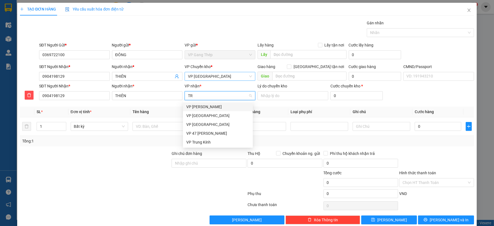
type input "TRA"
click at [196, 106] on div "VP [PERSON_NAME]" at bounding box center [217, 107] width 63 height 6
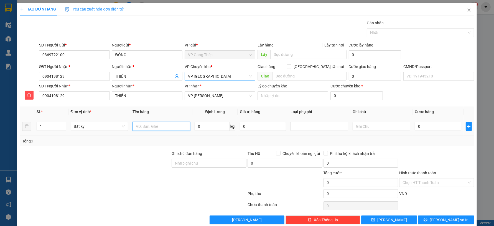
drag, startPoint x: 165, startPoint y: 126, endPoint x: 164, endPoint y: 142, distance: 16.1
click at [165, 126] on input "text" at bounding box center [161, 126] width 58 height 9
type input "BỌC XANH"
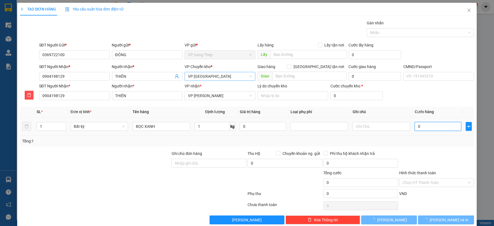
click at [435, 127] on input "0" at bounding box center [438, 126] width 46 height 9
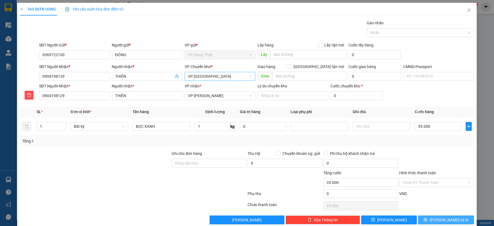
click at [446, 221] on span "[PERSON_NAME] và In" at bounding box center [449, 220] width 39 height 6
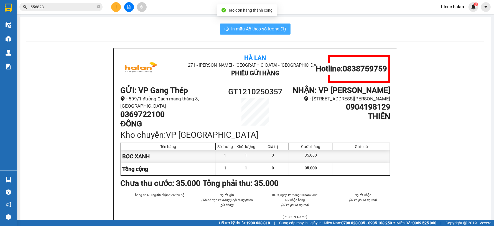
click at [240, 29] on span "In mẫu A5 theo số lượng (1)" at bounding box center [258, 28] width 55 height 7
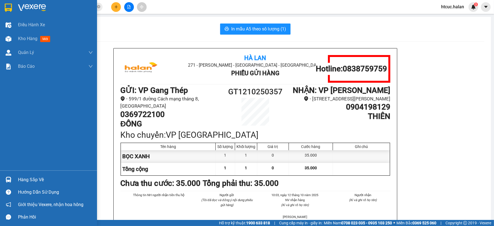
click at [10, 181] on img at bounding box center [9, 180] width 6 height 6
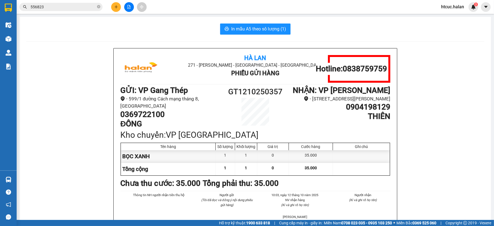
click at [52, 63] on section "Kết quả tìm kiếm ( 1134 ) Bộ lọc Mã ĐH Trạng thái Món hàng Thu hộ Tổng cước Chư…" at bounding box center [247, 113] width 494 height 226
drag, startPoint x: 56, startPoint y: 9, endPoint x: 28, endPoint y: 14, distance: 29.0
click at [24, 12] on div "Kết quả tìm kiếm ( 1134 ) Bộ lọc Mã ĐH Trạng thái Món hàng Thu hộ Tổng cước Chư…" at bounding box center [54, 7] width 108 height 10
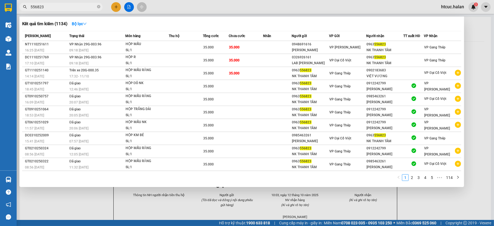
click at [76, 202] on div at bounding box center [247, 113] width 494 height 226
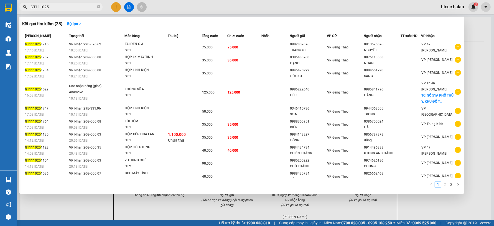
click at [94, 207] on div at bounding box center [247, 113] width 494 height 226
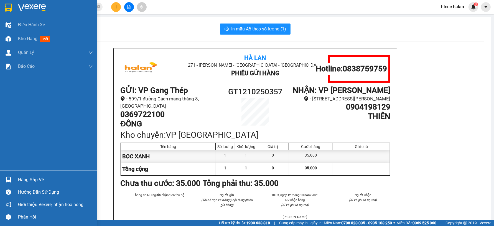
click at [10, 180] on img at bounding box center [9, 180] width 6 height 6
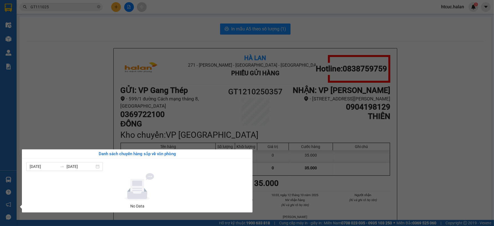
click at [79, 75] on section "Kết quả tìm kiếm ( 25 ) Bộ lọc Mã ĐH Trạng thái Món hàng Thu hộ Tổng cước Chưa …" at bounding box center [247, 113] width 494 height 226
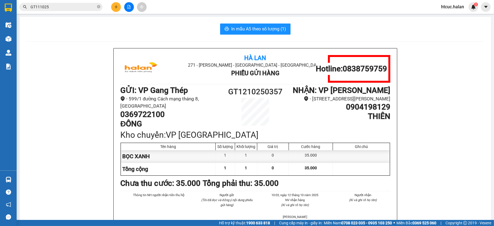
click at [77, 3] on span "GT111025" at bounding box center [60, 7] width 83 height 8
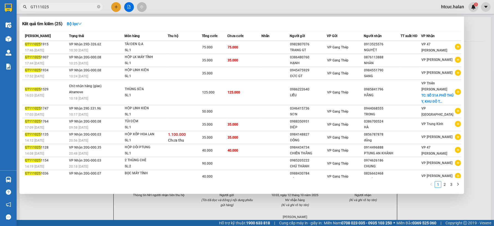
scroll to position [6, 0]
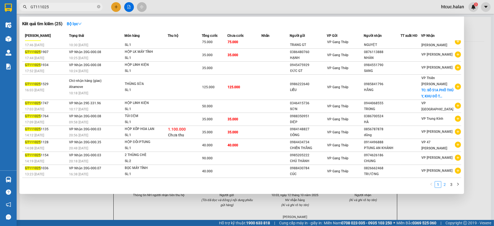
click at [446, 185] on link "2" at bounding box center [445, 185] width 6 height 6
drag, startPoint x: 451, startPoint y: 183, endPoint x: 446, endPoint y: 183, distance: 5.0
click at [450, 183] on link "3" at bounding box center [451, 185] width 6 height 6
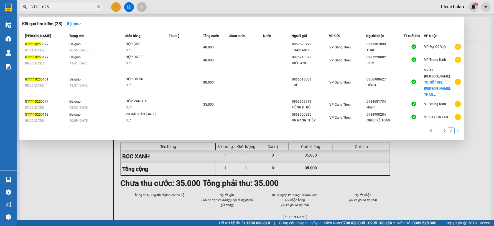
scroll to position [0, 0]
click at [444, 134] on link "2" at bounding box center [445, 131] width 6 height 6
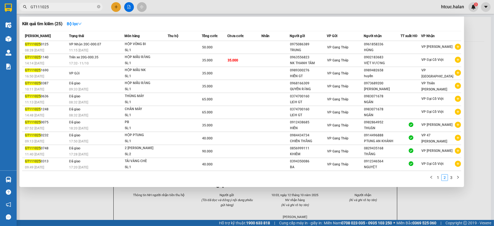
click at [89, 201] on div at bounding box center [247, 113] width 494 height 226
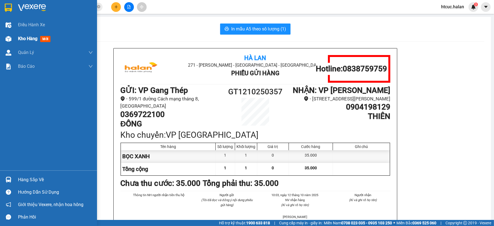
click at [7, 38] on img at bounding box center [9, 39] width 6 height 6
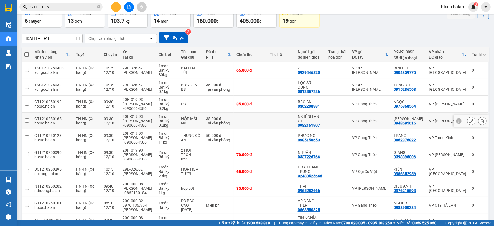
scroll to position [62, 0]
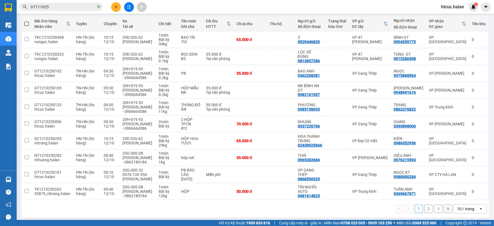
click at [425, 213] on button "2" at bounding box center [428, 209] width 8 height 8
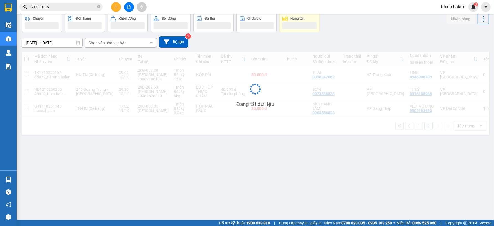
scroll to position [25, 0]
